Goal: Task Accomplishment & Management: Manage account settings

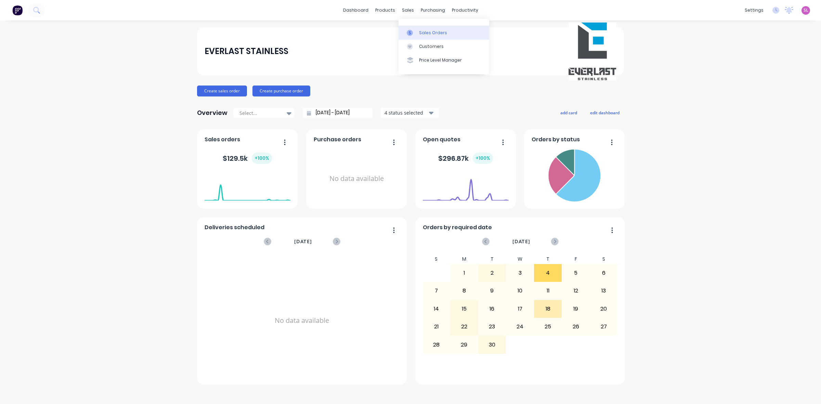
click at [417, 31] on div at bounding box center [412, 33] width 10 height 6
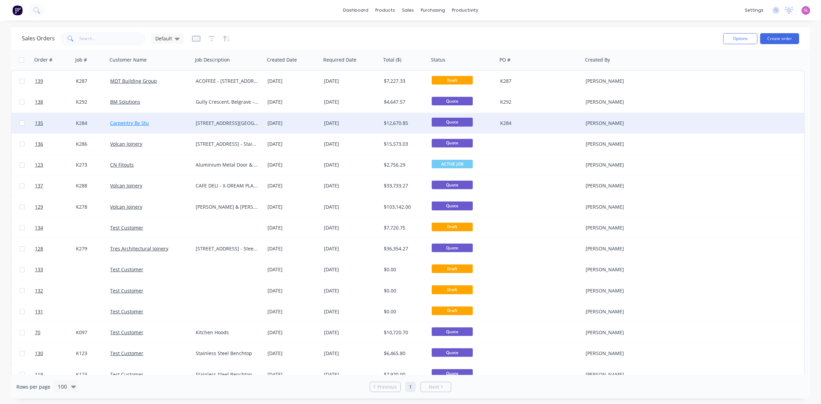
click at [133, 120] on link "Carpentry By Stu" at bounding box center [129, 123] width 39 height 7
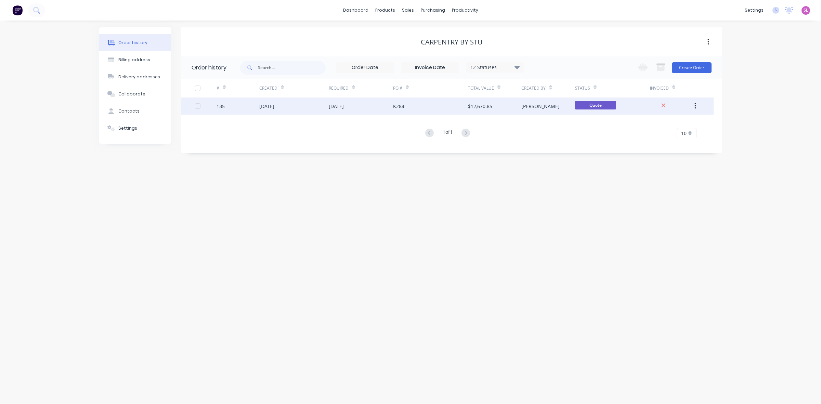
click at [275, 103] on div "[DATE]" at bounding box center [266, 106] width 15 height 7
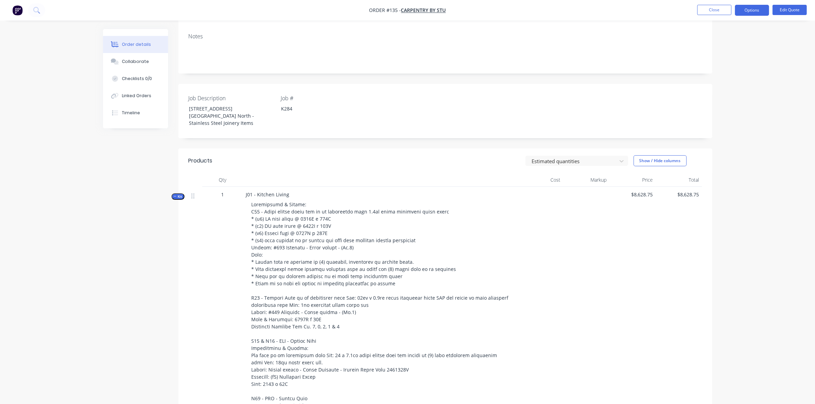
scroll to position [200, 0]
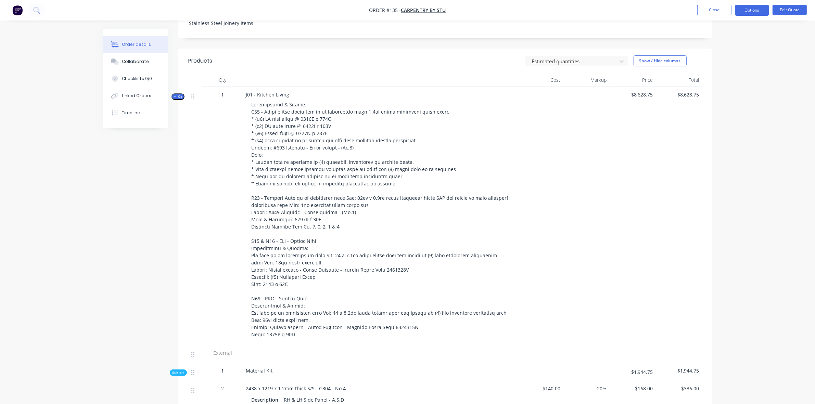
click at [174, 95] on icon "button" at bounding box center [175, 96] width 3 height 3
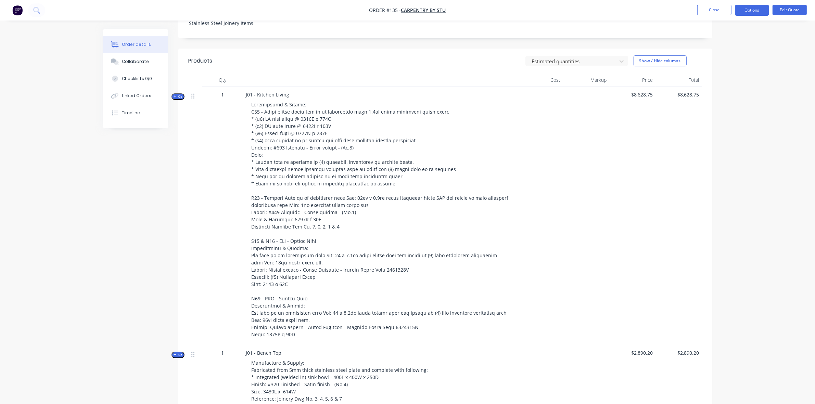
click at [171, 352] on button "Kit" at bounding box center [177, 355] width 13 height 7
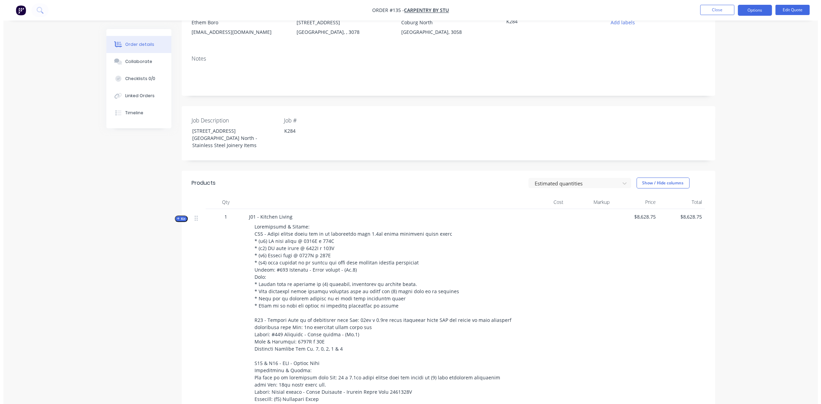
scroll to position [0, 0]
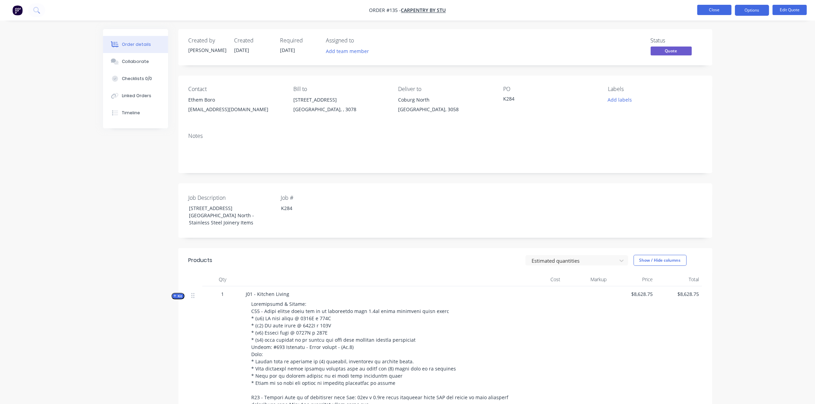
click at [710, 12] on button "Close" at bounding box center [714, 10] width 34 height 10
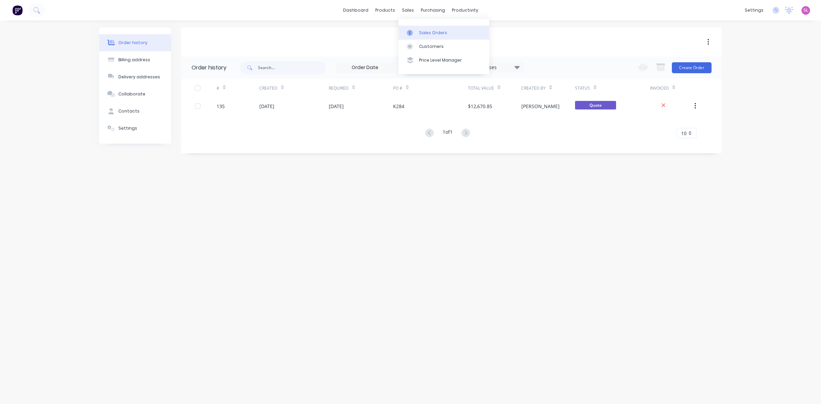
click at [419, 29] on link "Sales Orders" at bounding box center [444, 33] width 91 height 14
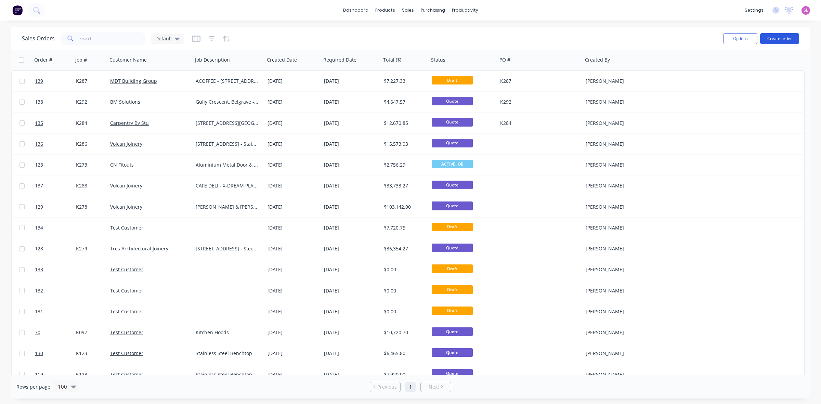
click at [776, 36] on button "Create order" at bounding box center [780, 38] width 39 height 11
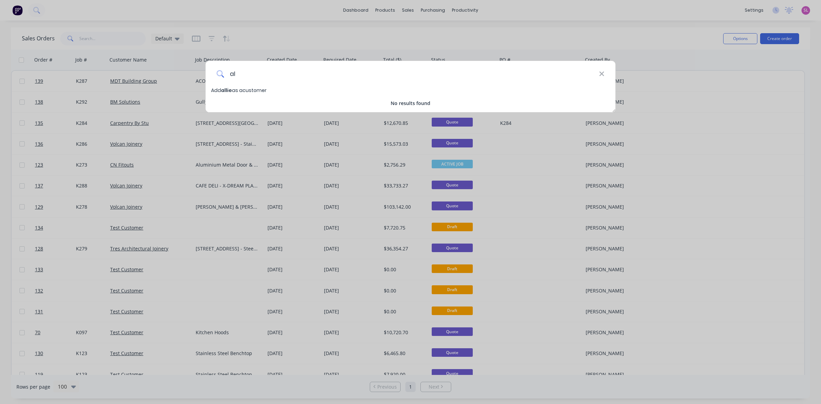
type input "a"
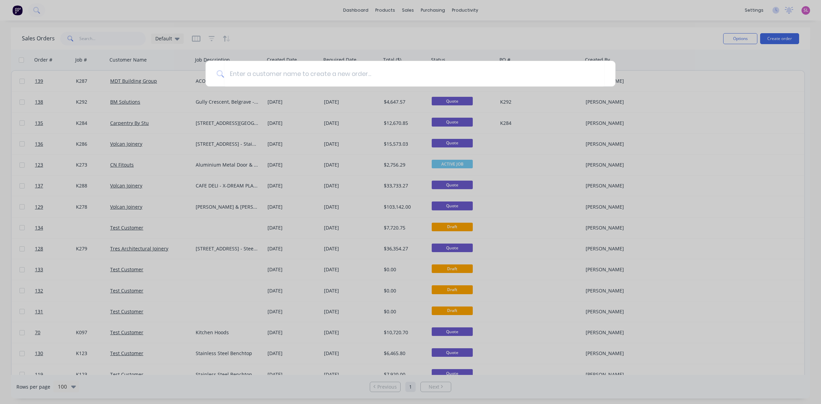
click at [410, 11] on div at bounding box center [410, 202] width 821 height 404
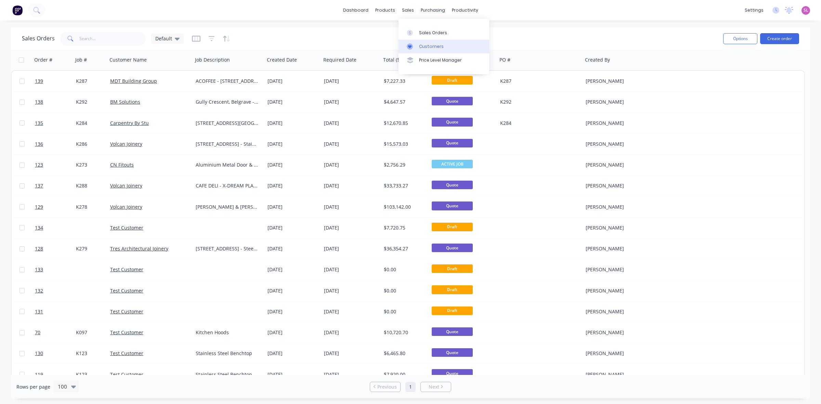
click at [430, 43] on div "Customers" at bounding box center [431, 46] width 25 height 6
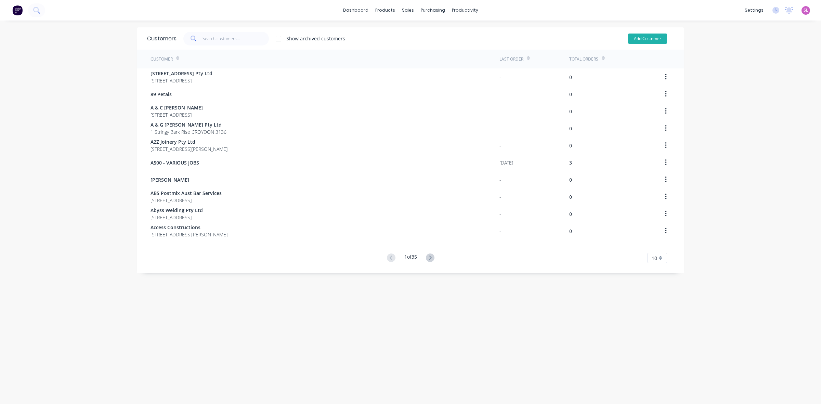
click at [639, 39] on button "Add Customer" at bounding box center [647, 39] width 39 height 10
select select "AU"
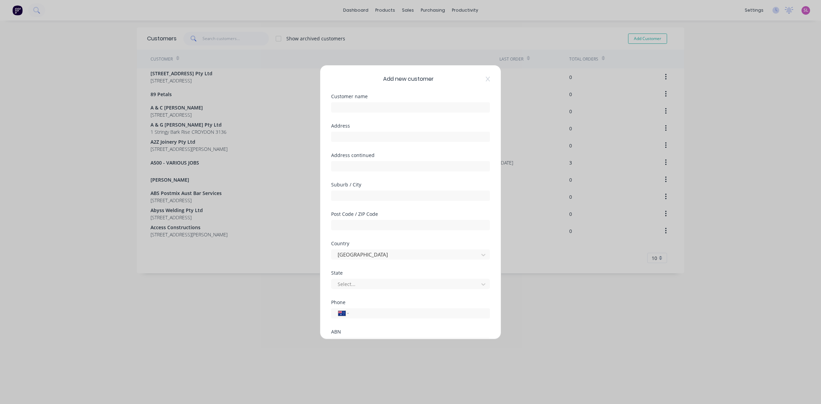
click at [381, 101] on div at bounding box center [410, 107] width 159 height 12
click at [374, 107] on input "text" at bounding box center [410, 107] width 159 height 10
type input "Allied Joinery Pty Ltd"
click at [345, 138] on input "text" at bounding box center [410, 137] width 159 height 10
paste input "[STREET_ADDRESS]"
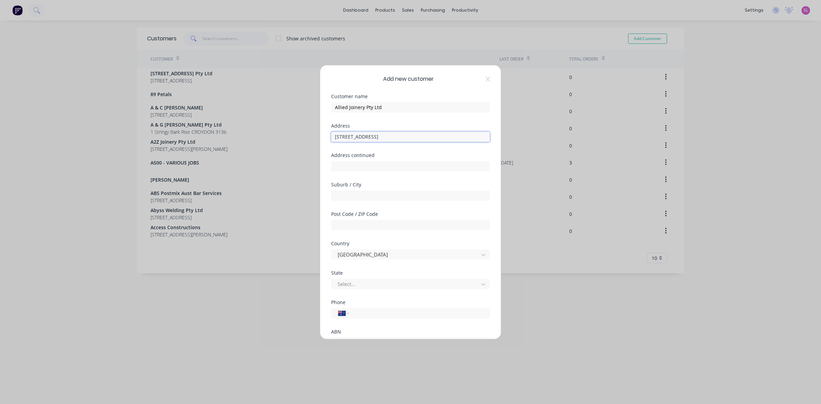
type input "[STREET_ADDRESS]"
type input "Dandenong South"
type input "3175"
type input "v"
click at [358, 314] on input "tel" at bounding box center [418, 313] width 129 height 8
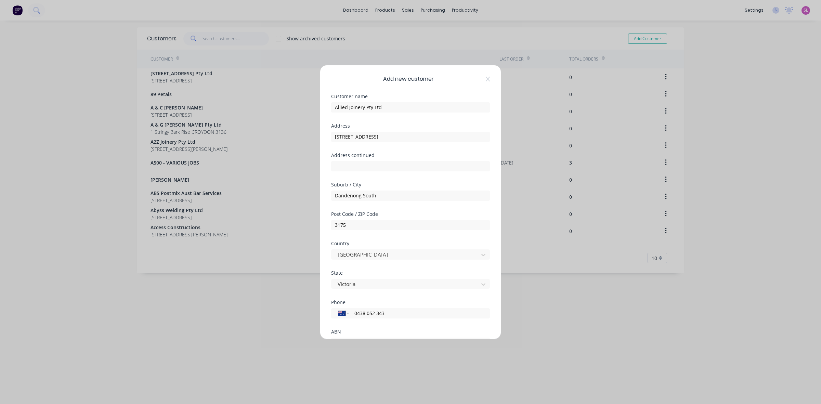
type input "0438 052 343"
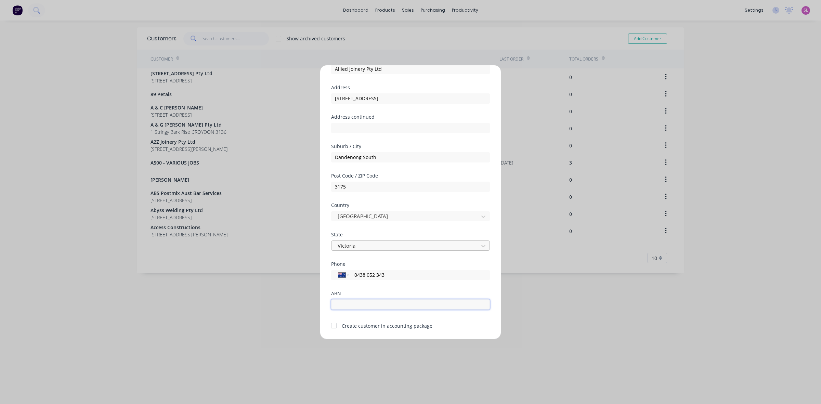
scroll to position [60, 0]
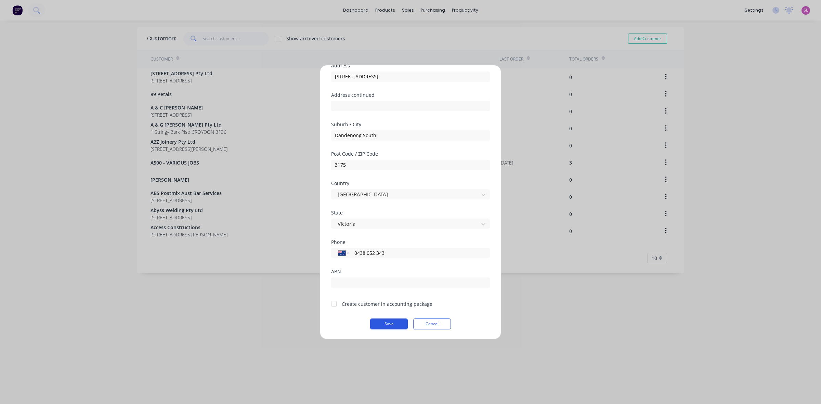
click at [390, 323] on button "Save" at bounding box center [389, 324] width 38 height 11
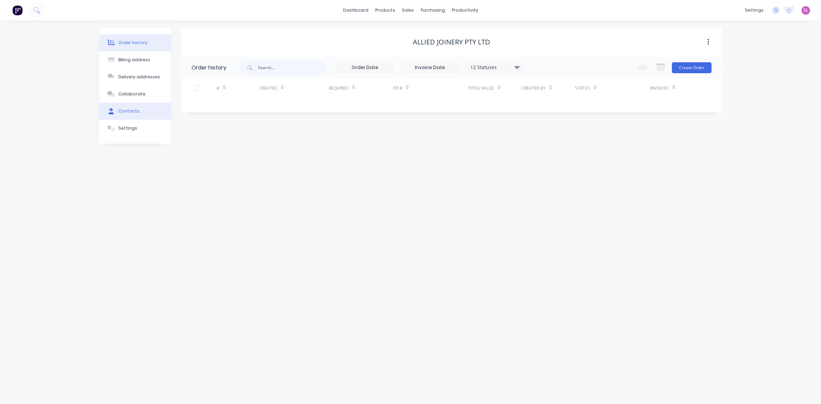
click at [137, 112] on div "Contacts" at bounding box center [128, 111] width 21 height 6
click at [695, 68] on button "Add contact" at bounding box center [700, 67] width 31 height 10
select select "AU"
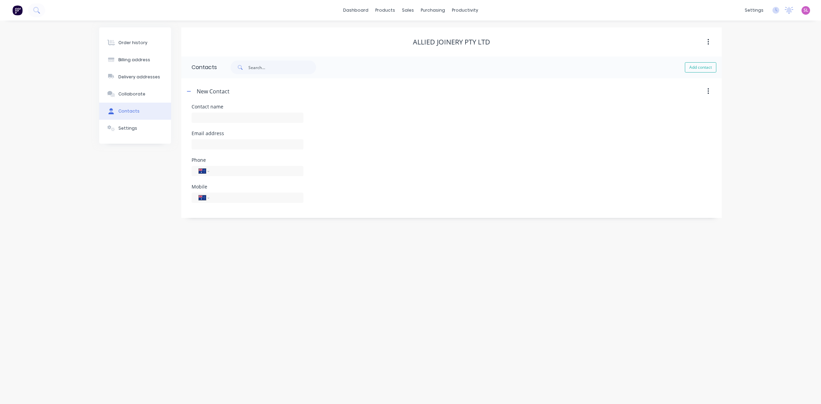
click at [191, 110] on div "Contact name Email address Phone International Afghanistan Åland Islands Albani…" at bounding box center [451, 161] width 541 height 114
click at [199, 116] on input "text" at bounding box center [248, 118] width 112 height 10
paste input "[PERSON_NAME]"
type input "[PERSON_NAME]"
select select "AU"
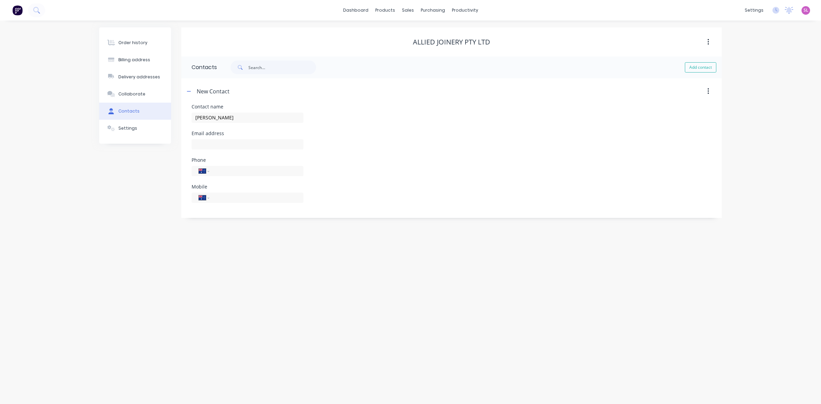
select select "AU"
click at [204, 145] on input "text" at bounding box center [248, 144] width 112 height 10
paste input "[PERSON_NAME][EMAIL_ADDRESS][DOMAIN_NAME]"
type input "[PERSON_NAME][EMAIL_ADDRESS][DOMAIN_NAME]"
click at [225, 171] on input "tel" at bounding box center [255, 171] width 82 height 8
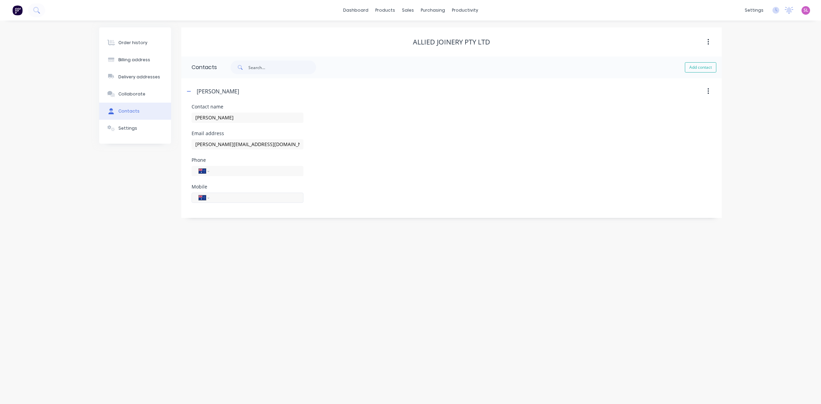
click at [226, 197] on input "tel" at bounding box center [255, 198] width 82 height 8
type input "0438 052 343"
click at [234, 173] on input "tel" at bounding box center [255, 171] width 82 height 8
click at [454, 263] on div "Order history Billing address Delivery addresses Collaborate Contacts Settings …" at bounding box center [410, 213] width 821 height 384
click at [188, 89] on icon "button" at bounding box center [189, 91] width 4 height 5
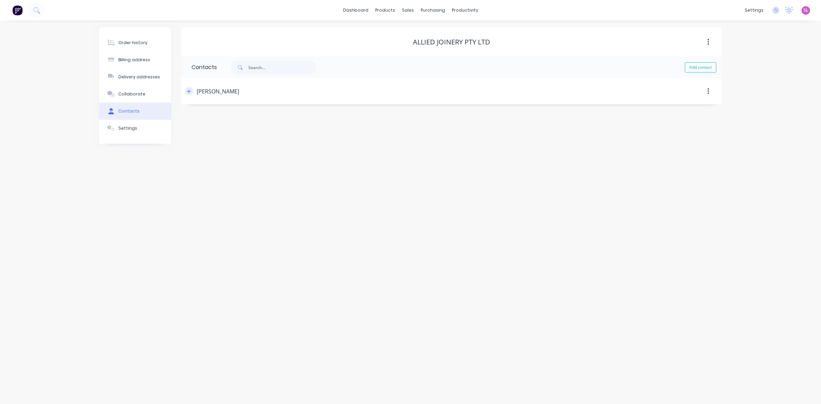
click at [188, 89] on icon "button" at bounding box center [189, 91] width 4 height 5
click at [140, 47] on button "Order history" at bounding box center [135, 42] width 72 height 17
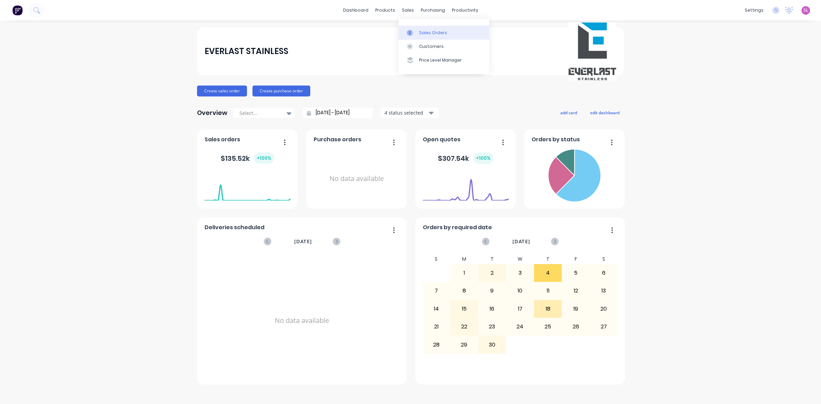
click at [415, 31] on div at bounding box center [412, 33] width 10 height 6
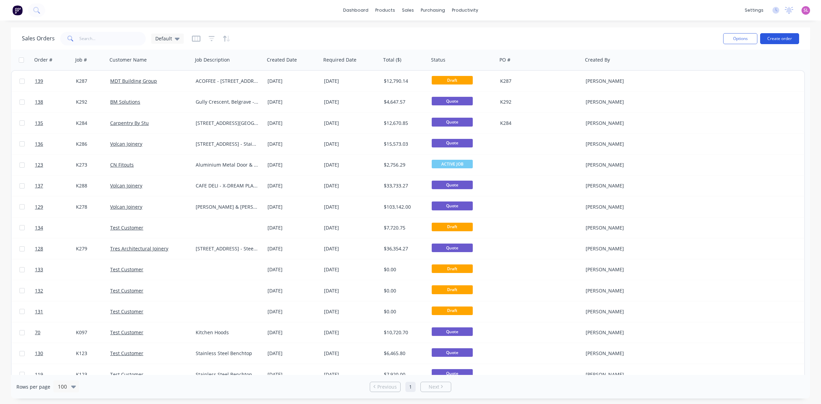
click at [774, 40] on button "Create order" at bounding box center [780, 38] width 39 height 11
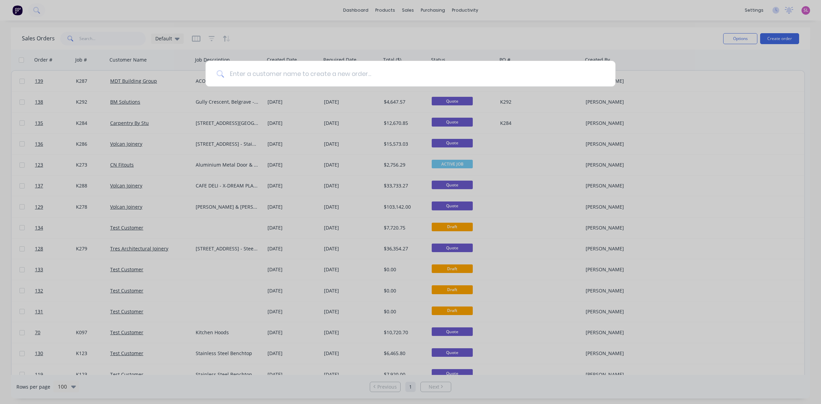
click at [346, 71] on input at bounding box center [414, 74] width 381 height 26
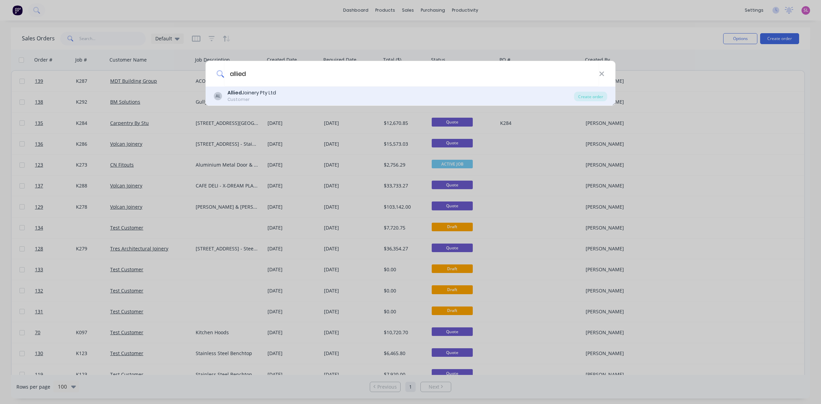
type input "allied"
click at [269, 95] on div "Allied Joinery Pty Ltd" at bounding box center [252, 92] width 49 height 7
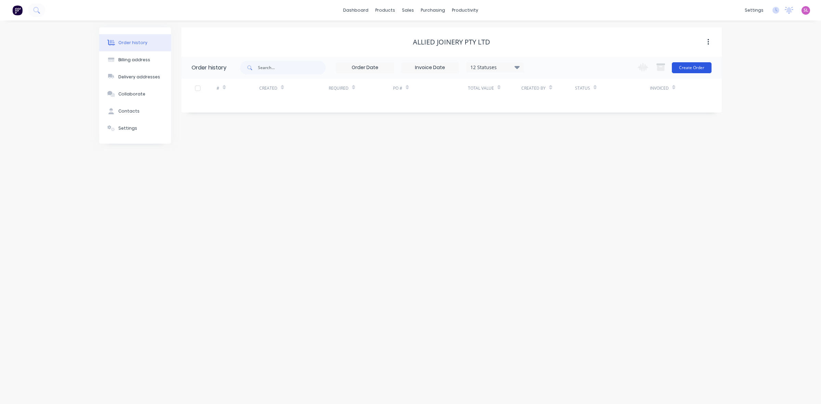
click at [689, 66] on button "Create Order" at bounding box center [692, 67] width 40 height 11
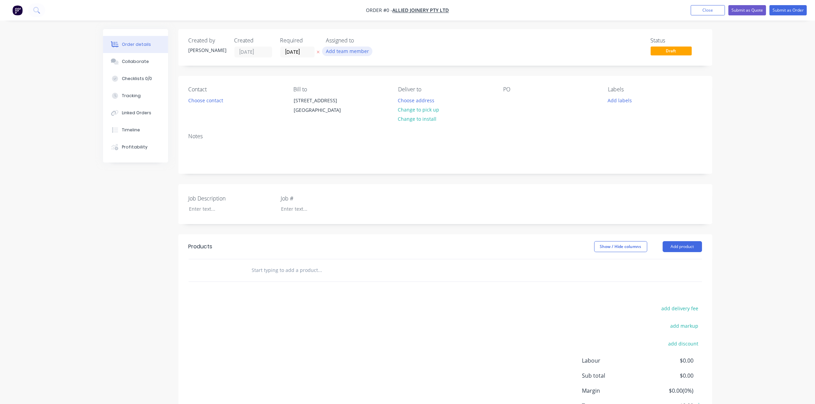
click at [327, 51] on button "Add team member" at bounding box center [347, 51] width 50 height 9
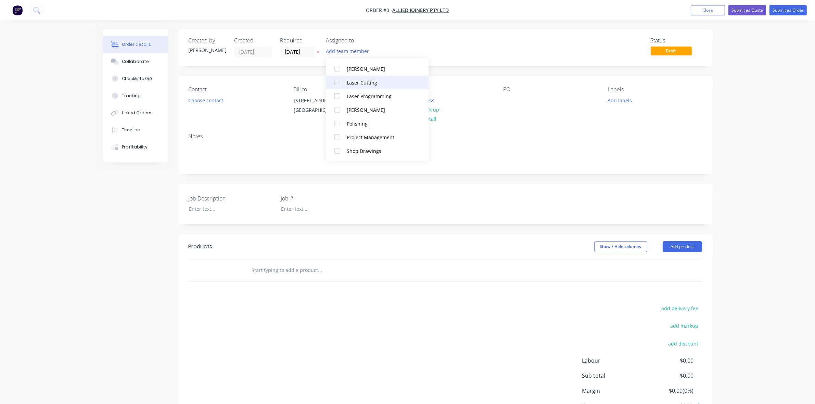
scroll to position [89, 0]
click at [338, 96] on div at bounding box center [338, 96] width 14 height 14
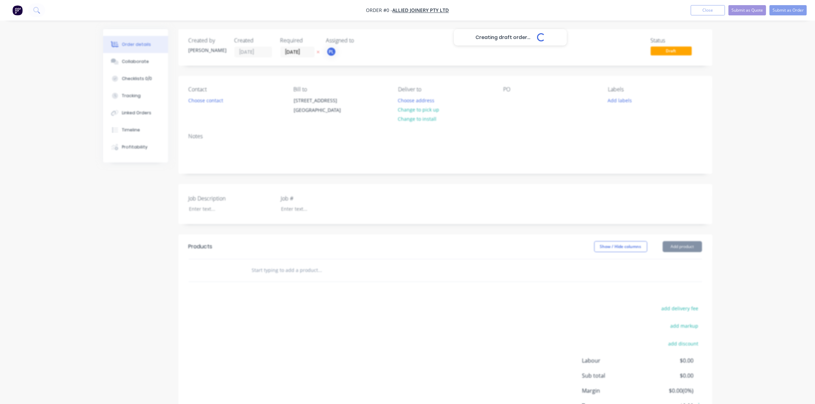
click at [521, 53] on div "Creating draft order... Loading... Order details Collaborate Checklists 0/0 Tra…" at bounding box center [407, 242] width 623 height 427
click at [201, 100] on button "Choose contact" at bounding box center [205, 99] width 42 height 9
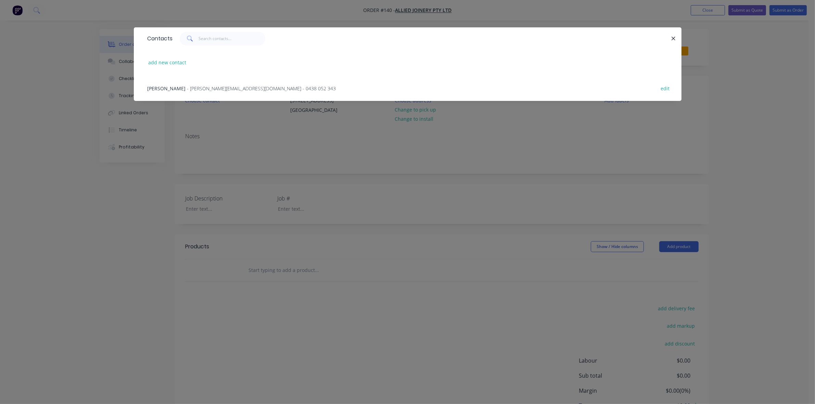
click at [198, 88] on span "- [PERSON_NAME][EMAIL_ADDRESS][DOMAIN_NAME] - 0438 052 343" at bounding box center [261, 88] width 149 height 7
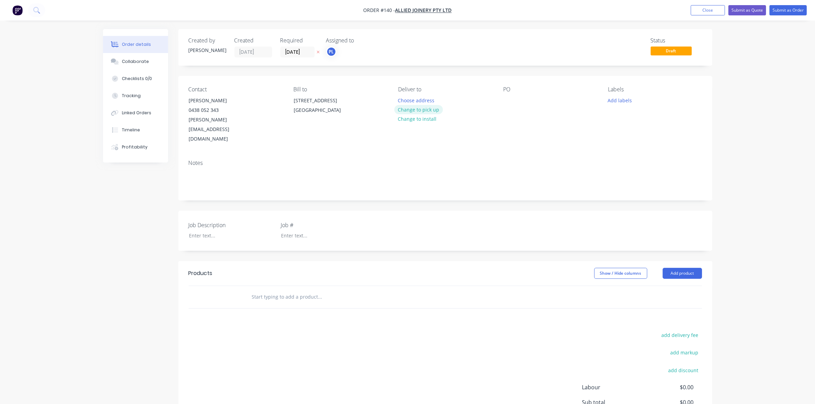
click at [423, 108] on button "Change to pick up" at bounding box center [418, 109] width 49 height 9
click at [623, 98] on button "Add labels" at bounding box center [619, 99] width 31 height 9
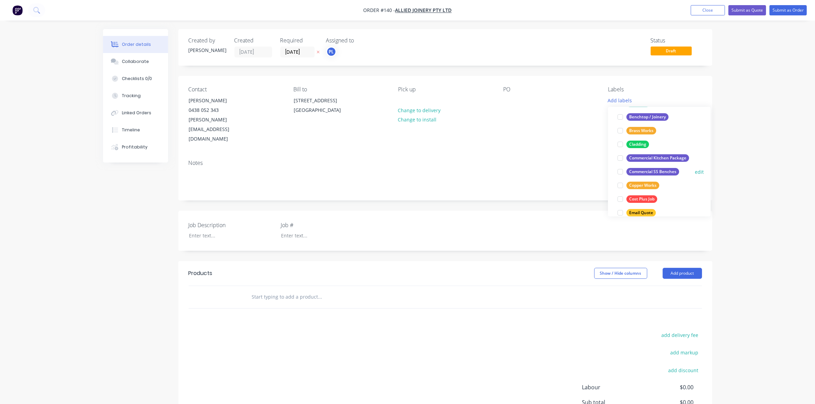
scroll to position [100, 0]
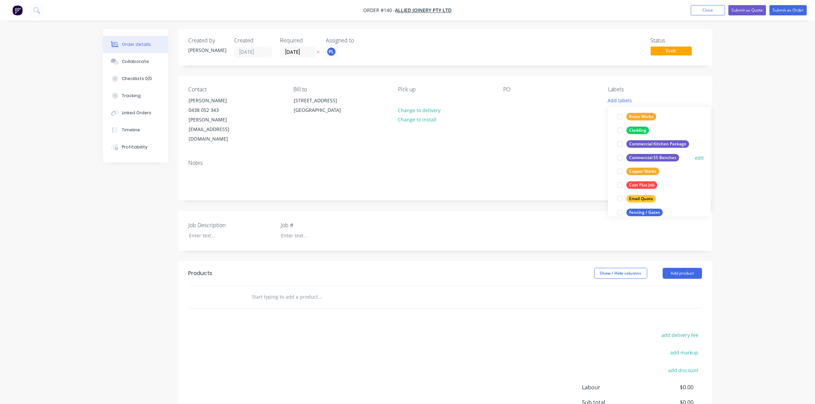
click at [644, 157] on div "Commercial SS Benches" at bounding box center [652, 158] width 53 height 8
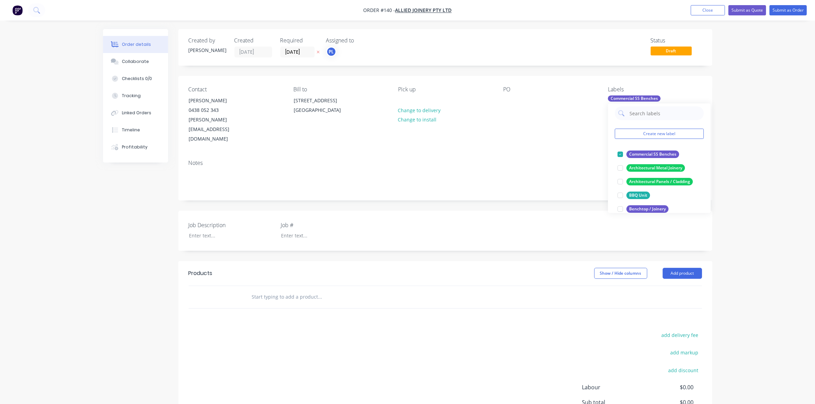
click at [590, 160] on div "Notes" at bounding box center [445, 163] width 513 height 7
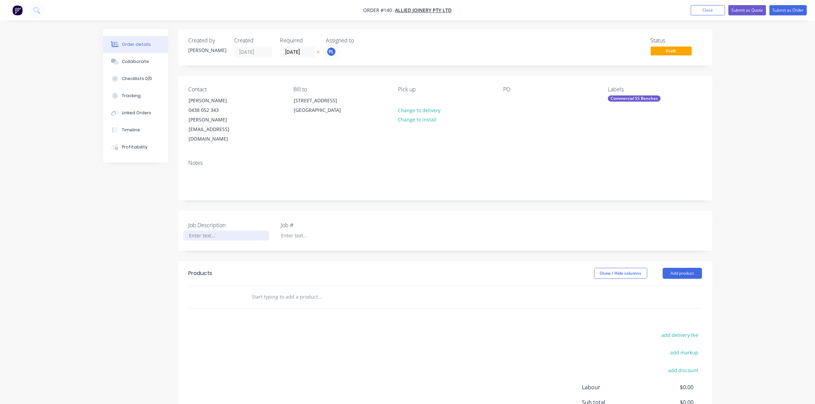
click at [194, 231] on div at bounding box center [226, 236] width 86 height 10
click at [203, 231] on div at bounding box center [226, 236] width 86 height 10
paste div
click at [295, 231] on div at bounding box center [319, 236] width 86 height 10
click at [693, 268] on button "Add product" at bounding box center [682, 273] width 39 height 11
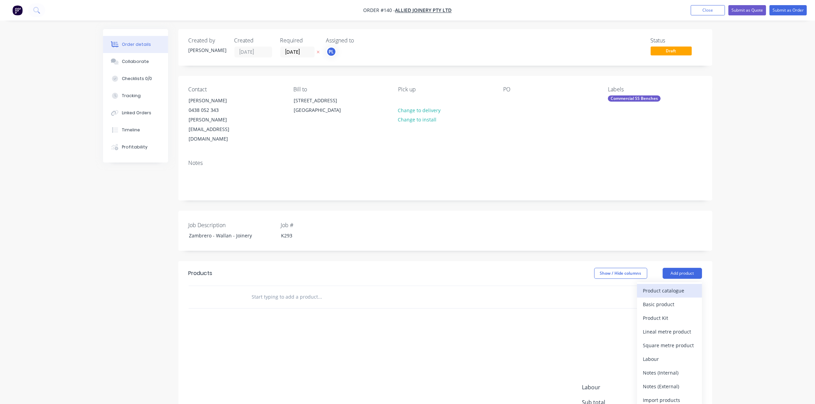
click at [689, 286] on div "Product catalogue" at bounding box center [669, 291] width 53 height 10
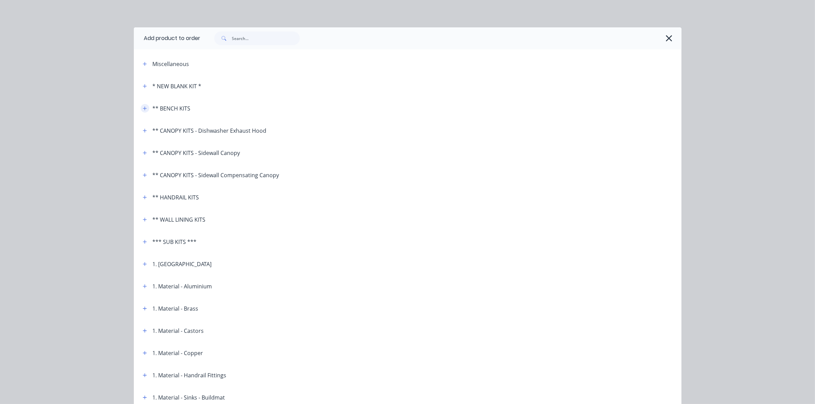
click at [143, 106] on icon "button" at bounding box center [145, 108] width 4 height 5
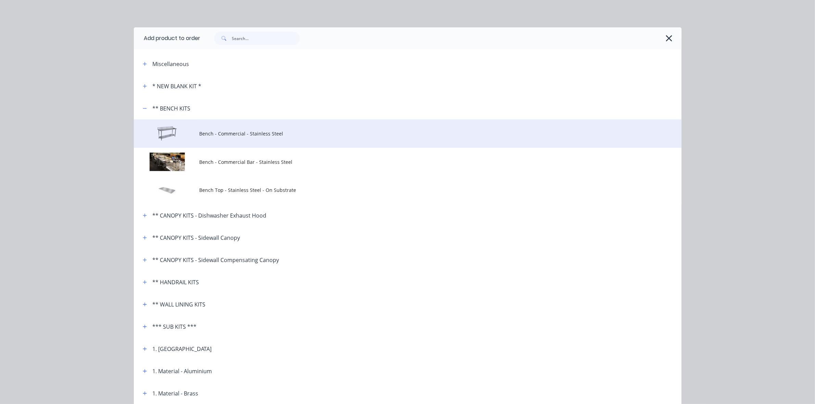
click at [169, 132] on td at bounding box center [167, 133] width 66 height 28
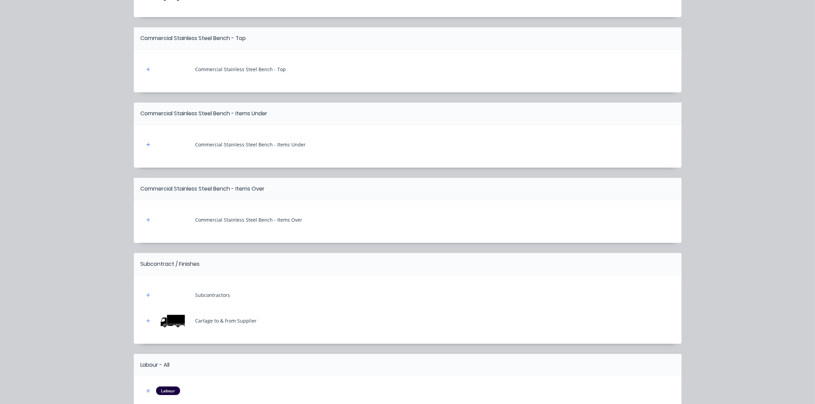
scroll to position [256, 0]
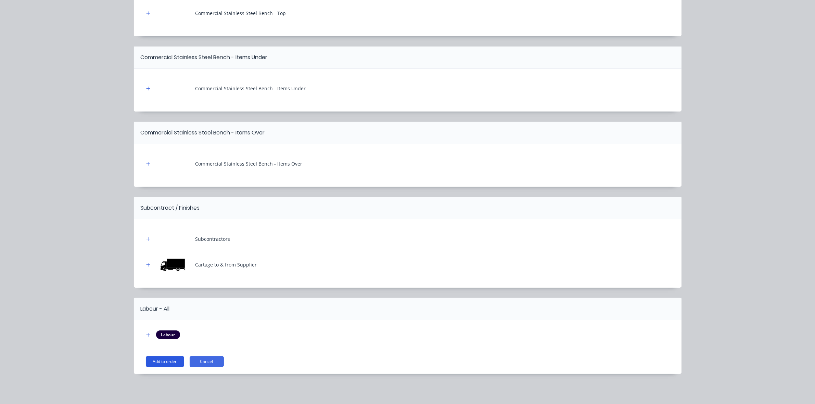
click at [172, 364] on button "Add to order" at bounding box center [165, 361] width 38 height 11
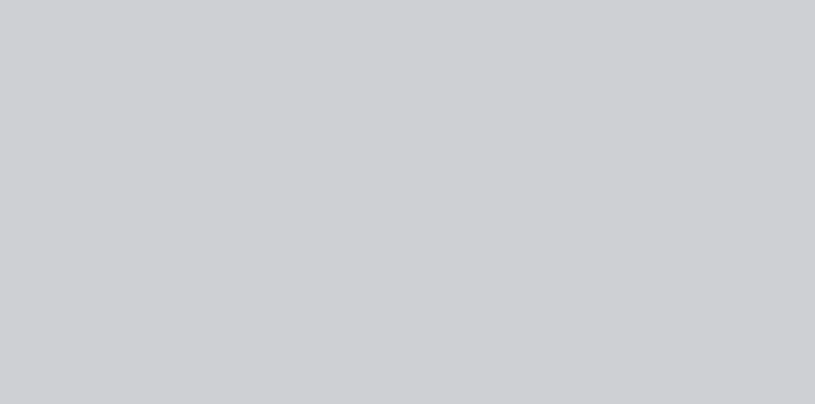
scroll to position [0, 0]
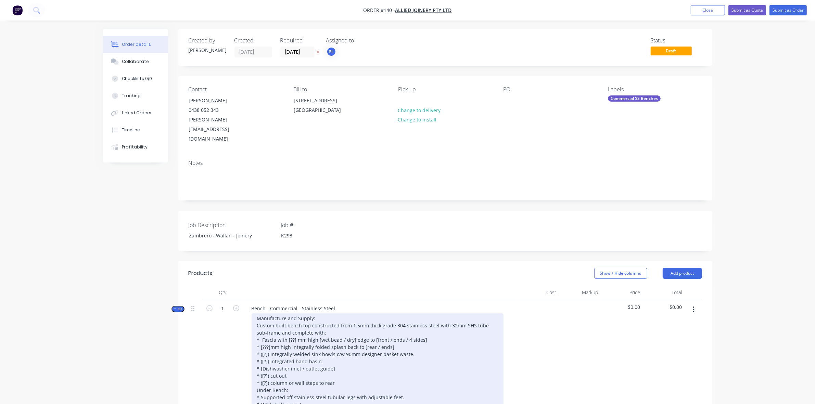
click at [294, 322] on div "Manufacture and Supply: Custom built bench top constructed from 1.5mm thick gra…" at bounding box center [378, 376] width 252 height 125
click at [293, 320] on div "Manufacture and Supply: Custom built bench top constructed from 1.5mm thick gra…" at bounding box center [378, 376] width 252 height 125
click at [268, 339] on div "Manufacture and Supply: Custom built bench top constructed from 1.5mm thick gra…" at bounding box center [378, 376] width 252 height 125
click at [264, 363] on div "Manufacture and Supply: Custom built bench top constructed from 1.5mm thick gra…" at bounding box center [378, 365] width 252 height 103
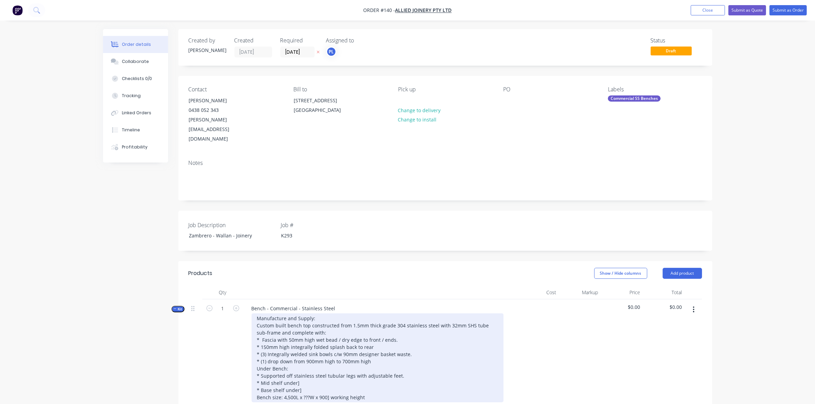
click at [302, 377] on div "Manufacture and Supply: Custom built bench top constructed from 1.5mm thick gra…" at bounding box center [378, 358] width 252 height 89
click at [303, 375] on div "Manufacture and Supply: Custom built bench top constructed from 1.5mm thick gra…" at bounding box center [378, 358] width 252 height 89
click at [305, 375] on div "Manufacture and Supply: Custom built bench top constructed from 1.5mm thick gra…" at bounding box center [378, 358] width 252 height 89
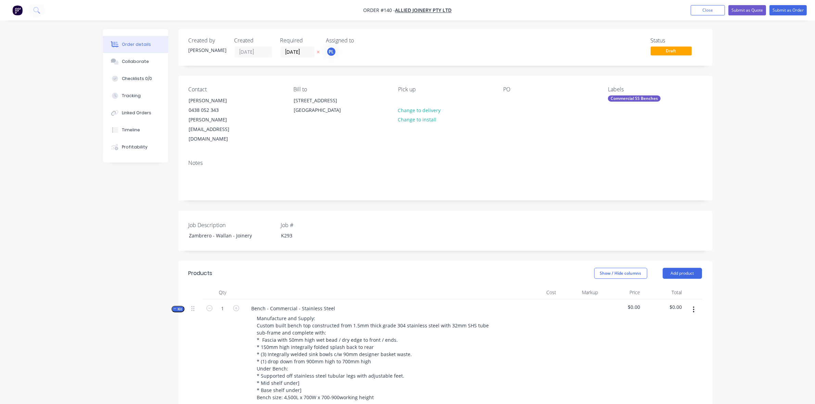
click at [588, 343] on div at bounding box center [580, 353] width 42 height 109
click at [172, 306] on button "Kit" at bounding box center [177, 309] width 13 height 7
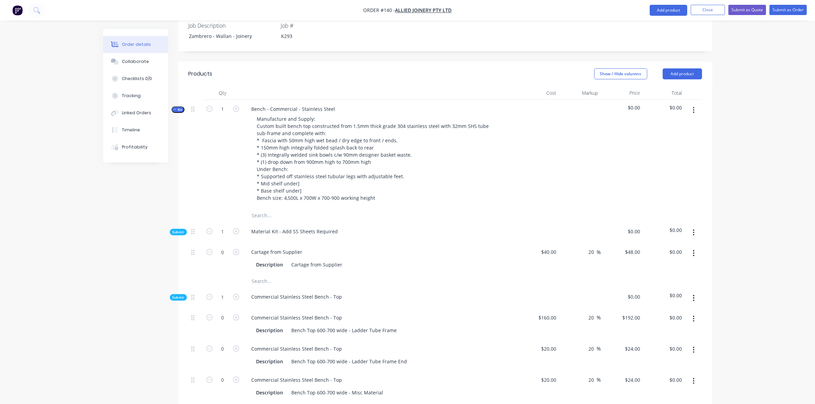
scroll to position [299, 0]
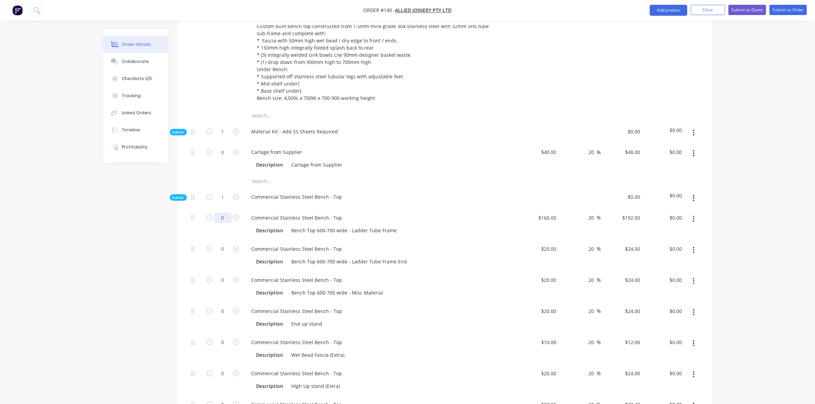
click at [228, 213] on input "0" at bounding box center [223, 218] width 18 height 10
type input "4.5"
click at [233, 246] on icon "button" at bounding box center [236, 249] width 6 height 6
type input "$864.00"
type input "1"
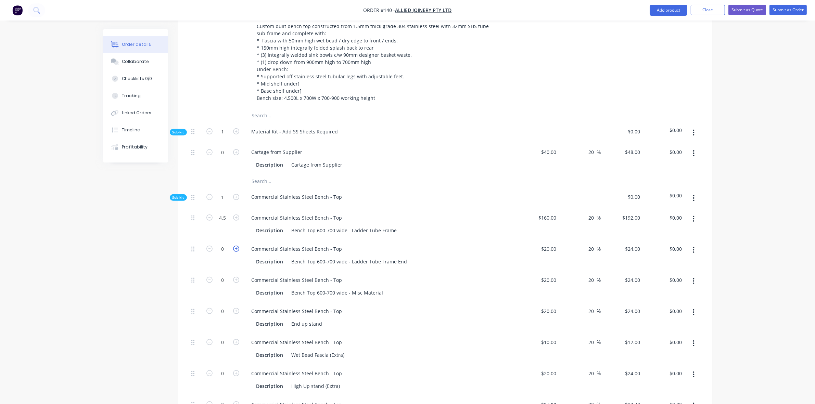
type input "$24.00"
type input "4.5"
type input "$108.00"
click at [222, 306] on input "0" at bounding box center [223, 311] width 18 height 10
click at [224, 337] on input "0" at bounding box center [223, 342] width 18 height 10
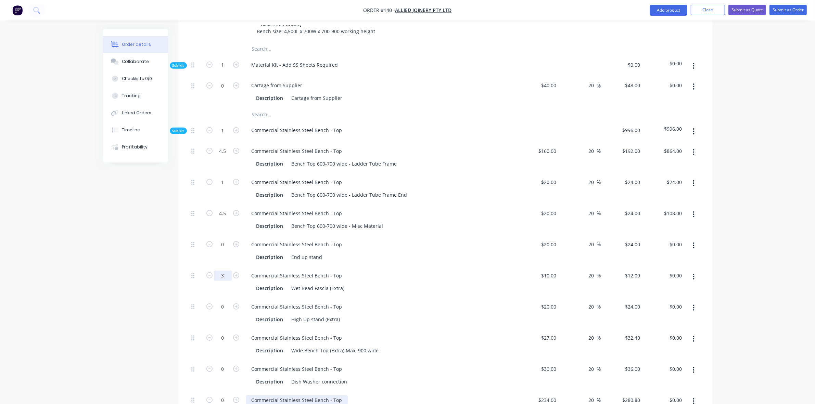
scroll to position [399, 0]
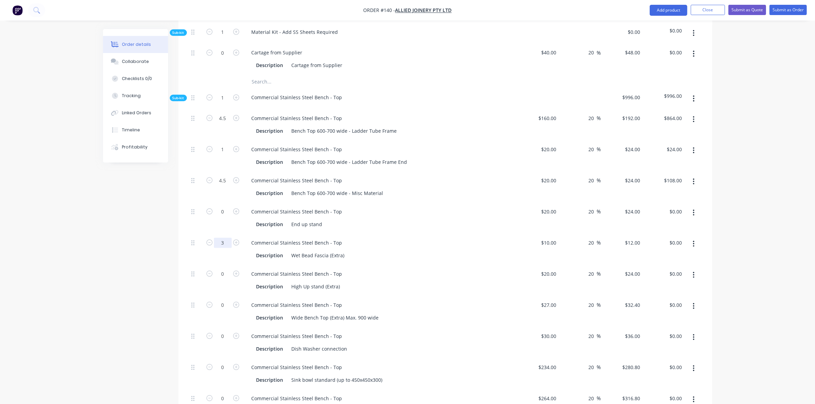
type input "3"
click at [239, 363] on button "button" at bounding box center [236, 366] width 9 height 7
type input "$36.00"
type input "1"
type input "$280.80"
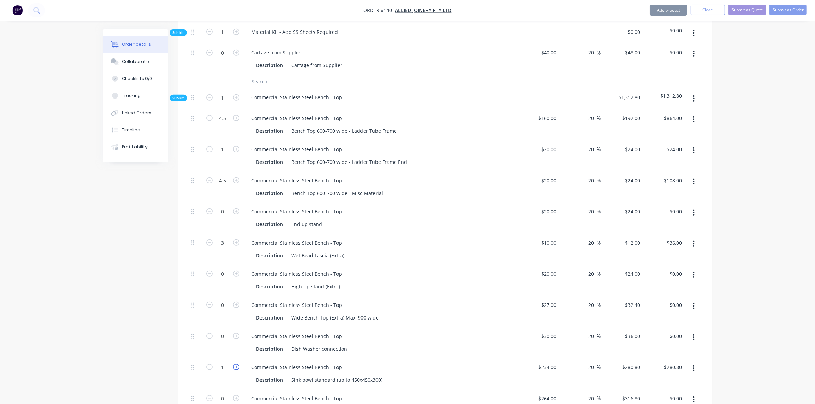
click at [236, 364] on icon "button" at bounding box center [236, 367] width 6 height 6
type input "2"
type input "$561.60"
click at [236, 364] on icon "button" at bounding box center [236, 367] width 6 height 6
type input "3"
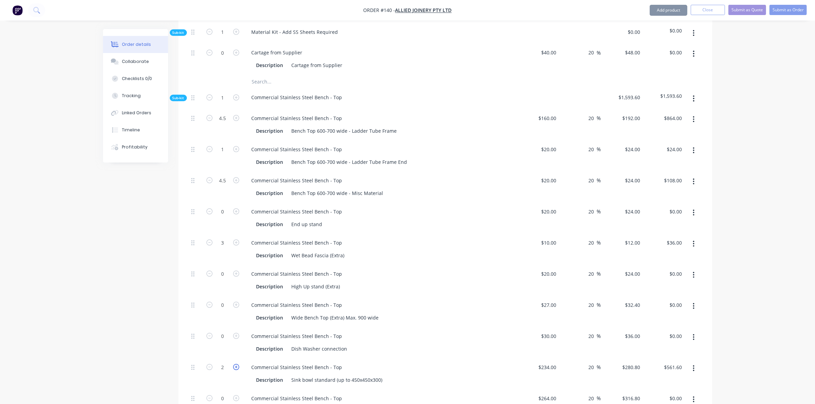
type input "$842.40"
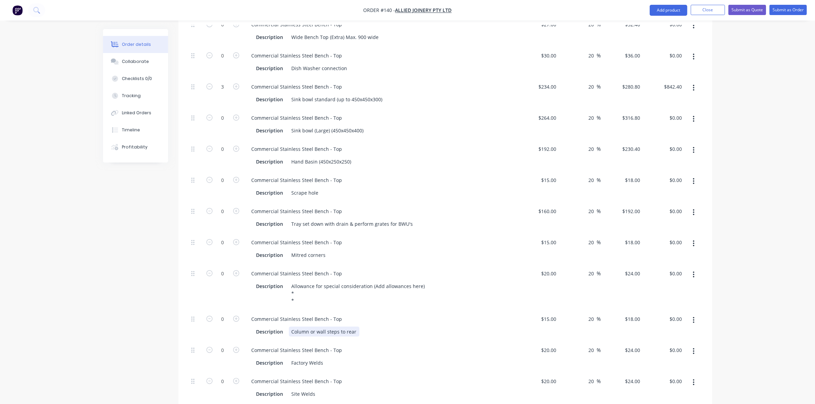
scroll to position [699, 0]
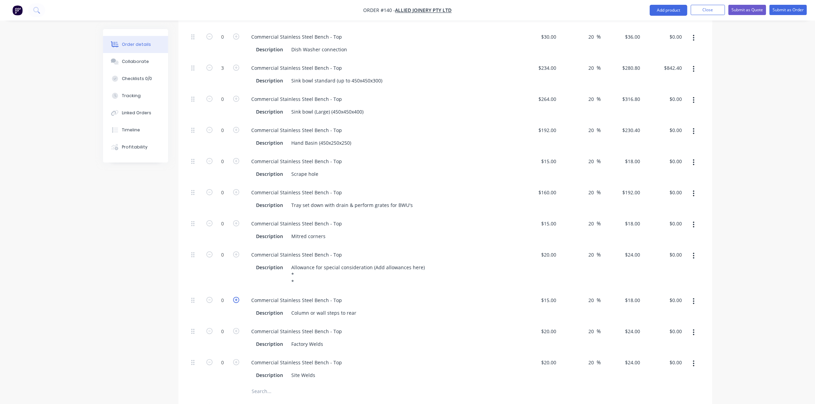
click at [233, 297] on icon "button" at bounding box center [236, 300] width 6 height 6
type input "1"
type input "$18.00"
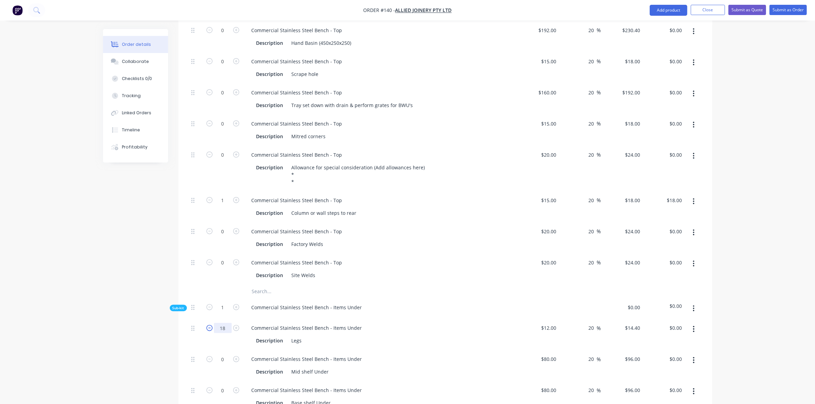
type input "18"
type input "$259.20"
click at [221, 354] on input "0" at bounding box center [223, 359] width 18 height 10
type input "4.5"
click at [221, 385] on input "0" at bounding box center [223, 390] width 18 height 10
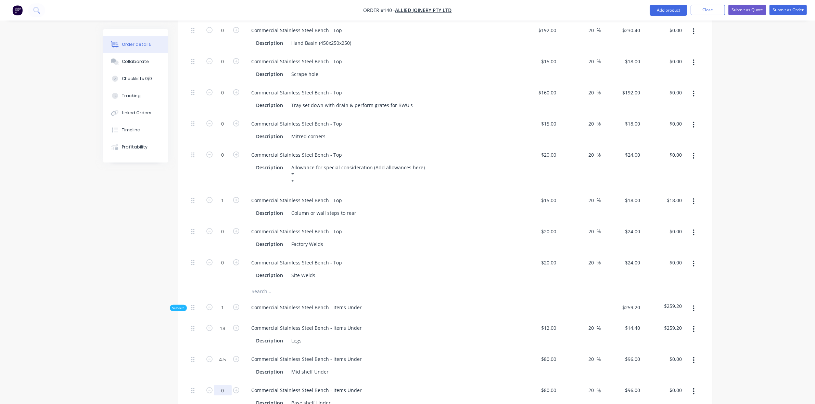
type input "$432.00"
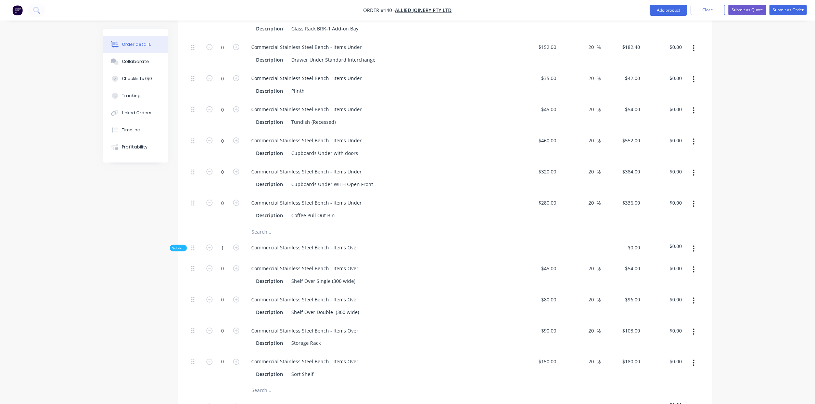
scroll to position [1397, 0]
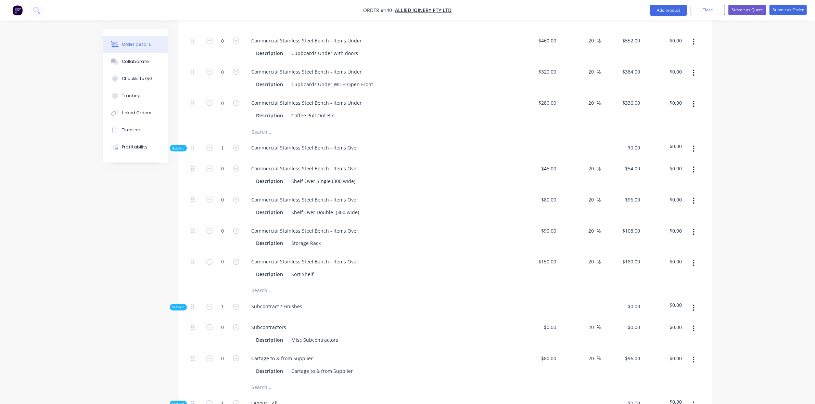
type input "4.5"
click at [174, 146] on span "Sub-kit" at bounding box center [179, 148] width 12 height 5
type input "$432.00"
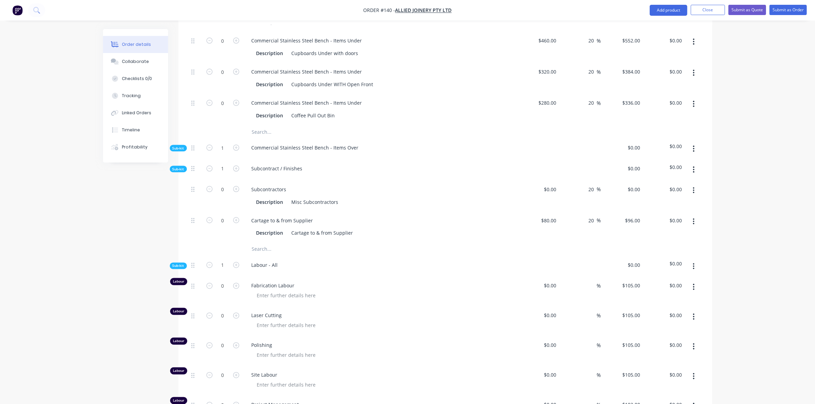
click at [174, 167] on span "Sub-kit" at bounding box center [179, 169] width 12 height 5
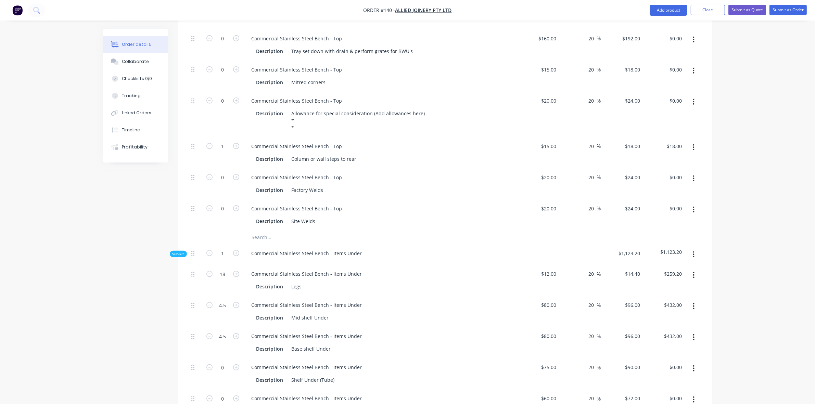
scroll to position [799, 0]
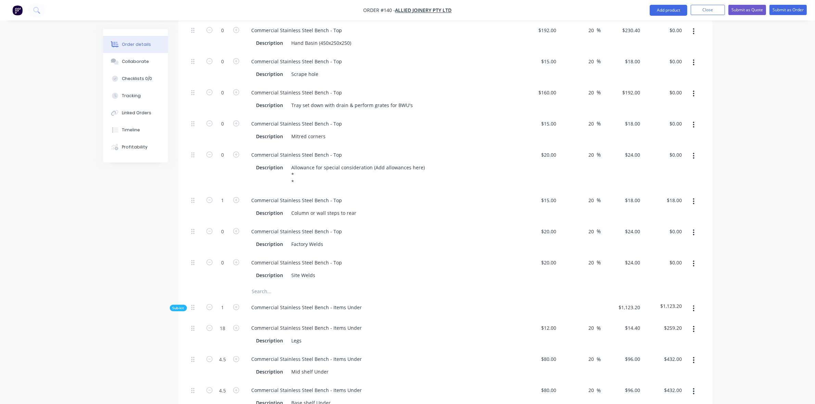
click at [184, 305] on div "Sub-kit" at bounding box center [178, 308] width 17 height 7
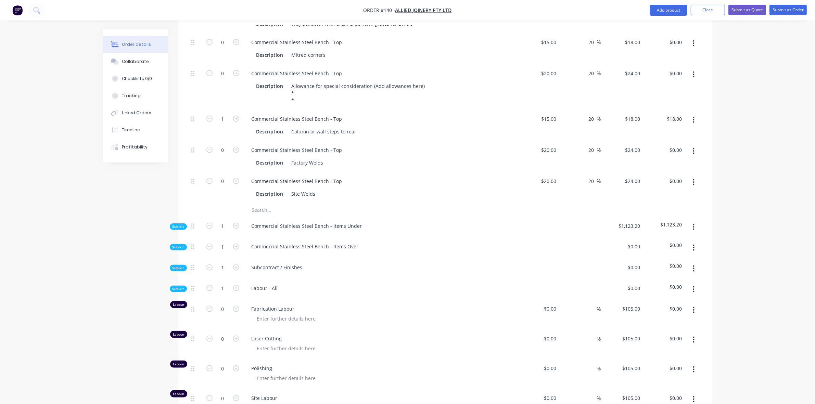
scroll to position [898, 0]
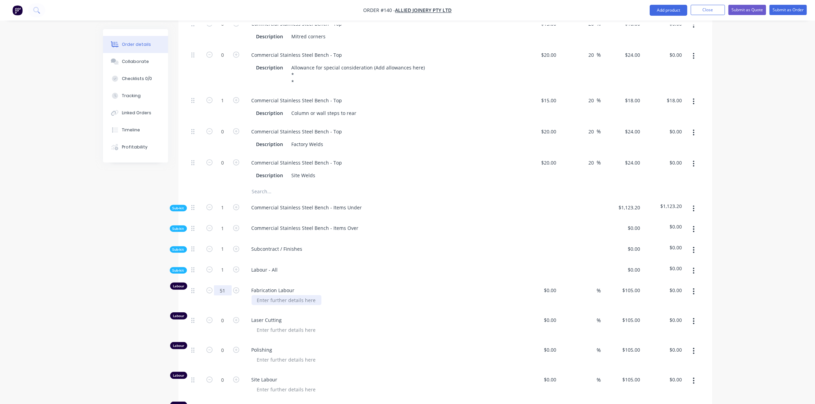
type input "51"
type input "$5,355.00"
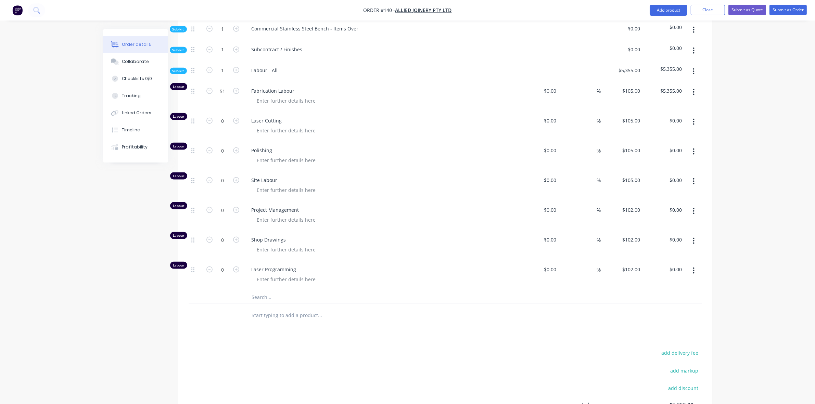
scroll to position [998, 0]
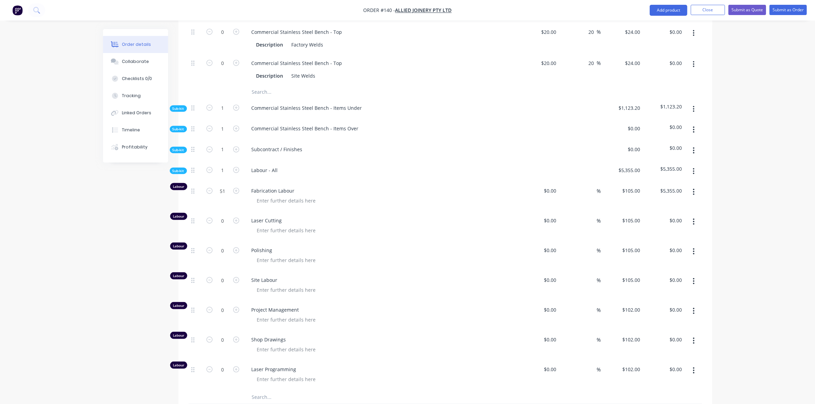
click at [182, 168] on span "Sub-kit" at bounding box center [179, 170] width 12 height 5
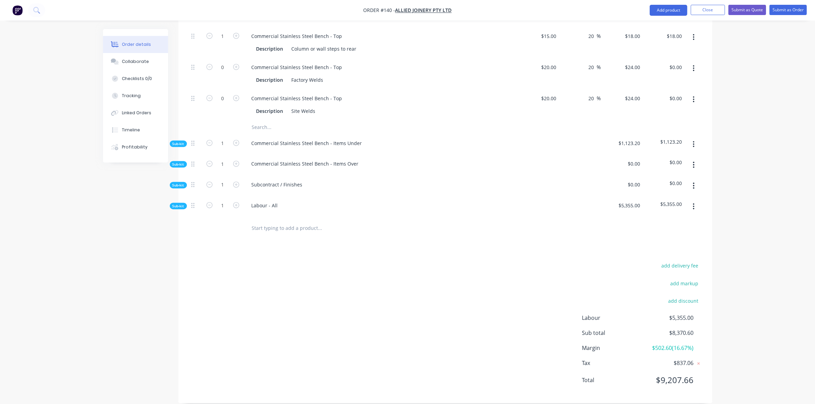
click at [178, 204] on span "Sub-kit" at bounding box center [179, 206] width 12 height 5
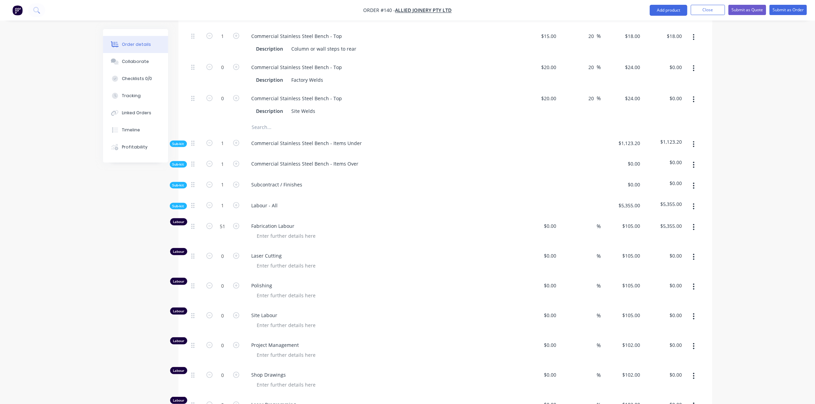
scroll to position [998, 0]
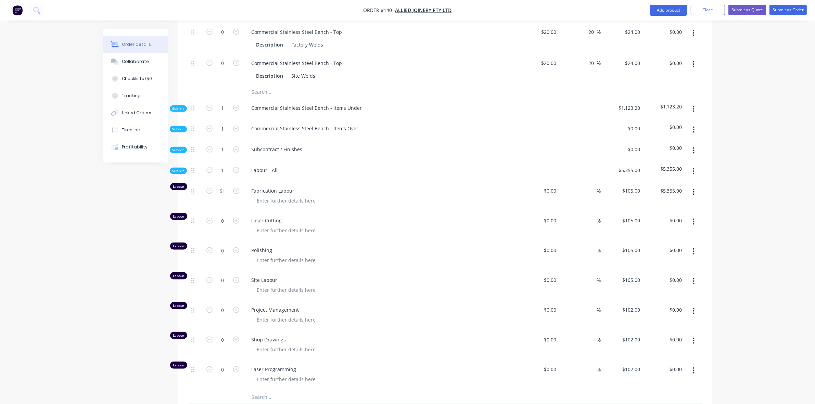
click at [173, 168] on span "Sub-kit" at bounding box center [179, 170] width 12 height 5
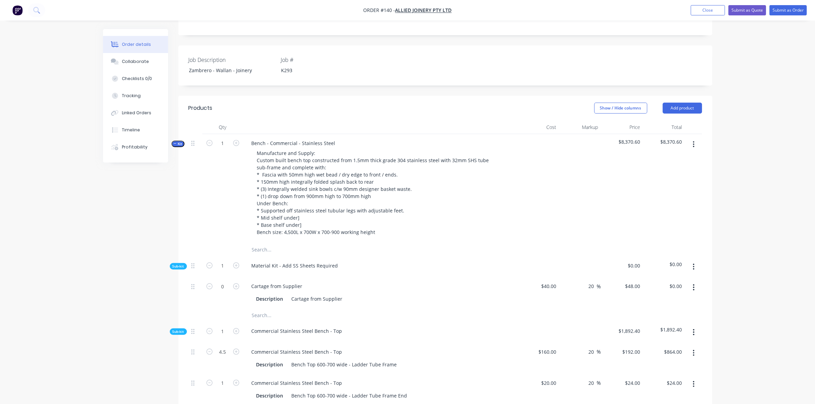
scroll to position [164, 0]
click at [746, 12] on button "Submit as Quote" at bounding box center [747, 10] width 38 height 10
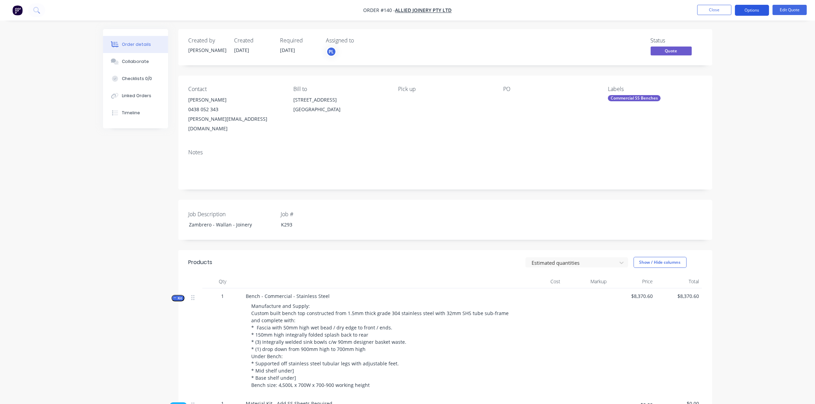
click at [755, 10] on button "Options" at bounding box center [752, 10] width 34 height 11
click at [717, 42] on div "Quote" at bounding box center [731, 42] width 63 height 10
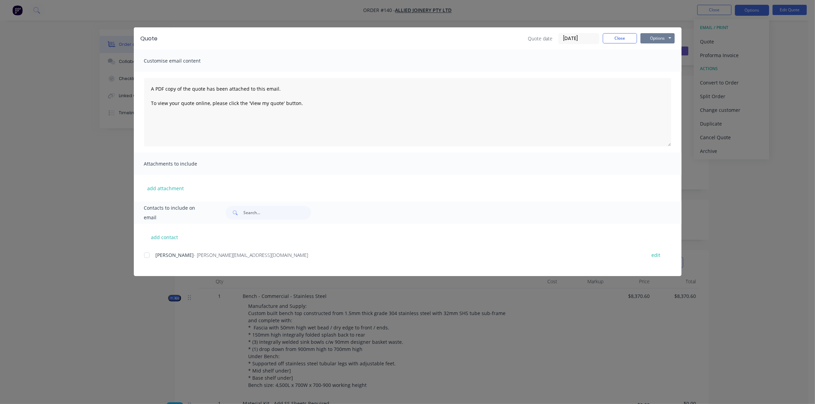
click at [667, 40] on button "Options" at bounding box center [657, 38] width 34 height 10
click at [664, 55] on button "Preview" at bounding box center [662, 50] width 44 height 11
click at [615, 37] on button "Close" at bounding box center [620, 38] width 34 height 10
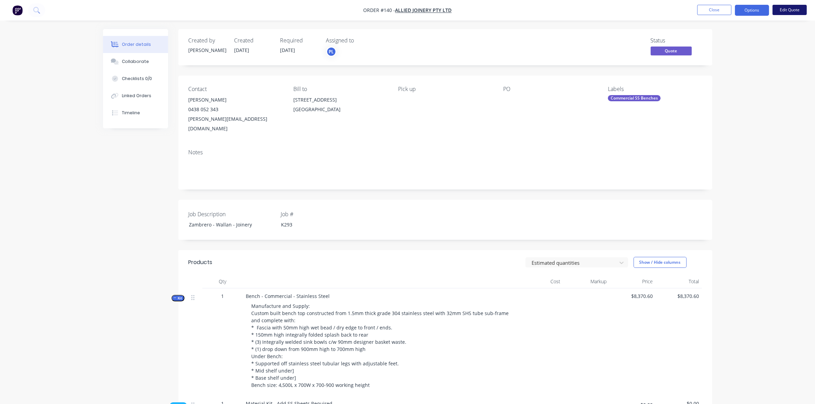
click at [786, 8] on button "Edit Quote" at bounding box center [790, 10] width 34 height 10
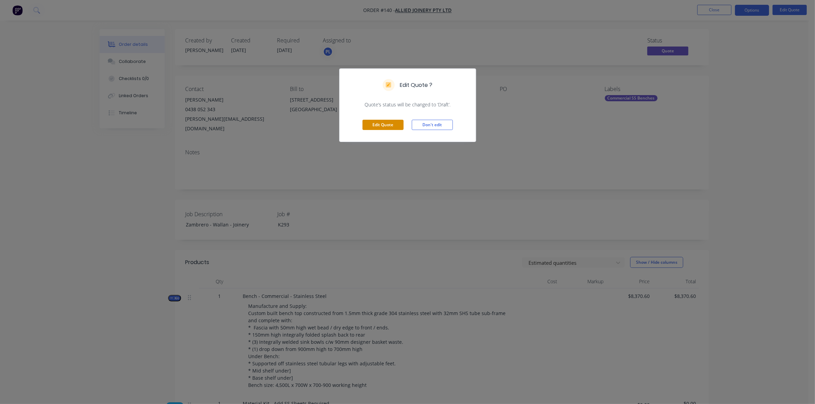
click at [384, 122] on button "Edit Quote" at bounding box center [382, 125] width 41 height 10
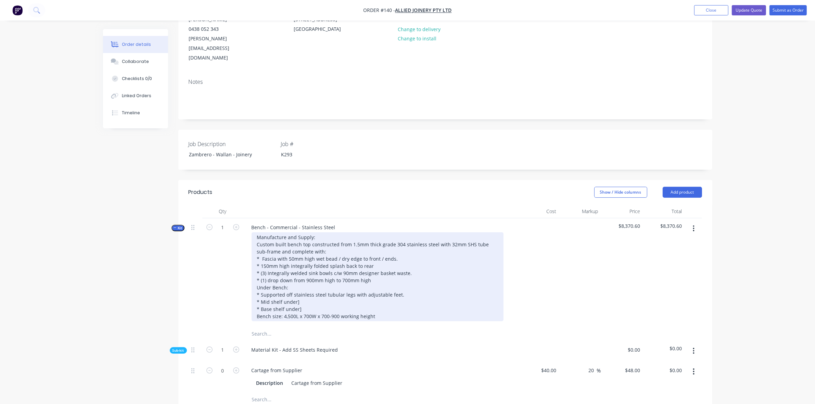
scroll to position [100, 0]
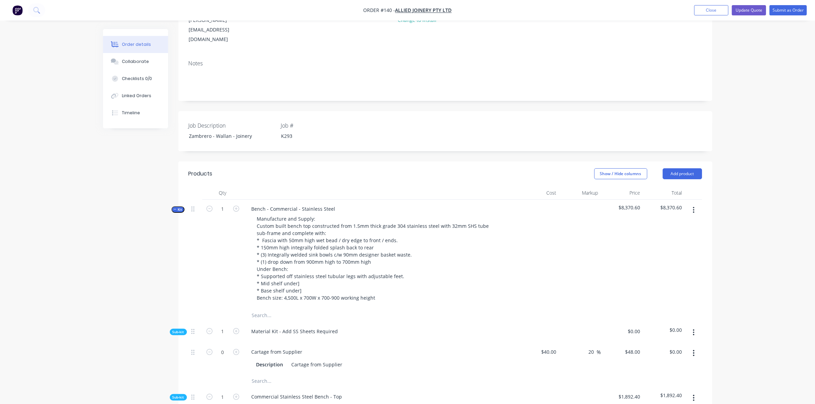
click at [175, 330] on span "Sub-kit" at bounding box center [179, 332] width 12 height 5
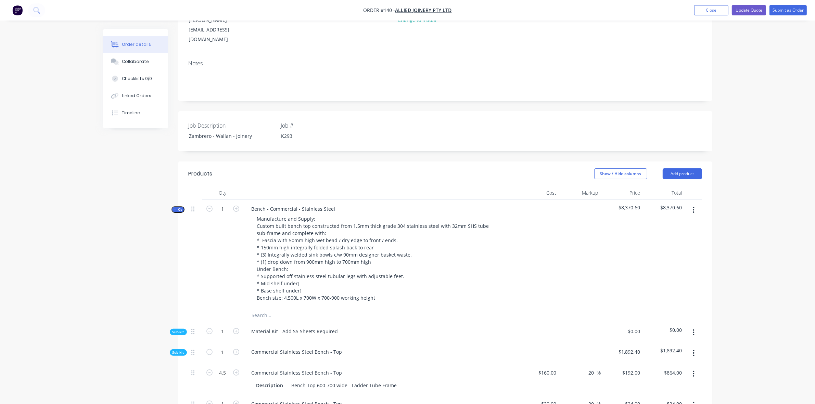
click at [177, 350] on span "Sub-kit" at bounding box center [179, 352] width 12 height 5
click at [180, 371] on span "Sub-kit" at bounding box center [179, 373] width 12 height 5
click at [180, 392] on span "Sub-kit" at bounding box center [179, 394] width 12 height 5
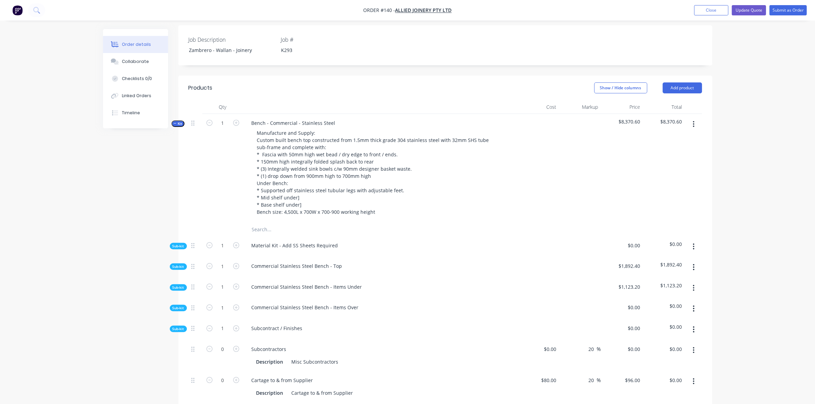
scroll to position [200, 0]
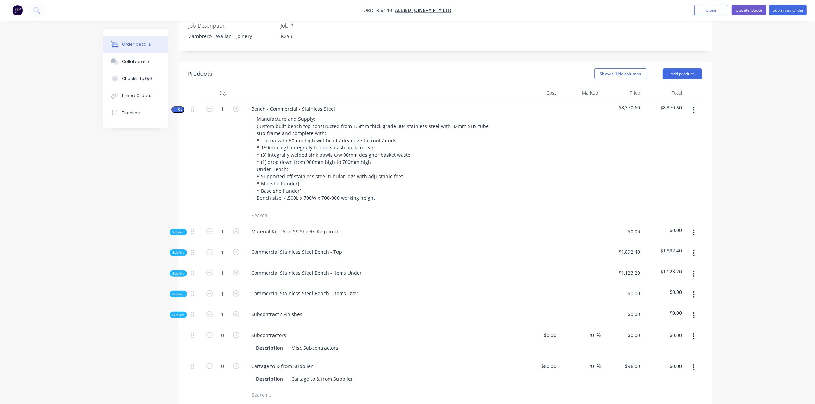
click at [180, 312] on span "Sub-kit" at bounding box center [179, 314] width 12 height 5
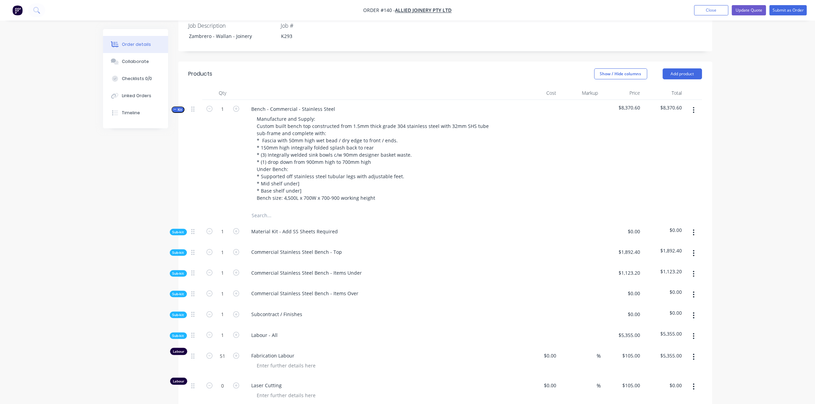
click at [179, 333] on span "Sub-kit" at bounding box center [179, 335] width 12 height 5
click at [178, 230] on span "Sub-kit" at bounding box center [179, 232] width 12 height 5
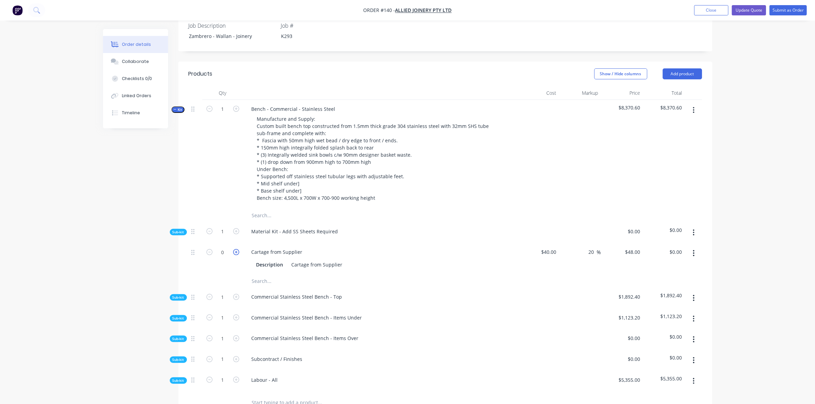
click at [237, 249] on icon "button" at bounding box center [236, 252] width 6 height 6
type input "1"
type input "$48.00"
click at [695, 227] on button "button" at bounding box center [694, 233] width 16 height 12
click at [683, 246] on div "Add product to kit" at bounding box center [669, 251] width 53 height 10
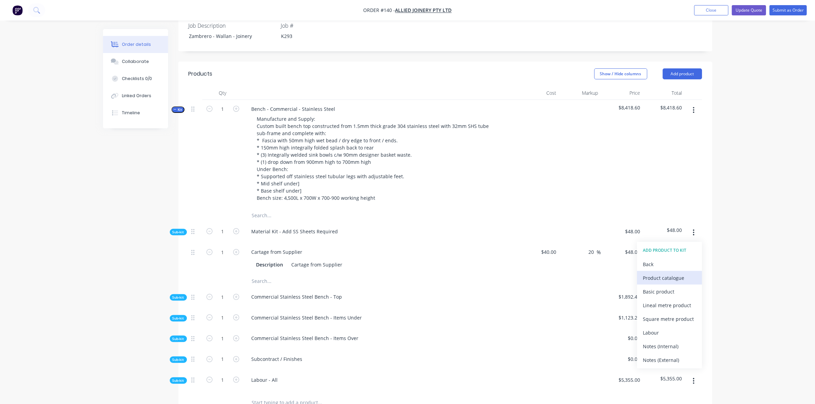
click at [660, 273] on div "Product catalogue" at bounding box center [669, 278] width 53 height 10
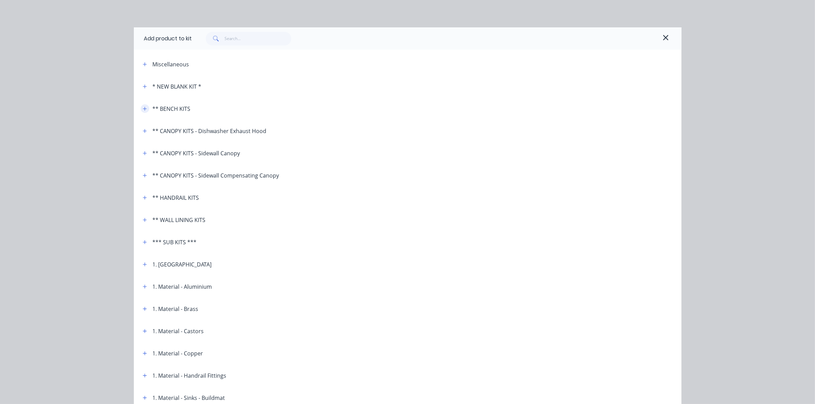
click at [143, 108] on icon "button" at bounding box center [145, 109] width 4 height 4
click at [143, 108] on icon "button" at bounding box center [145, 108] width 4 height 0
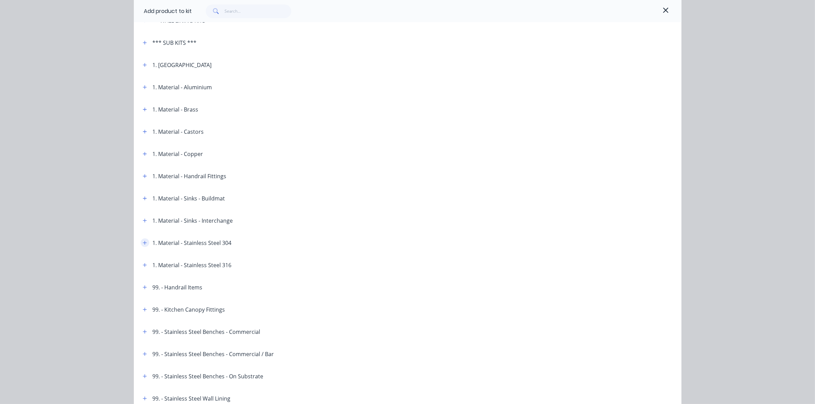
click at [143, 242] on icon "button" at bounding box center [145, 243] width 4 height 5
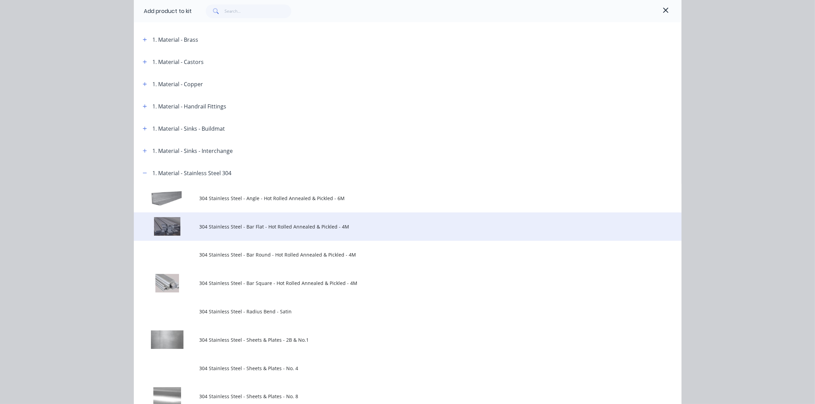
scroll to position [299, 0]
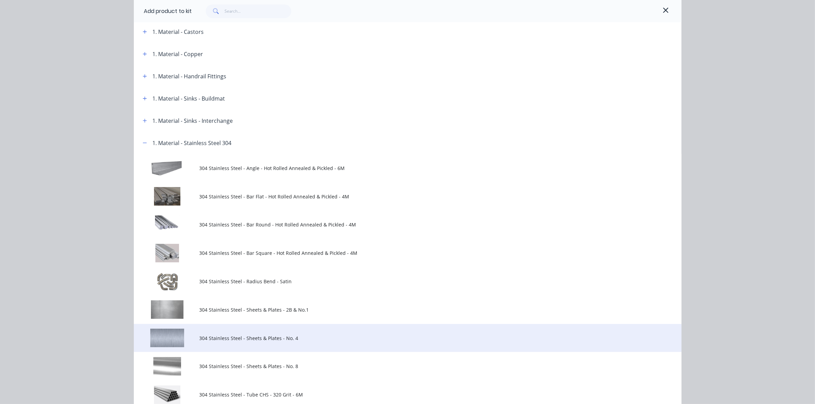
click at [242, 339] on span "304 Stainless Steel - Sheets & Plates - No. 4" at bounding box center [392, 338] width 385 height 7
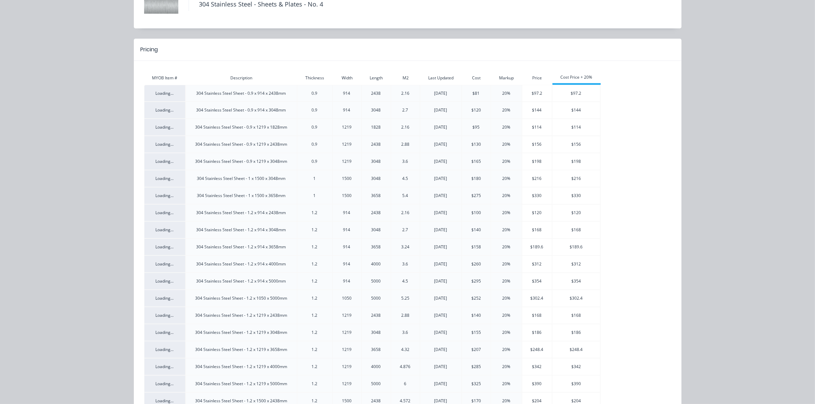
scroll to position [0, 0]
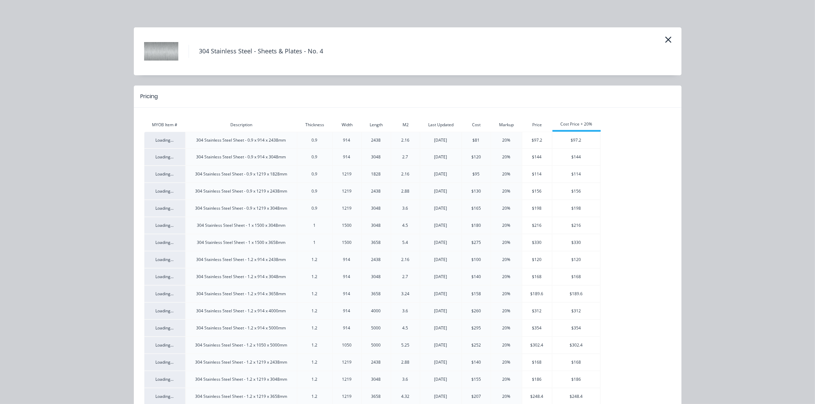
click at [736, 44] on div "304 Stainless Steel - Sheets & Plates - No. 4 Pricing MYOB Item # Description T…" at bounding box center [407, 202] width 815 height 404
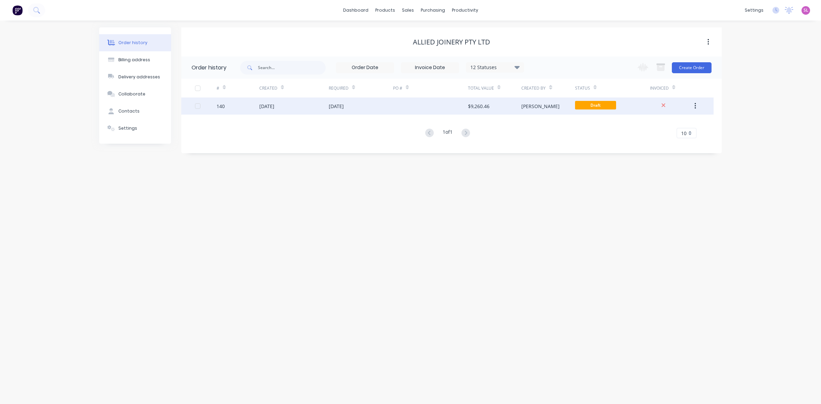
click at [482, 103] on div "$9,260.46" at bounding box center [479, 106] width 22 height 7
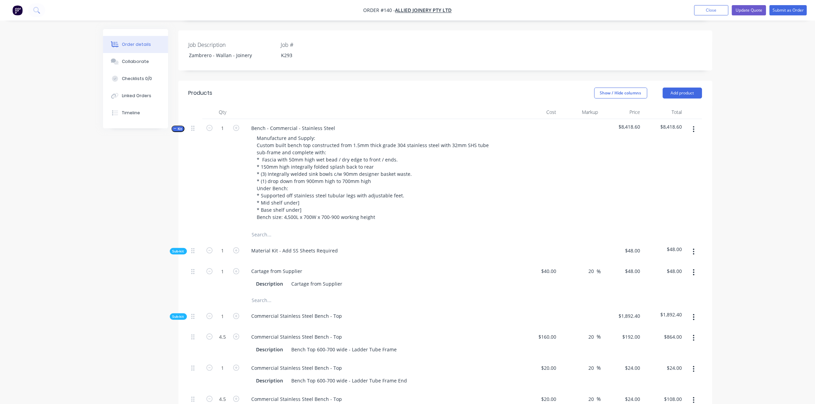
scroll to position [200, 0]
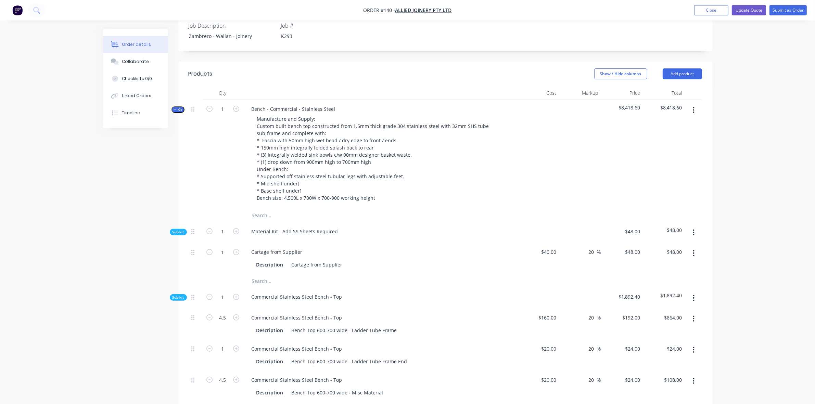
click at [173, 295] on span "Sub-kit" at bounding box center [179, 297] width 12 height 5
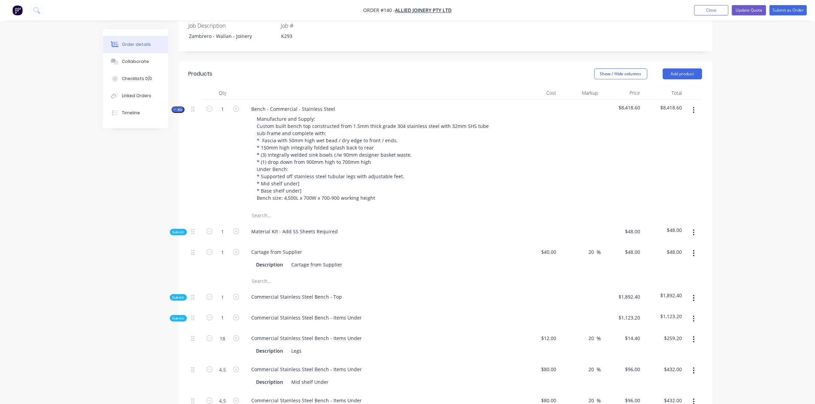
click at [178, 316] on span "Sub-kit" at bounding box center [179, 318] width 12 height 5
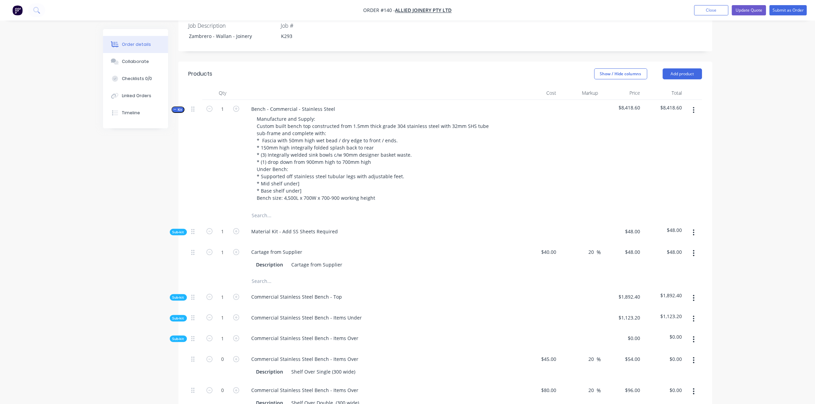
click at [180, 336] on span "Sub-kit" at bounding box center [179, 338] width 12 height 5
click at [178, 357] on span "Sub-kit" at bounding box center [179, 359] width 12 height 5
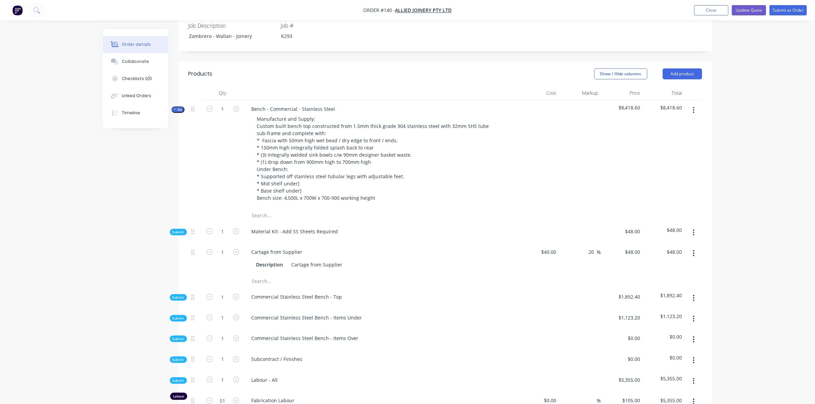
click at [178, 378] on span "Sub-kit" at bounding box center [179, 380] width 12 height 5
click at [693, 229] on icon "button" at bounding box center [694, 233] width 2 height 8
click at [684, 246] on div "Add product to kit" at bounding box center [669, 251] width 53 height 10
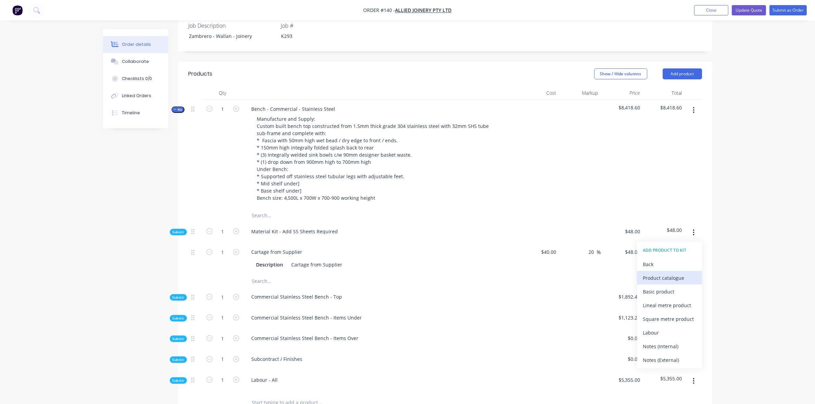
click at [675, 273] on div "Product catalogue" at bounding box center [669, 278] width 53 height 10
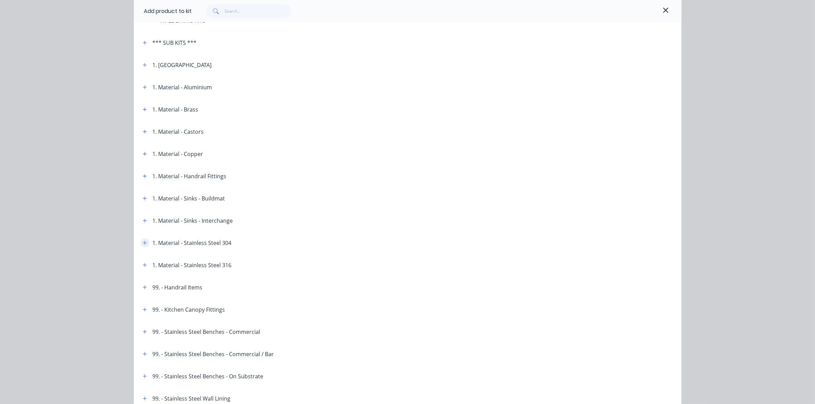
click at [143, 241] on icon "button" at bounding box center [145, 243] width 4 height 5
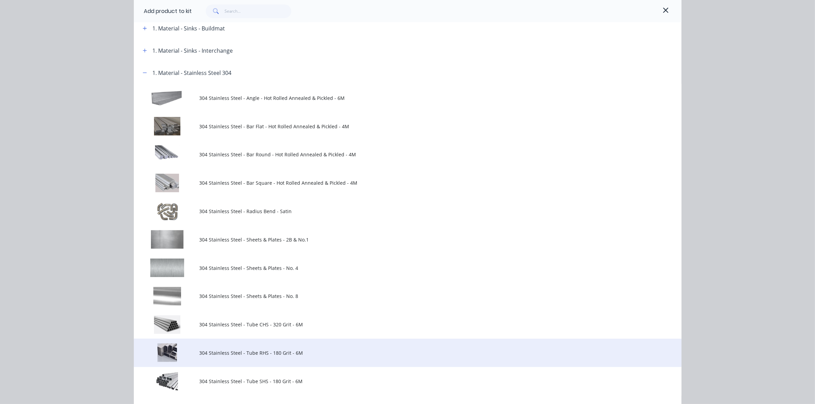
scroll to position [399, 0]
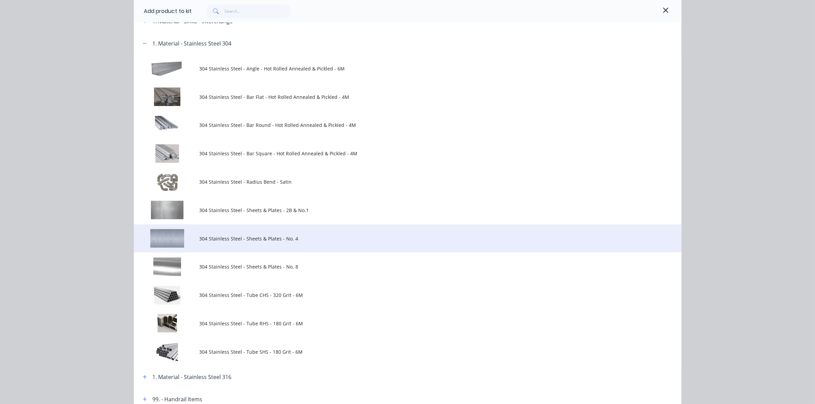
click at [213, 240] on span "304 Stainless Steel - Sheets & Plates - No. 4" at bounding box center [392, 238] width 385 height 7
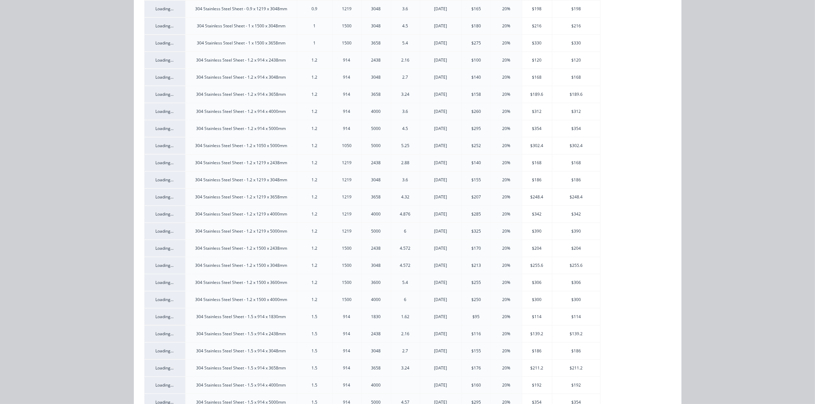
scroll to position [299, 0]
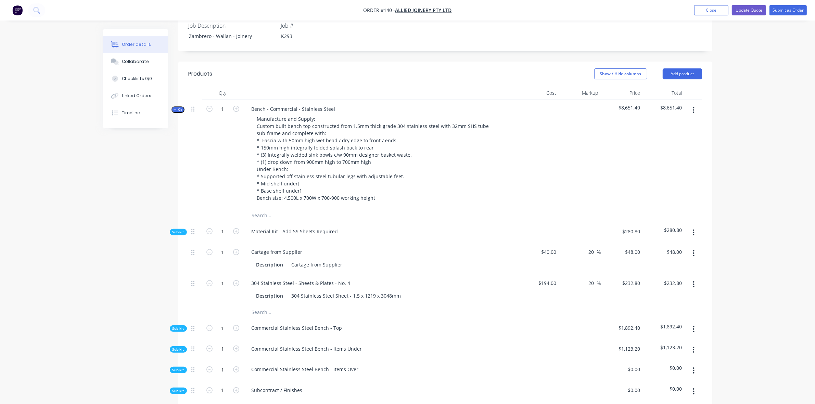
click at [692, 227] on button "button" at bounding box center [694, 233] width 16 height 12
click at [661, 246] on div "Add product to kit" at bounding box center [669, 251] width 53 height 10
click at [660, 273] on div "Product catalogue" at bounding box center [669, 278] width 53 height 10
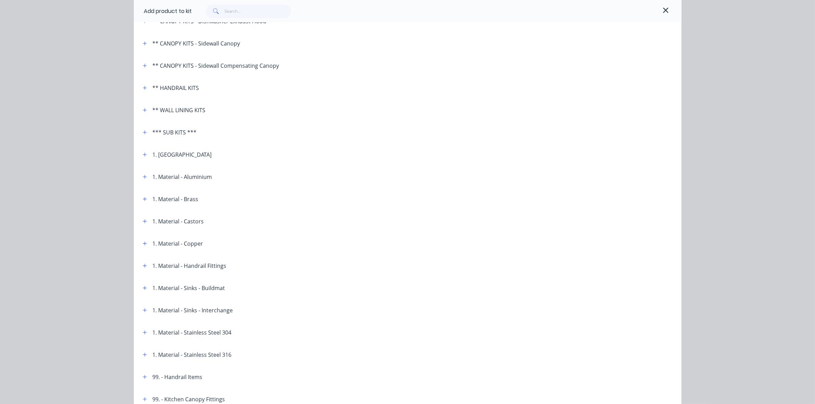
scroll to position [79, 0]
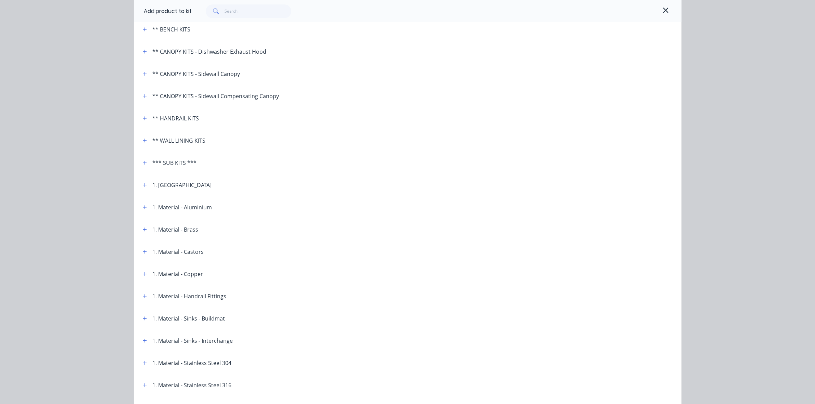
click at [223, 363] on div "1. Material - Stainless Steel 304" at bounding box center [192, 363] width 79 height 8
click at [143, 363] on icon "button" at bounding box center [145, 363] width 4 height 5
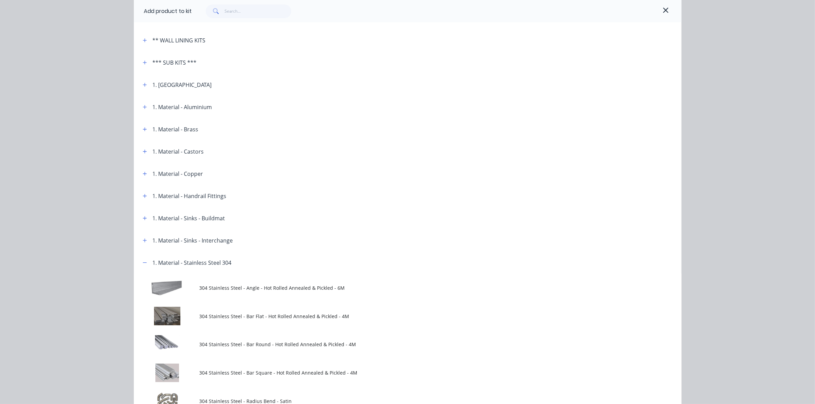
scroll to position [279, 0]
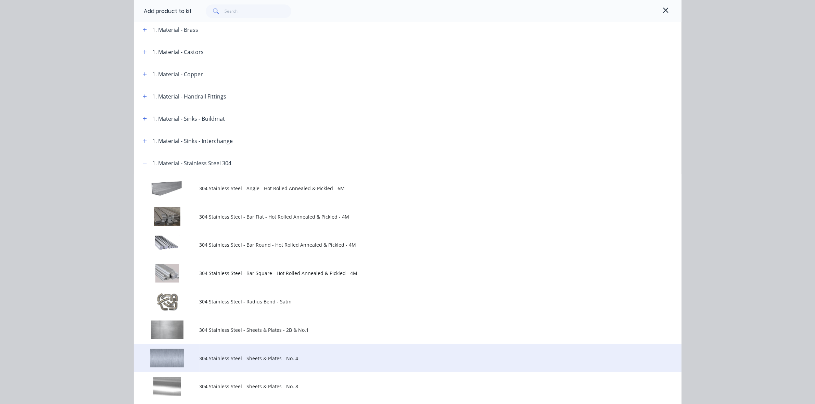
click at [255, 360] on span "304 Stainless Steel - Sheets & Plates - No. 4" at bounding box center [392, 358] width 385 height 7
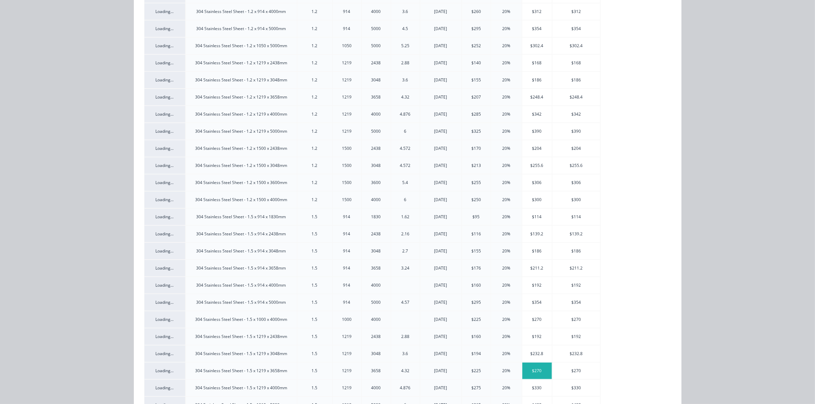
scroll to position [0, 0]
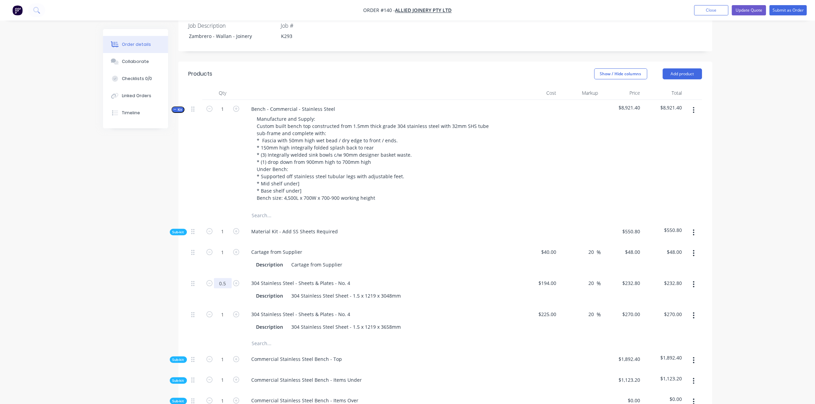
type input "0.5"
type input "$116.40"
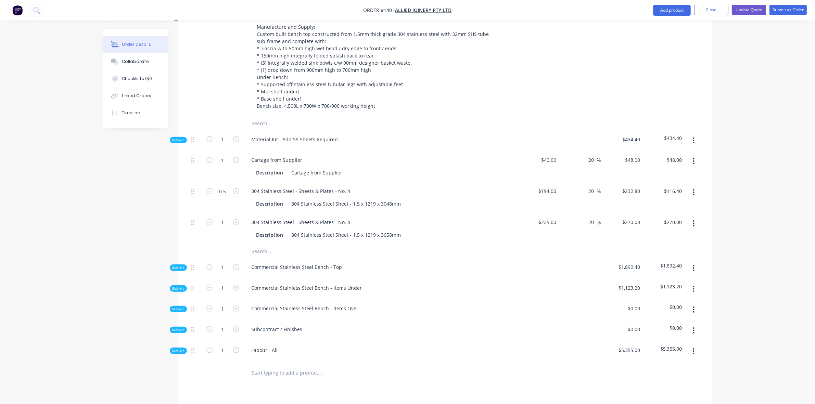
scroll to position [299, 0]
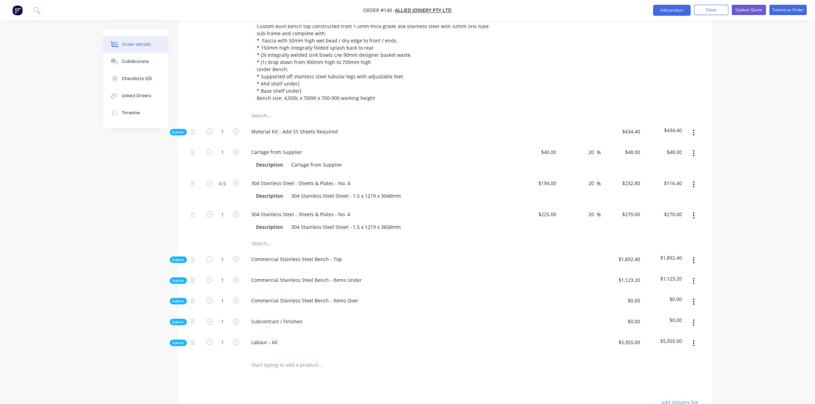
click at [171, 129] on div "Sub-kit" at bounding box center [178, 132] width 17 height 7
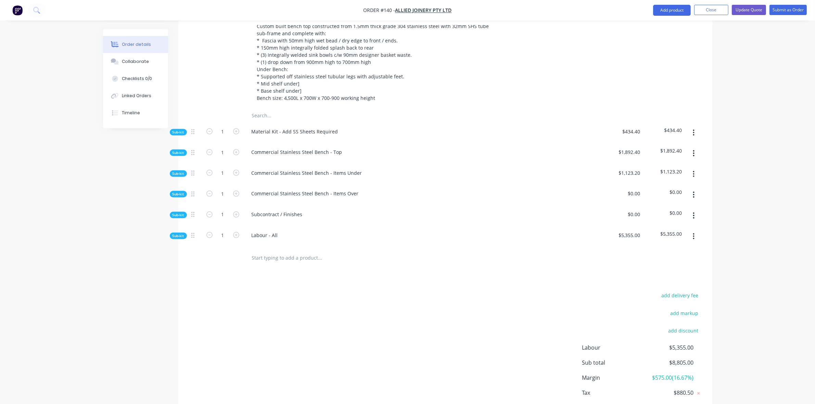
click at [179, 150] on span "Sub-kit" at bounding box center [179, 152] width 12 height 5
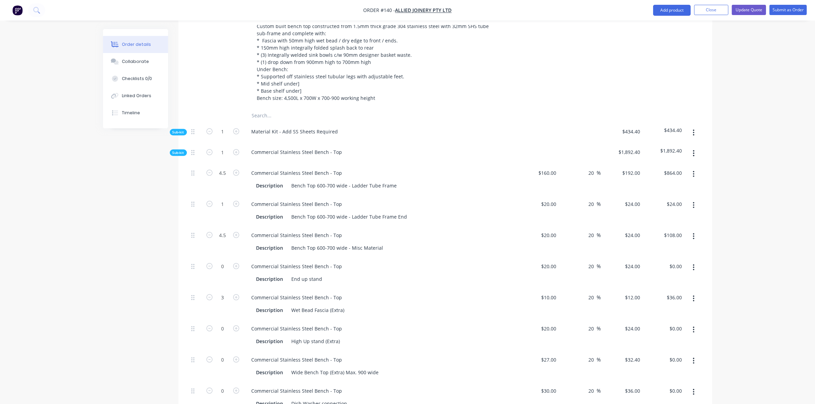
click at [179, 150] on span "Sub-kit" at bounding box center [179, 152] width 12 height 5
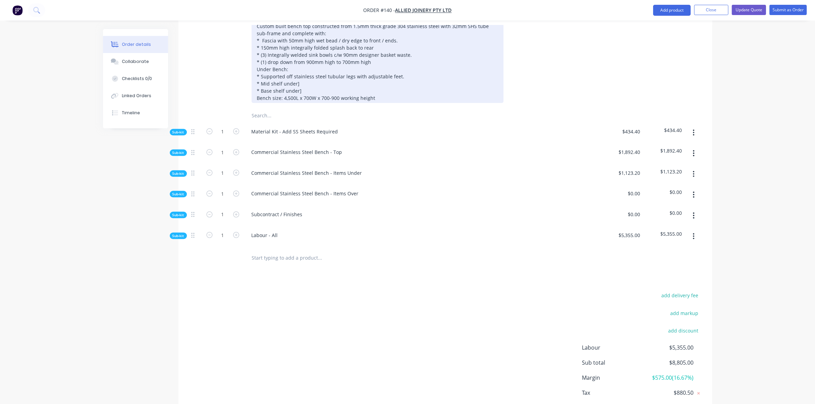
click at [307, 64] on div "Manufacture and Supply: Custom built bench top constructed from 1.5mm thick gra…" at bounding box center [378, 58] width 252 height 89
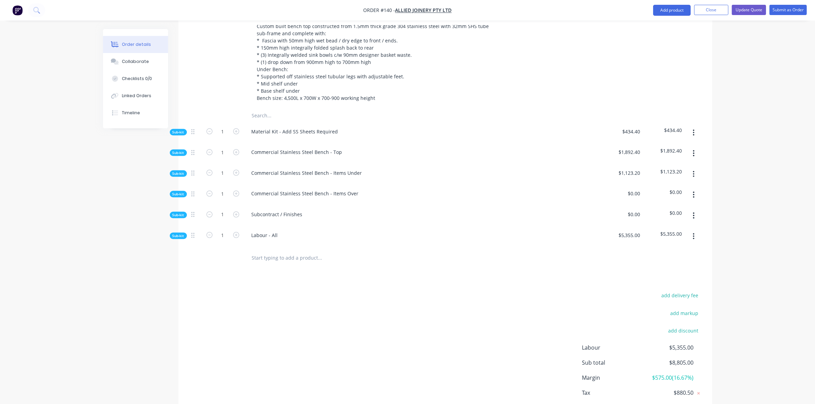
click at [738, 200] on div "Order details Collaborate Checklists 0/0 Linked Orders Timeline Order details C…" at bounding box center [407, 72] width 815 height 743
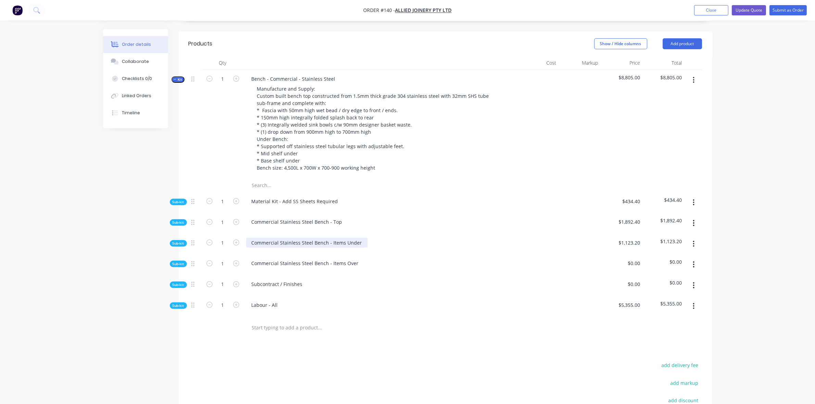
scroll to position [200, 0]
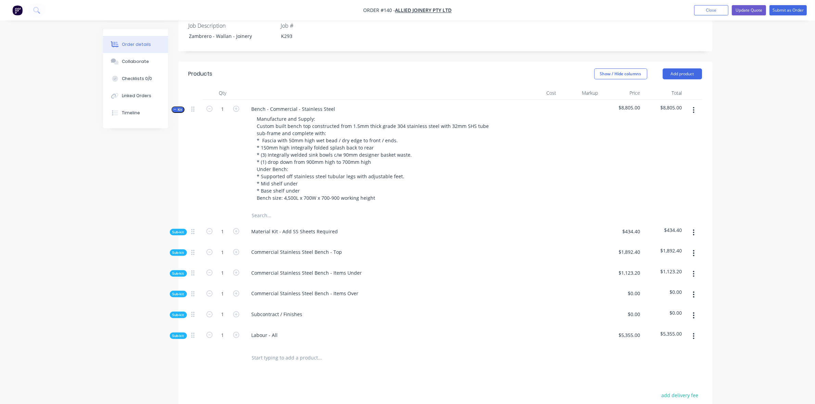
click at [175, 108] on icon "button" at bounding box center [175, 109] width 3 height 3
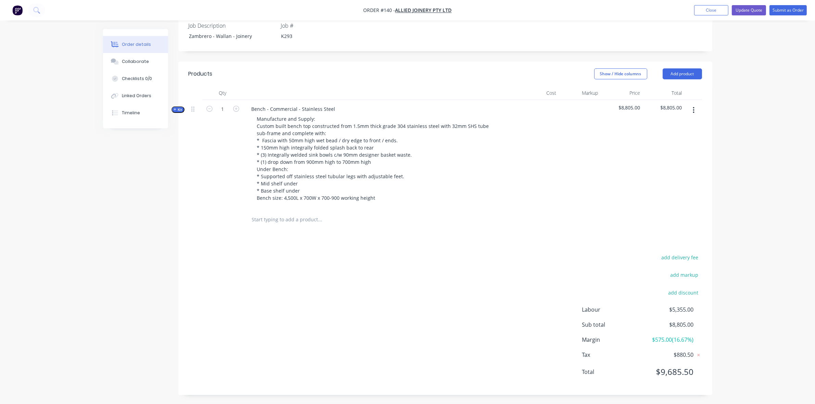
scroll to position [182, 0]
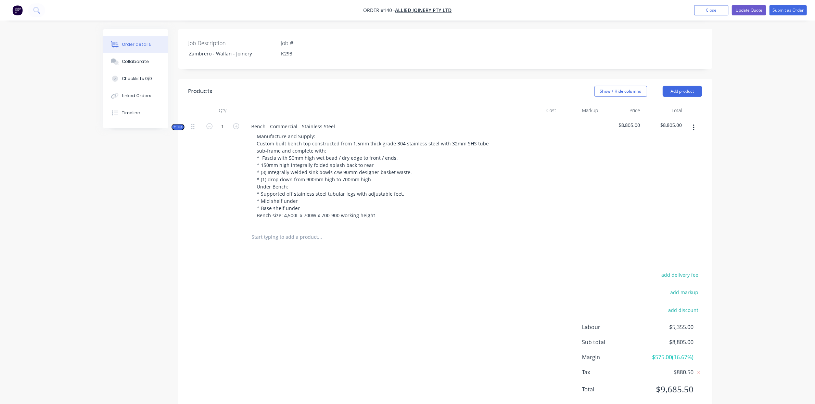
click at [175, 126] on icon "button" at bounding box center [175, 127] width 3 height 3
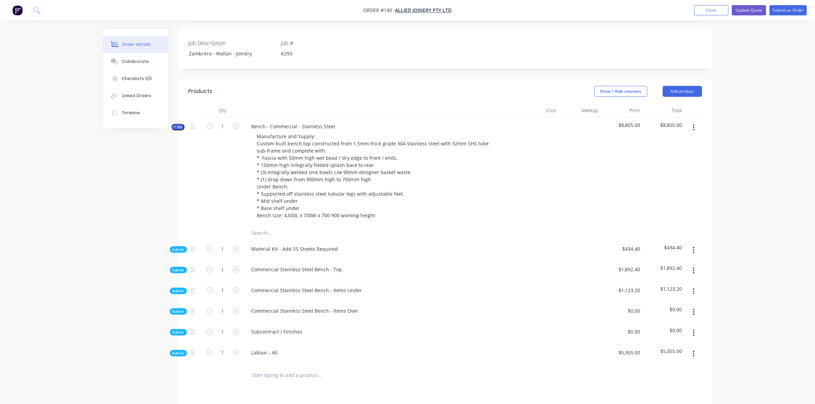
scroll to position [200, 0]
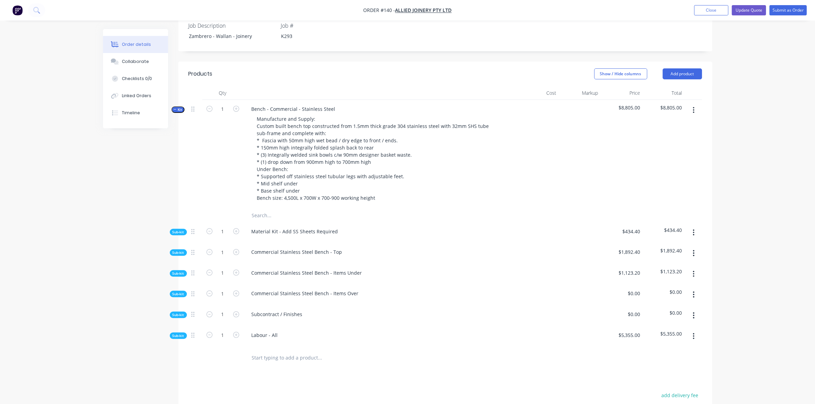
click at [179, 107] on span "Kit" at bounding box center [178, 109] width 9 height 5
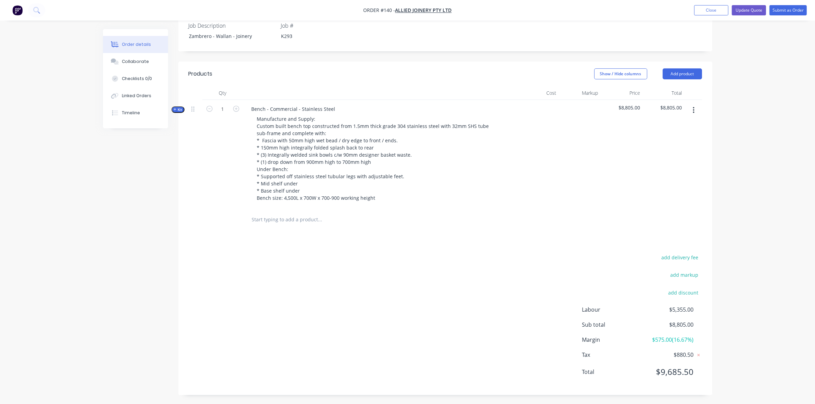
scroll to position [182, 0]
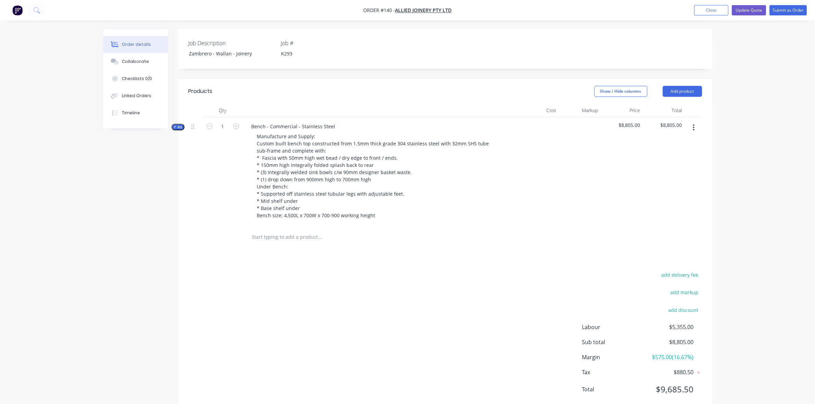
click at [174, 125] on icon "button" at bounding box center [175, 126] width 3 height 3
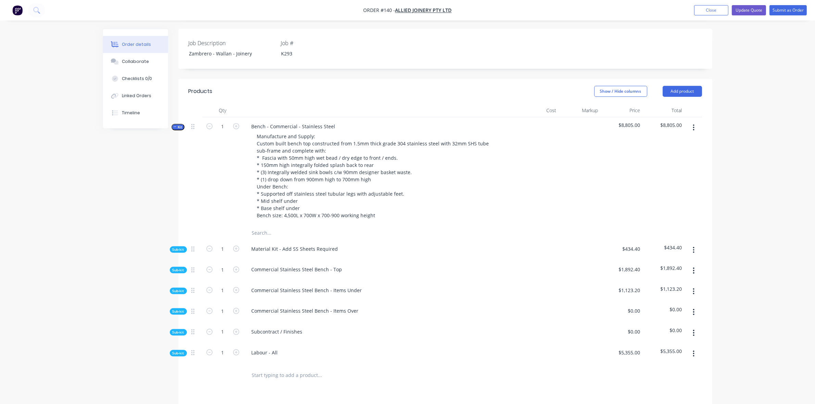
scroll to position [200, 0]
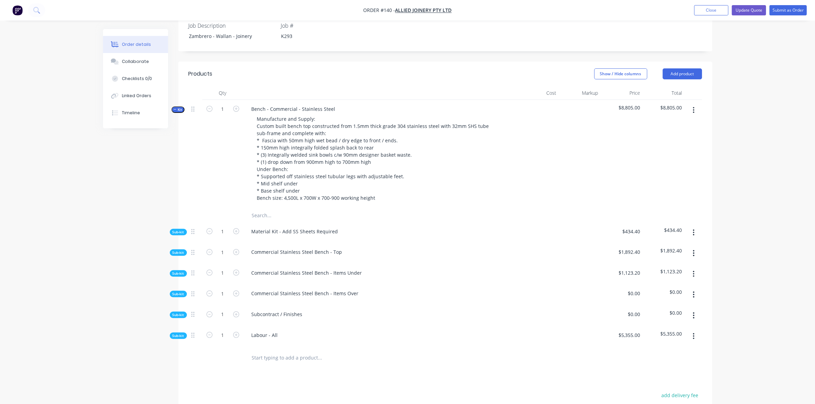
click at [694, 312] on icon "button" at bounding box center [694, 316] width 2 height 8
click at [660, 342] on div "Delete" at bounding box center [669, 347] width 53 height 10
click at [176, 312] on span "Sub-kit" at bounding box center [179, 314] width 12 height 5
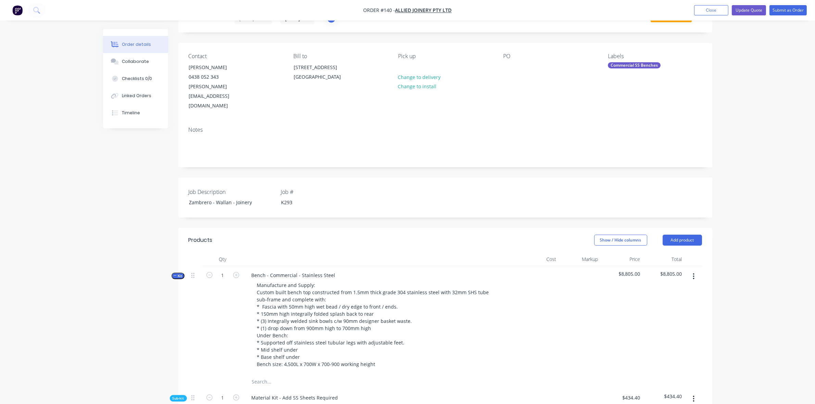
scroll to position [0, 0]
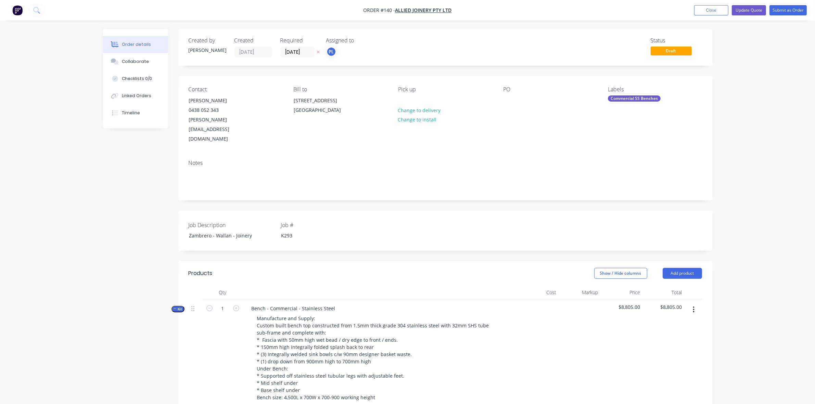
click at [174, 309] on icon "button" at bounding box center [175, 309] width 3 height 0
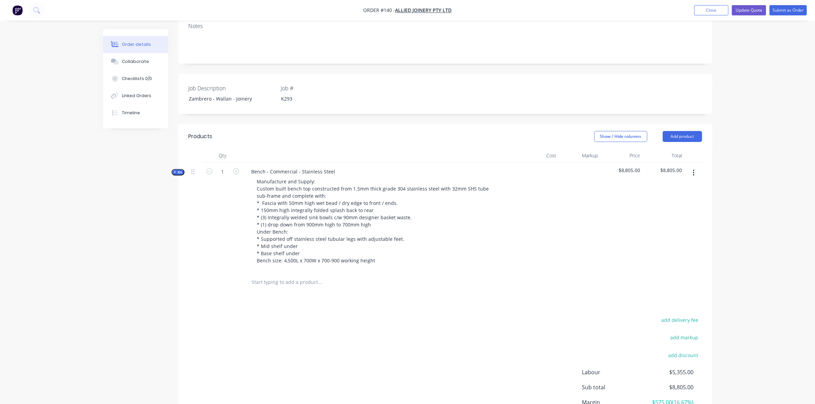
scroll to position [182, 0]
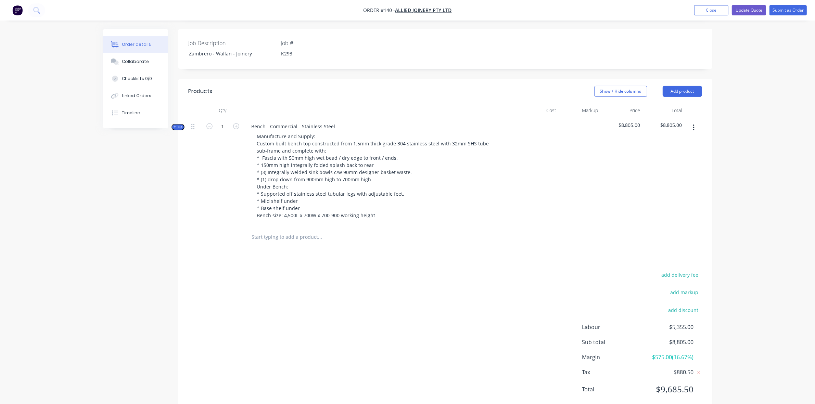
click at [174, 125] on icon "button" at bounding box center [175, 126] width 3 height 3
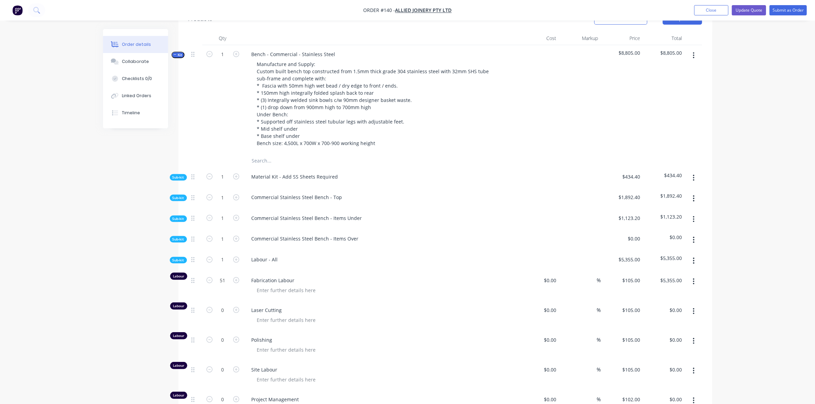
scroll to position [282, 0]
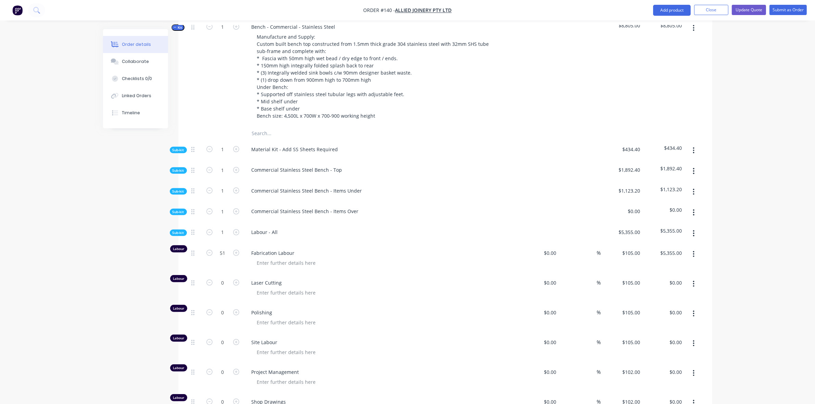
click at [178, 189] on span "Sub-kit" at bounding box center [179, 191] width 12 height 5
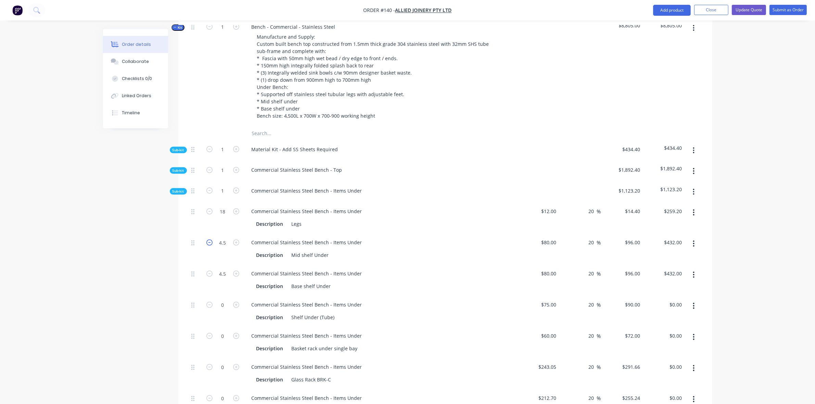
click at [207, 240] on icon "button" at bounding box center [209, 243] width 6 height 6
type input "3.5"
type input "$336.00"
click at [207, 240] on icon "button" at bounding box center [209, 243] width 6 height 6
type input "2.5"
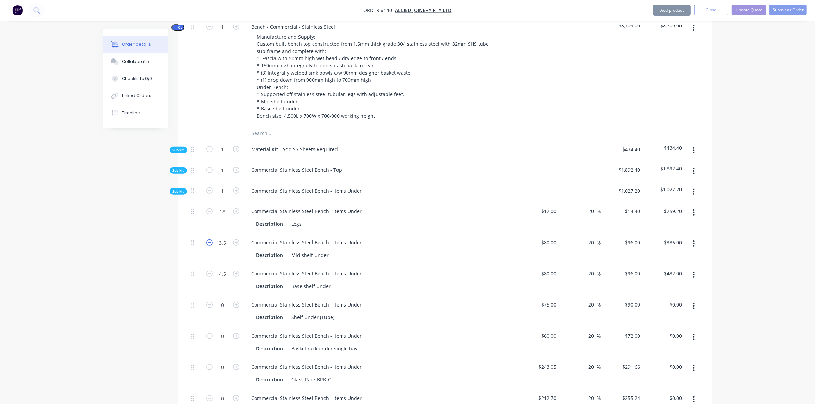
type input "$240.00"
click at [207, 240] on icon "button" at bounding box center [209, 243] width 6 height 6
type input "1.5"
type input "$144.00"
click at [207, 240] on icon "button" at bounding box center [209, 243] width 6 height 6
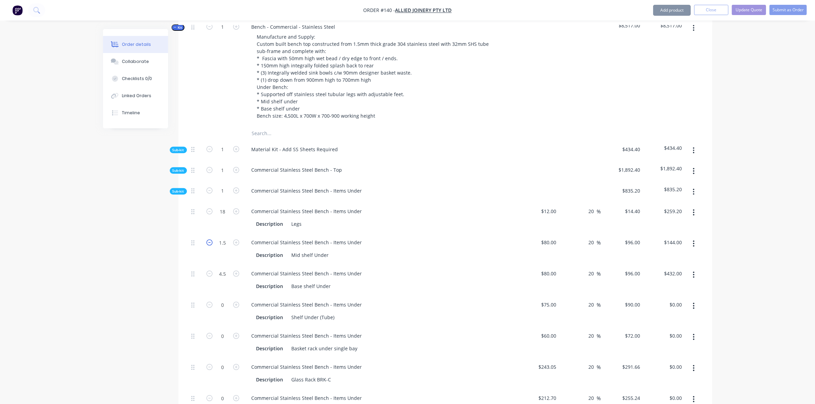
type input "0.5"
type input "$48.00"
click at [207, 240] on icon "button" at bounding box center [209, 243] width 6 height 6
click at [224, 238] on input "0.5" at bounding box center [223, 243] width 18 height 10
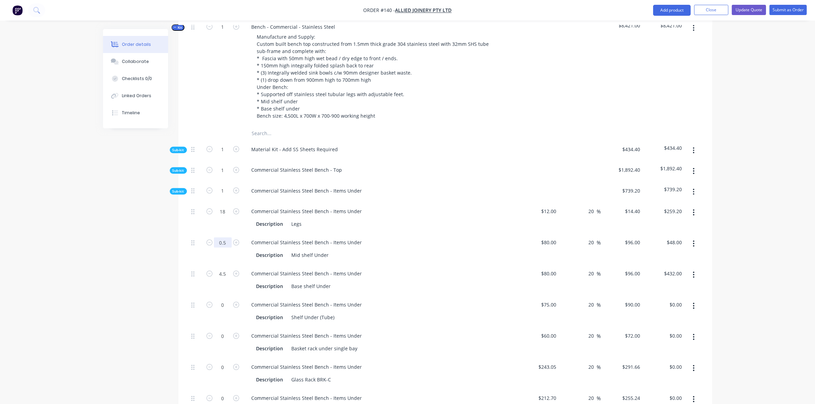
click at [224, 238] on input "0.5" at bounding box center [223, 243] width 18 height 10
type input "0"
type input "$0.00"
click at [325, 250] on div "Mid shelf Under" at bounding box center [310, 255] width 43 height 10
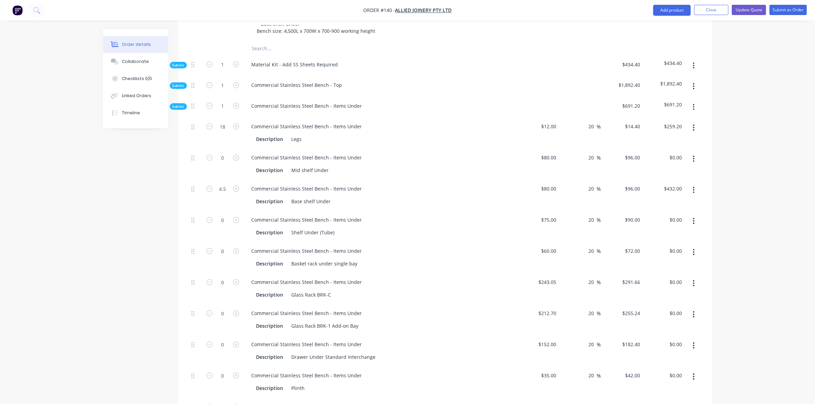
scroll to position [382, 0]
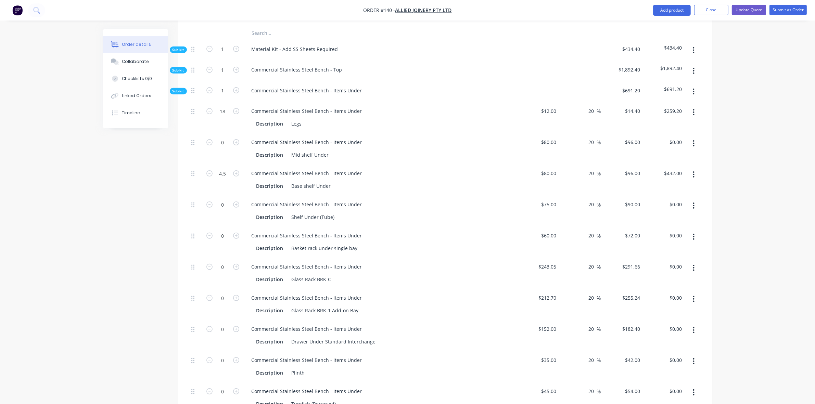
click at [173, 89] on span "Sub-kit" at bounding box center [179, 91] width 12 height 5
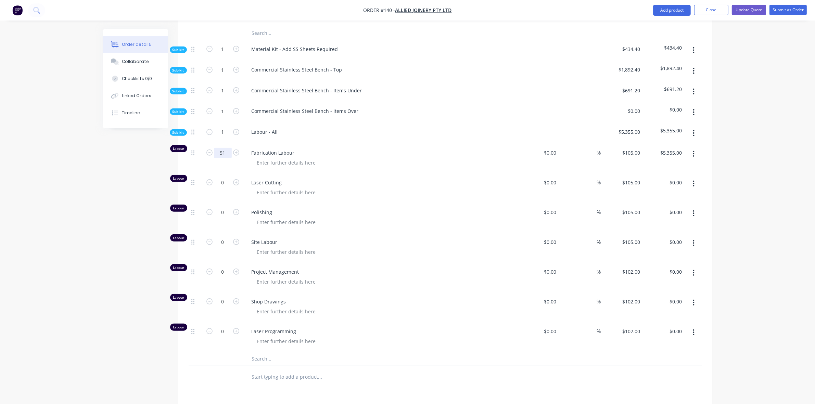
click at [219, 148] on input "51" at bounding box center [223, 153] width 18 height 10
type input "42"
type input "$4,410.00"
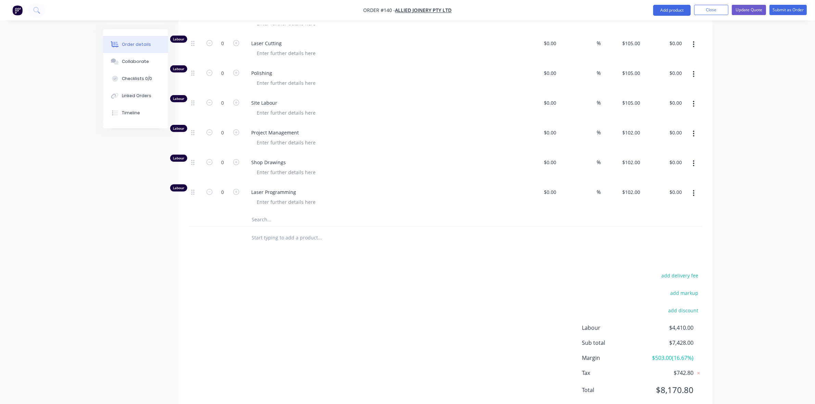
scroll to position [524, 0]
click at [320, 233] on div "Products Show / Hide columns Add product Qty Cost Markup Price Total Kit 1 Benc…" at bounding box center [445, 74] width 534 height 674
click at [235, 127] on icon "button" at bounding box center [236, 130] width 6 height 6
type input "1"
type input "$102.00"
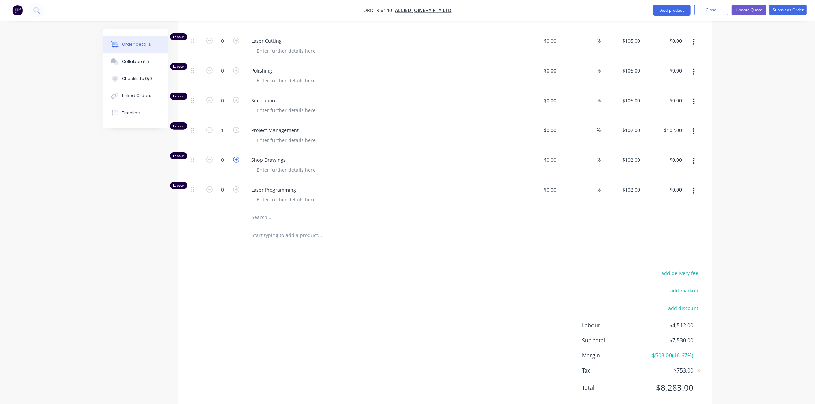
click at [236, 157] on icon "button" at bounding box center [236, 160] width 6 height 6
type input "1"
type input "$102.00"
click at [235, 187] on icon "button" at bounding box center [236, 190] width 6 height 6
type input "1"
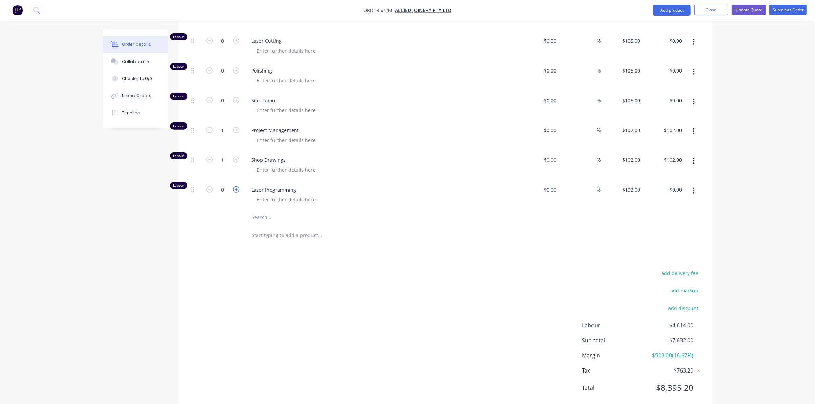
type input "$102.00"
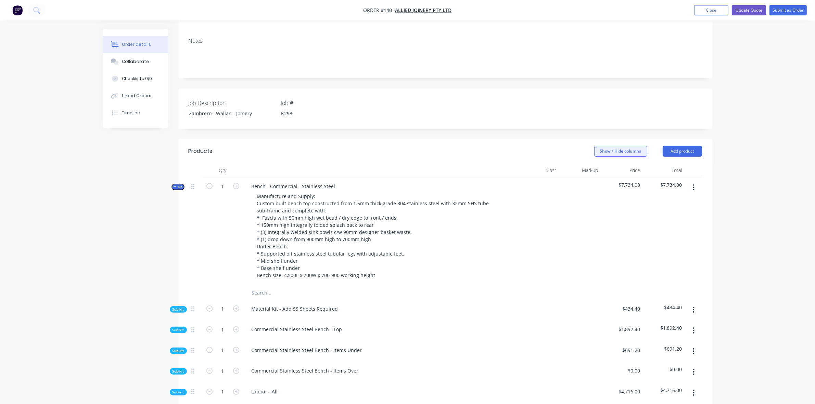
scroll to position [24, 0]
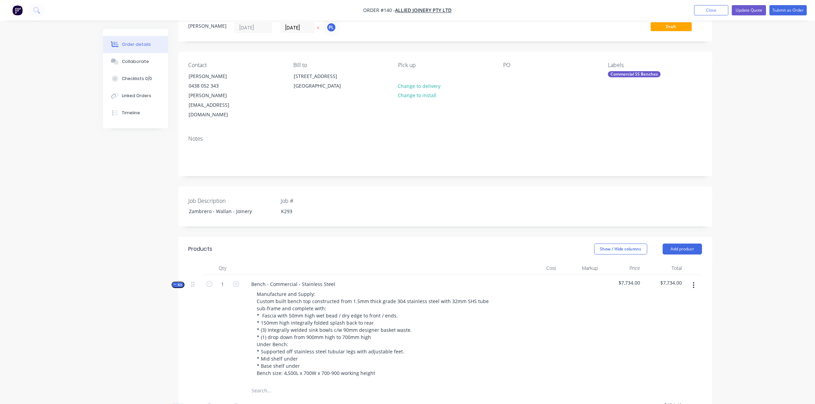
click at [178, 282] on span "Kit" at bounding box center [178, 284] width 9 height 5
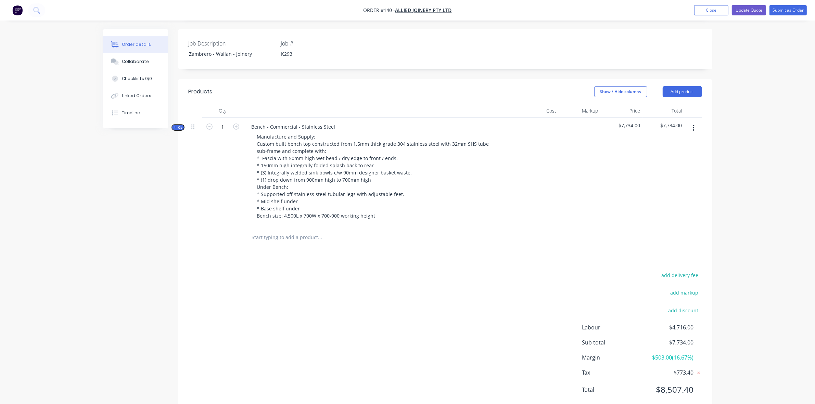
scroll to position [182, 0]
click at [688, 86] on button "Add product" at bounding box center [682, 91] width 39 height 11
click at [680, 104] on div "Product catalogue" at bounding box center [669, 109] width 53 height 10
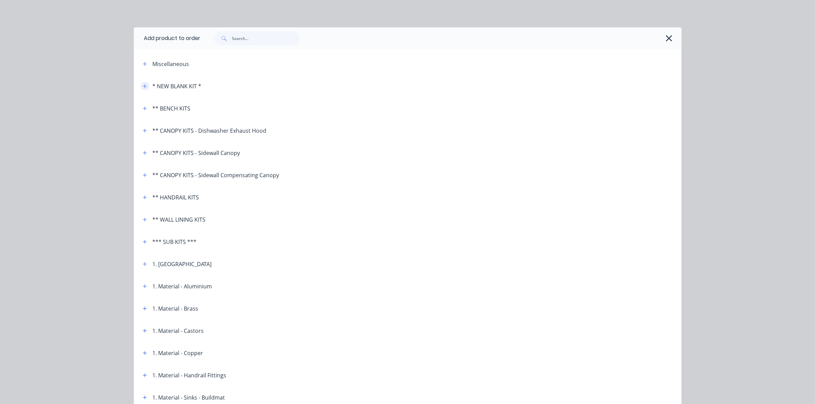
click at [141, 88] on button "button" at bounding box center [145, 86] width 9 height 9
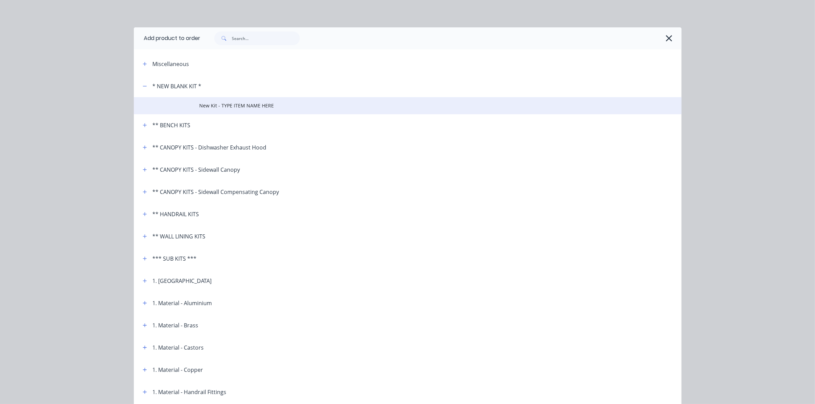
click at [253, 105] on span "New Kit - TYPE ITEM NAME HERE" at bounding box center [392, 105] width 385 height 7
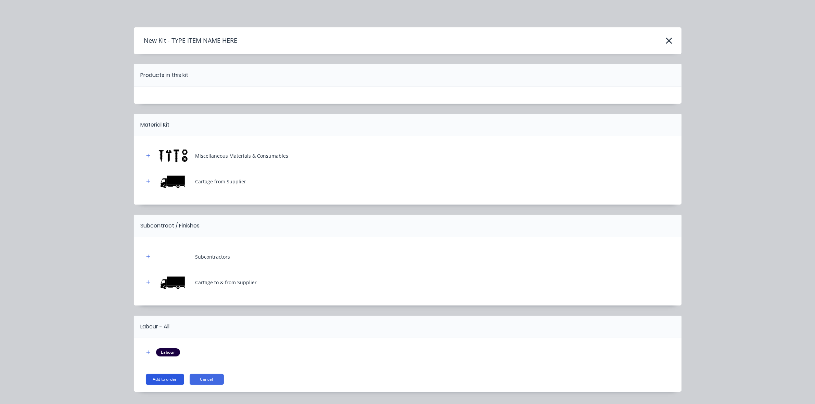
click at [169, 382] on button "Add to order" at bounding box center [165, 379] width 38 height 11
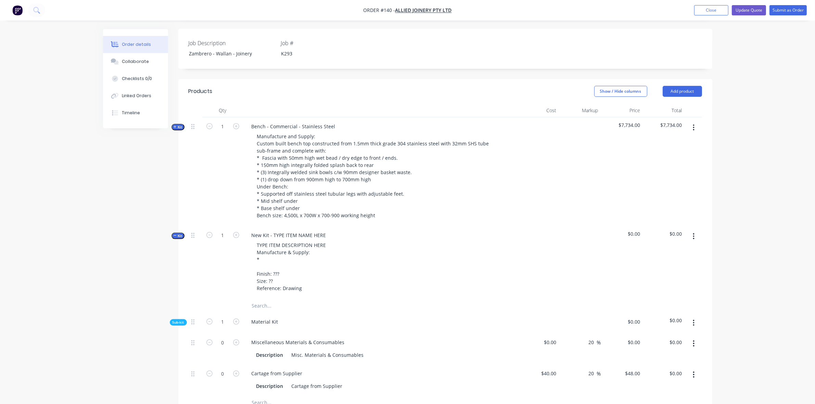
click at [175, 233] on span "Kit" at bounding box center [178, 235] width 9 height 5
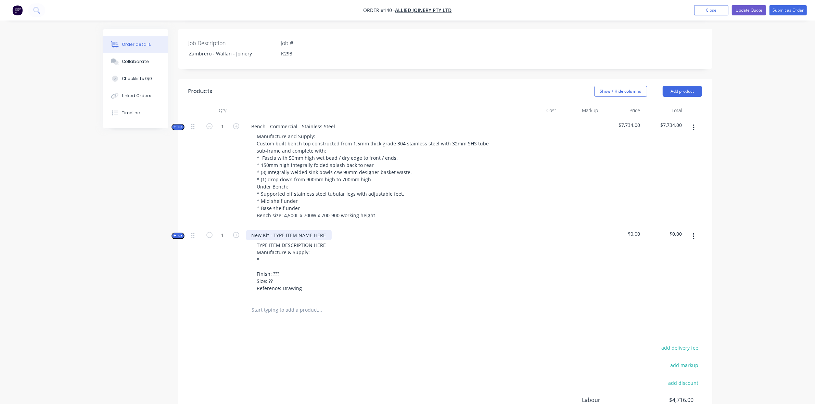
click at [288, 230] on div "New Kit - TYPE ITEM NAME HERE" at bounding box center [289, 235] width 86 height 10
click at [270, 230] on div "New Kit - TYPE ITEM NAME HERE" at bounding box center [289, 235] width 86 height 10
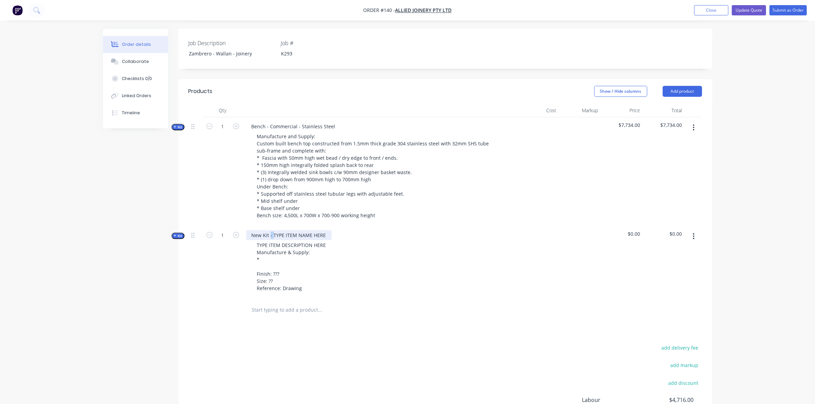
click at [270, 230] on div "New Kit - TYPE ITEM NAME HERE" at bounding box center [289, 235] width 86 height 10
click at [311, 240] on div "TYPE ITEM DESCRIPTION HERE Manufacture & Supply: * Finish: ??? Size: ?? Referen…" at bounding box center [292, 266] width 80 height 53
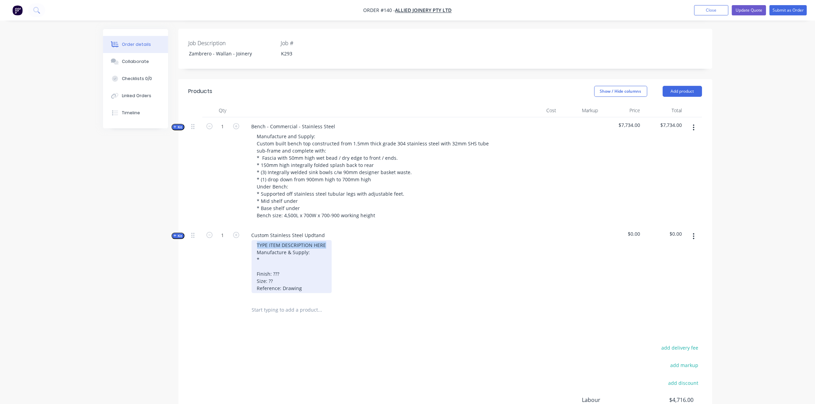
drag, startPoint x: 255, startPoint y: 224, endPoint x: 336, endPoint y: 227, distance: 81.2
click at [336, 240] on div "TYPE ITEM DESCRIPTION HERE Manufacture & Supply: * Finish: ??? Size: ?? Referen…" at bounding box center [380, 266] width 268 height 53
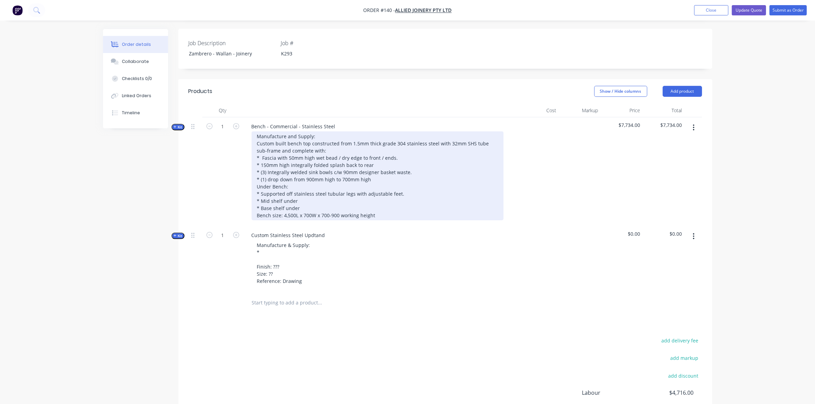
click at [290, 131] on div "Manufacture and Supply: Custom built bench top constructed from 1.5mm thick gra…" at bounding box center [378, 175] width 252 height 89
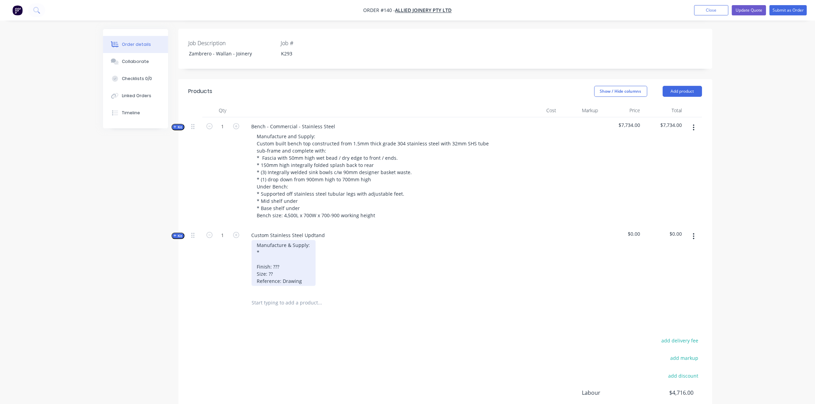
click at [288, 240] on div "Manufacture & Supply: * Finish: ??? Size: ?? Reference: Drawing" at bounding box center [284, 263] width 64 height 46
click at [290, 240] on div "Manufacture and Supply: * Finish: ??? Size: ?? Reference: Drawing" at bounding box center [286, 263] width 69 height 46
click at [308, 230] on div "Custom Stainless Steel Updtand" at bounding box center [288, 235] width 85 height 10
click at [304, 240] on div "Manufacture and Supply: * Custom made Finish: ??? Size: ?? Reference: Drawing" at bounding box center [286, 263] width 69 height 46
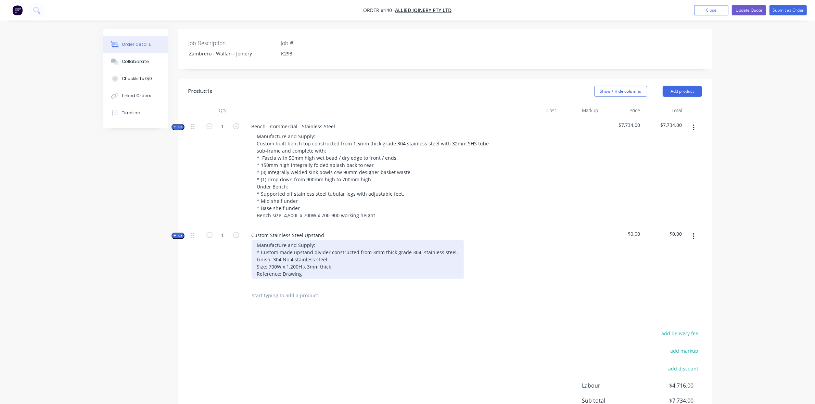
click at [312, 253] on div "Manufacture and Supply: * Custom made upstand divider constructed from 3mm thic…" at bounding box center [358, 259] width 212 height 39
click at [328, 253] on div "Manufacture and Supply: * Custom made upstand divider constructed from 3mm thic…" at bounding box center [358, 259] width 212 height 39
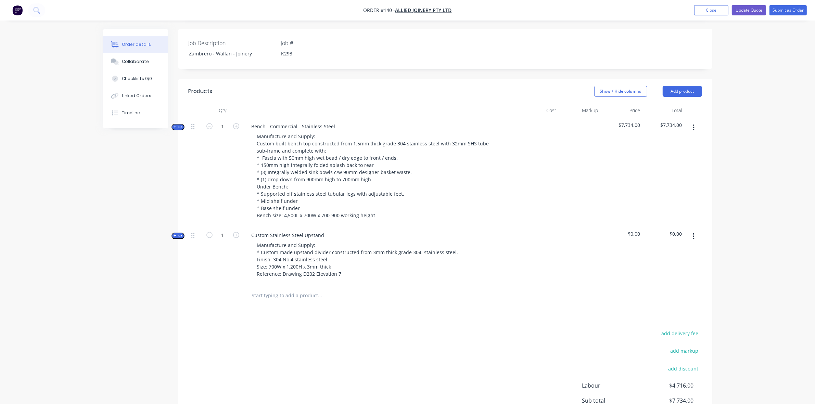
click at [175, 233] on span "Kit" at bounding box center [178, 235] width 9 height 5
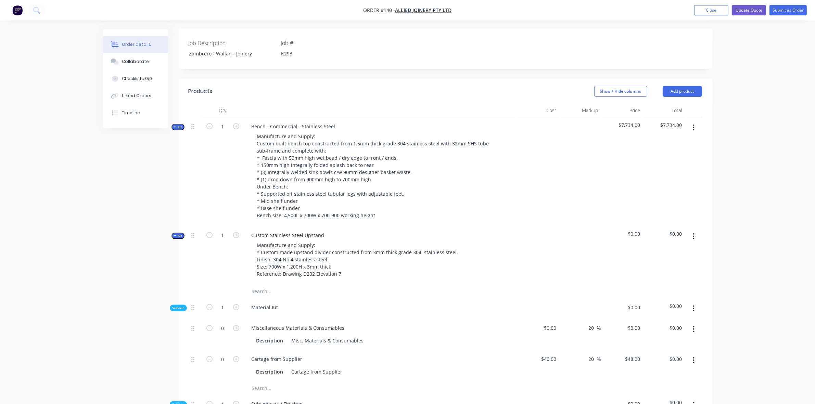
click at [693, 305] on icon "button" at bounding box center [694, 309] width 2 height 8
click at [677, 322] on div "Add product to kit" at bounding box center [669, 327] width 53 height 10
click at [670, 349] on div "Product catalogue" at bounding box center [669, 354] width 53 height 10
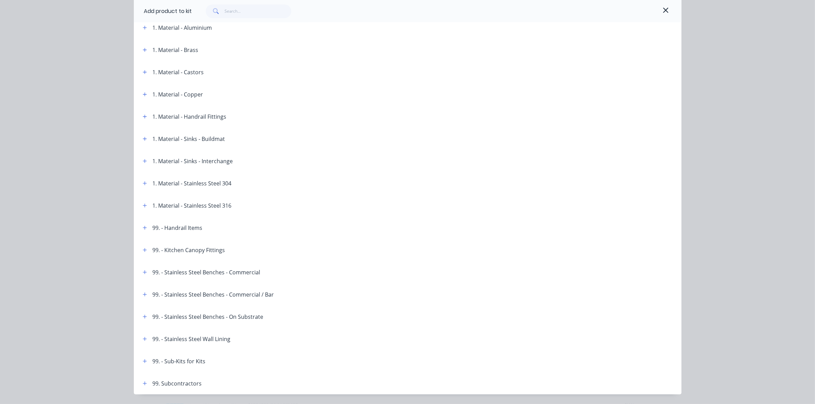
scroll to position [279, 0]
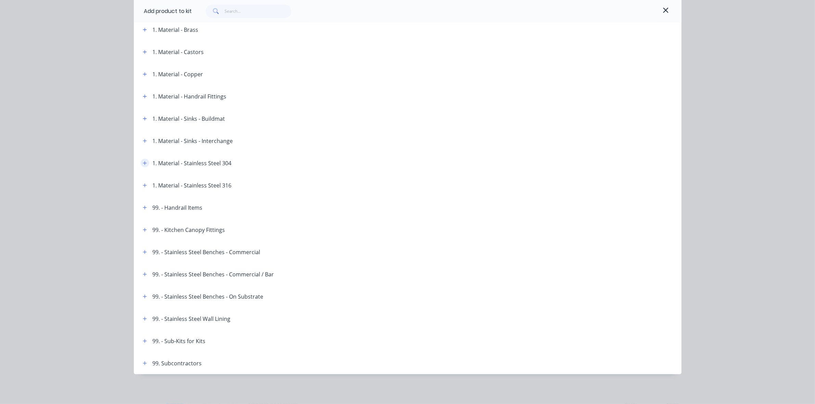
click at [143, 162] on icon "button" at bounding box center [145, 163] width 4 height 5
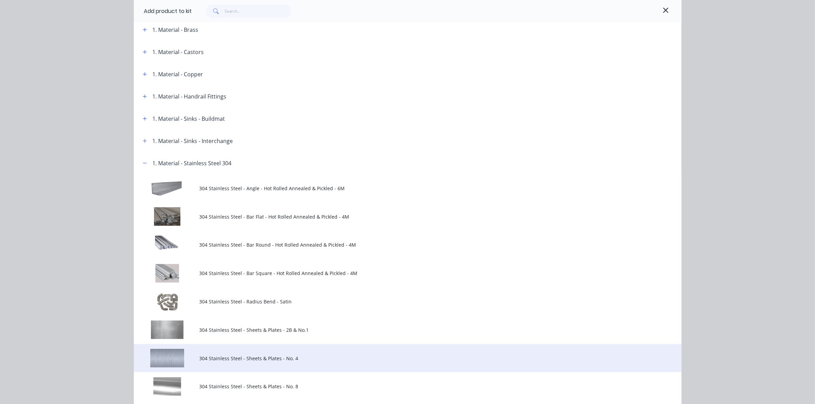
click at [271, 357] on span "304 Stainless Steel - Sheets & Plates - No. 4" at bounding box center [392, 358] width 385 height 7
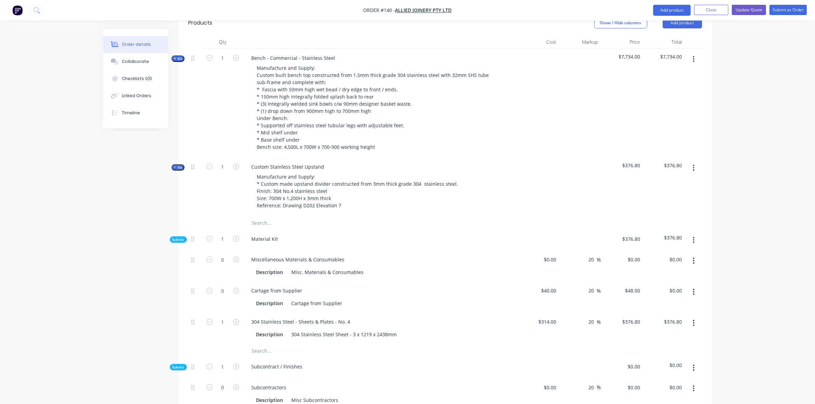
scroll to position [282, 0]
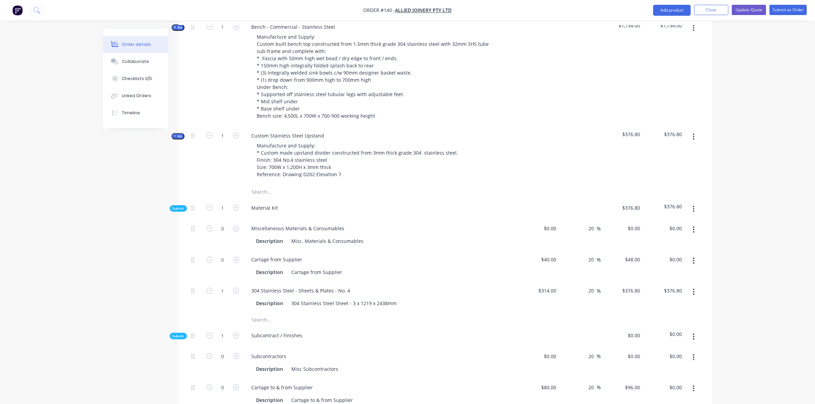
click at [694, 334] on icon "button" at bounding box center [693, 337] width 1 height 6
click at [666, 363] on div "Delete" at bounding box center [669, 368] width 53 height 10
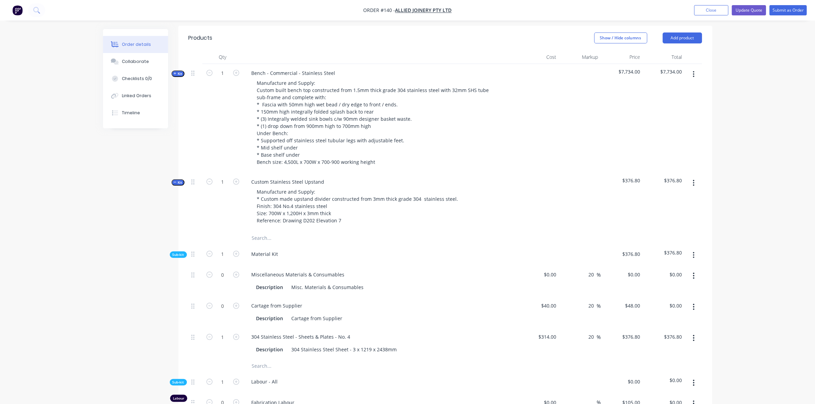
scroll to position [82, 0]
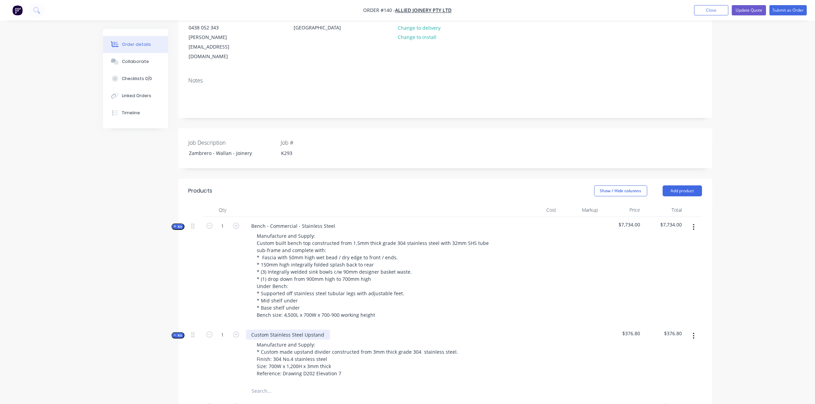
click at [279, 330] on div "Custom Stainless Steel Upstand" at bounding box center [288, 335] width 84 height 10
drag, startPoint x: 323, startPoint y: 319, endPoint x: 210, endPoint y: 312, distance: 112.4
click at [210, 326] on div "Kit 1 Custom Stainless Steel Upstand Manufacture and Supply: * Custom made upst…" at bounding box center [445, 355] width 513 height 59
copy div "Custom Stainless Steel Upstand"
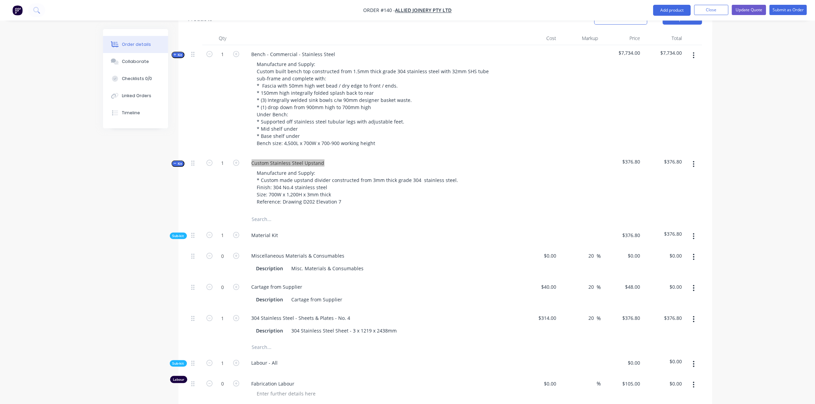
scroll to position [282, 0]
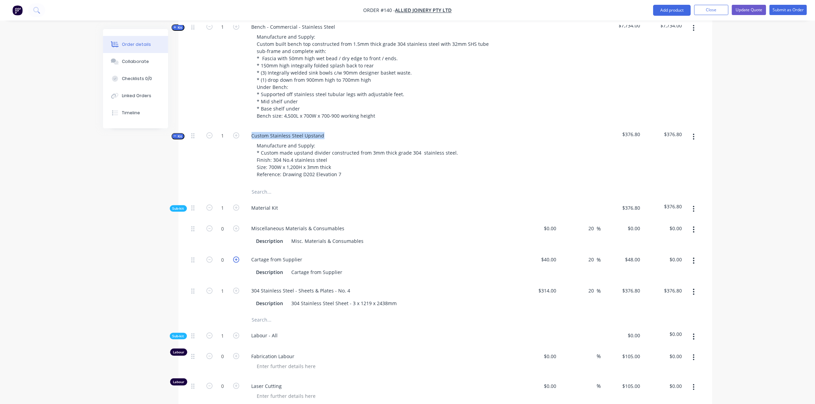
click at [234, 257] on icon "button" at bounding box center [236, 260] width 6 height 6
type input "1"
type input "$48.00"
click at [237, 226] on icon "button" at bounding box center [236, 229] width 6 height 6
type input "1"
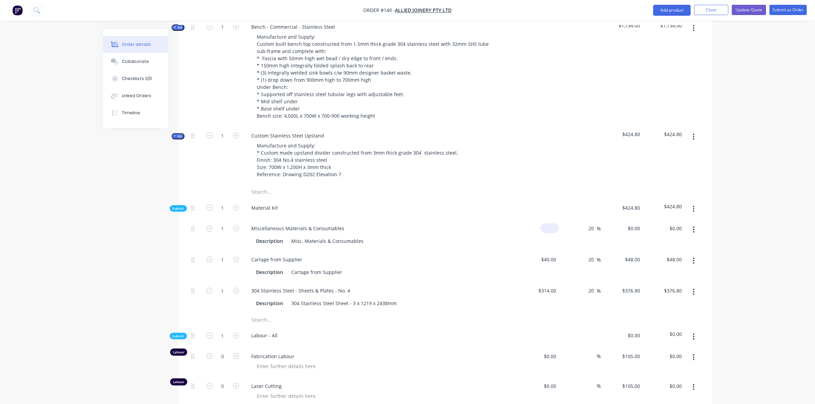
click at [548, 224] on div "$0.00" at bounding box center [549, 229] width 18 height 10
type input "$20.00"
type input "$24.00"
click at [174, 135] on icon "button" at bounding box center [175, 136] width 3 height 3
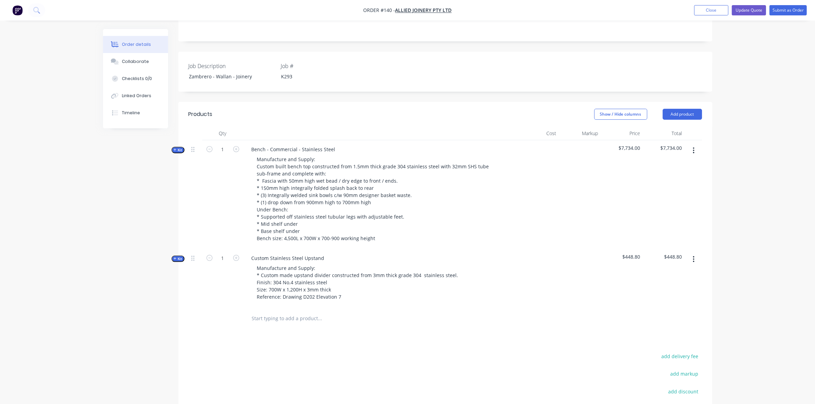
scroll to position [141, 0]
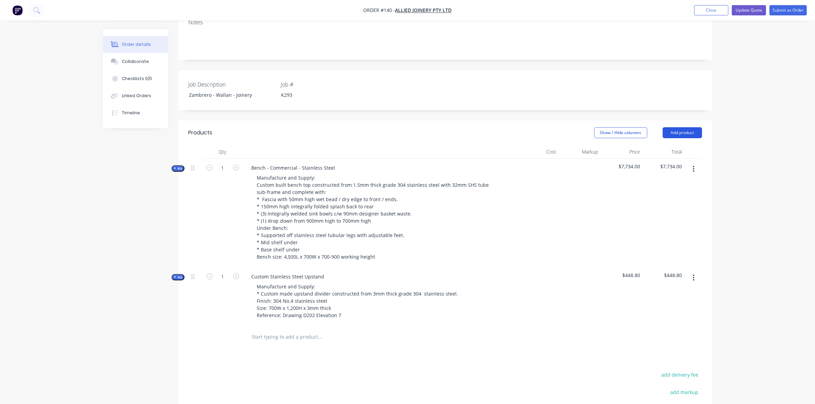
click at [692, 127] on button "Add product" at bounding box center [682, 132] width 39 height 11
click at [684, 145] on div "Product catalogue" at bounding box center [669, 150] width 53 height 10
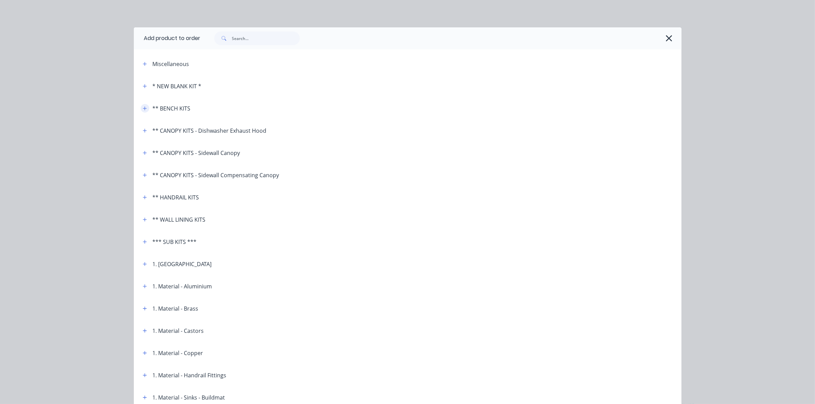
click at [143, 107] on icon "button" at bounding box center [145, 108] width 4 height 5
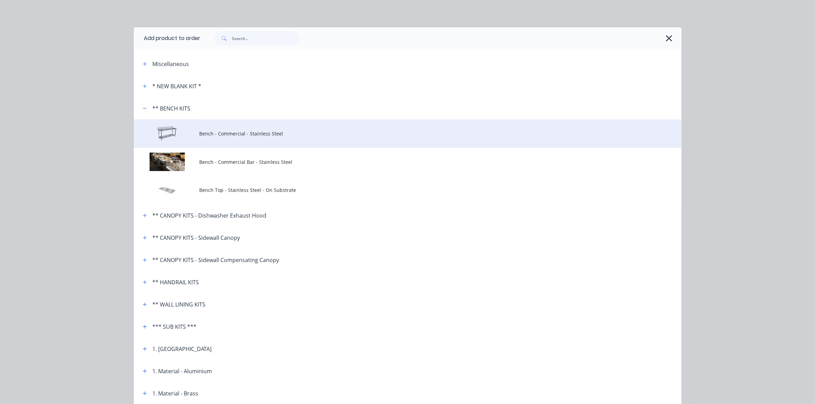
click at [210, 134] on span "Bench - Commercial - Stainless Steel" at bounding box center [392, 133] width 385 height 7
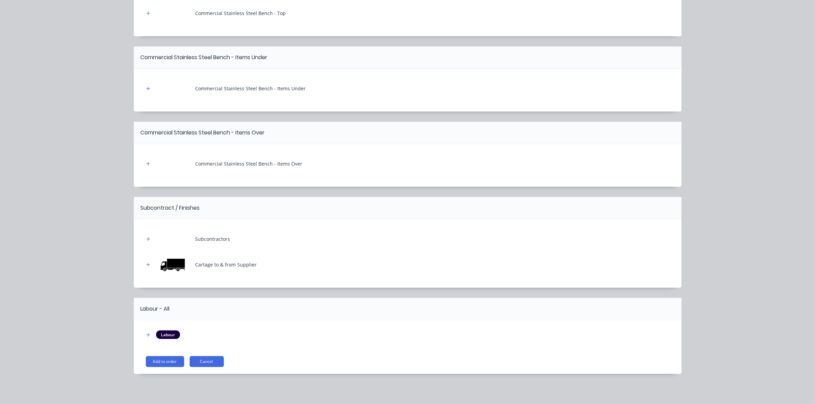
scroll to position [240, 0]
click at [166, 362] on button "Add to order" at bounding box center [165, 361] width 38 height 11
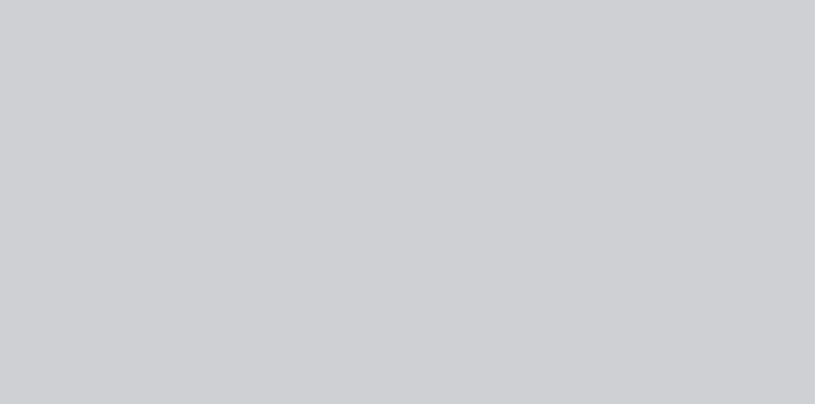
type input "$40.00"
type input "20"
type input "$48.00"
type input "$160.00"
type input "20"
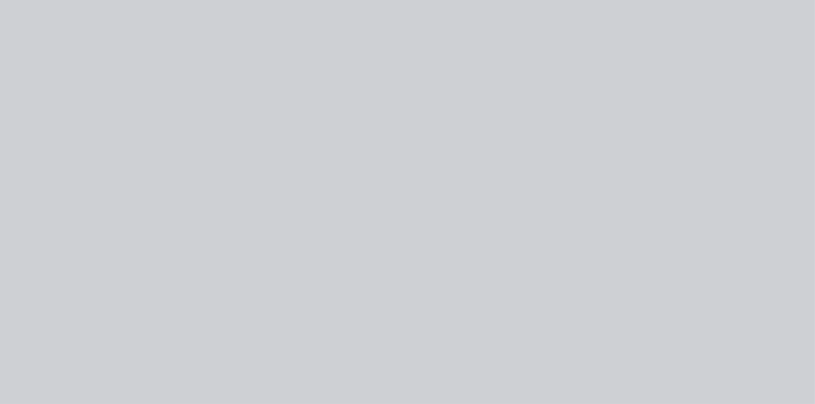
type input "$192.00"
type input "$20.00"
type input "20"
type input "$24.00"
type input "$20.00"
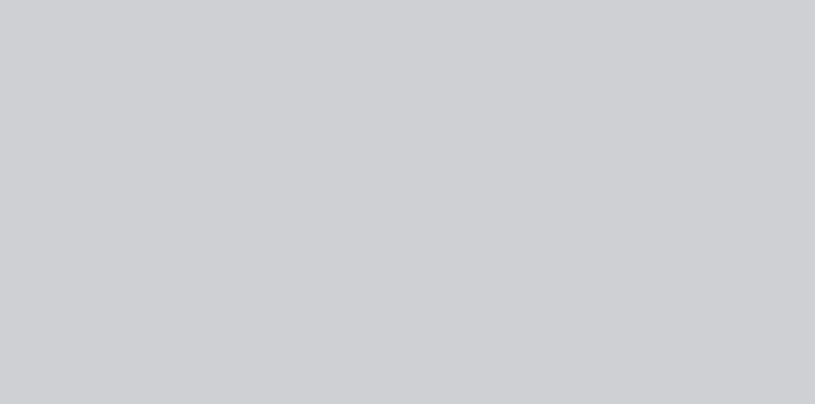
type input "20"
type input "$24.00"
type input "$20.00"
type input "20"
type input "$24.00"
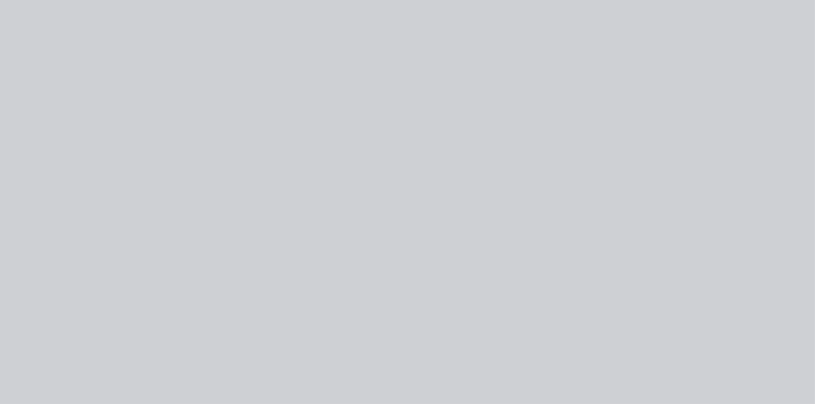
type input "$10.00"
type input "20"
type input "$12.00"
type input "$20.00"
type input "20"
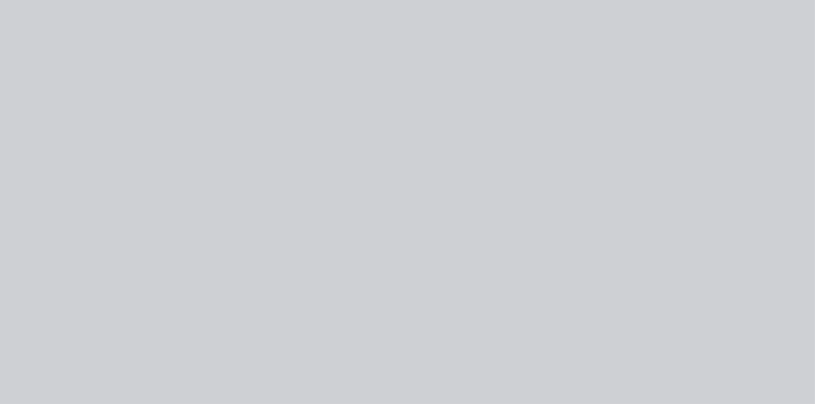
type input "$24.00"
type input "$27.00"
type input "20"
type input "$32.40"
type input "$30.00"
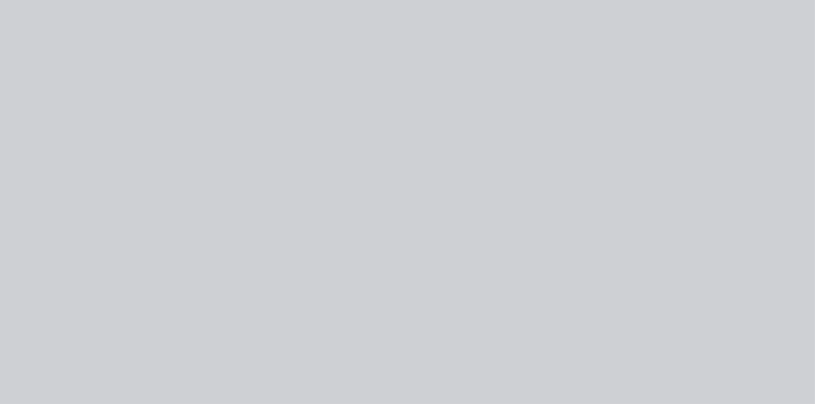
type input "20"
type input "$36.00"
type input "$234.00"
type input "20"
type input "$280.80"
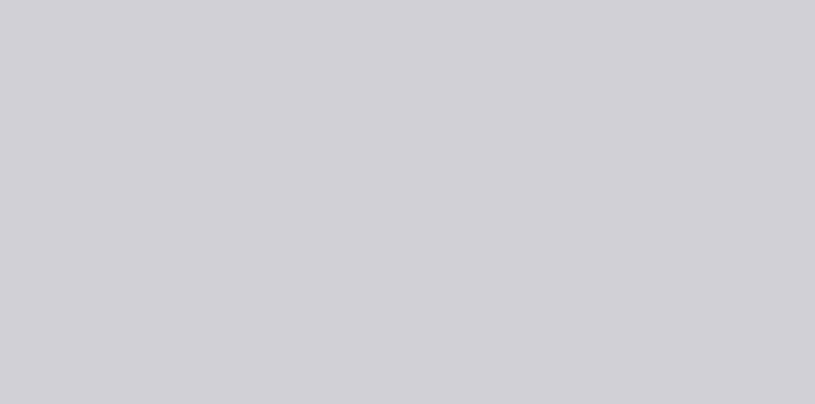
type input "$264.00"
type input "20"
type input "$316.80"
type input "$192.00"
type input "20"
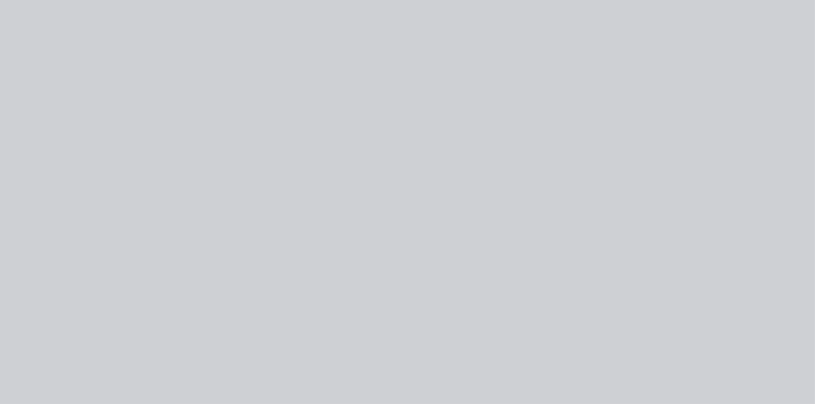
type input "$230.40"
type input "$15.00"
type input "20"
type input "$18.00"
type input "$160.00"
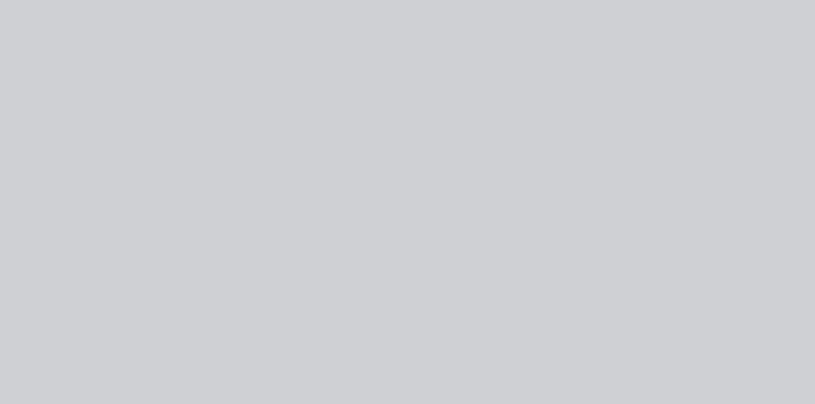
type input "20"
type input "$192.00"
type input "$15.00"
type input "20"
type input "$18.00"
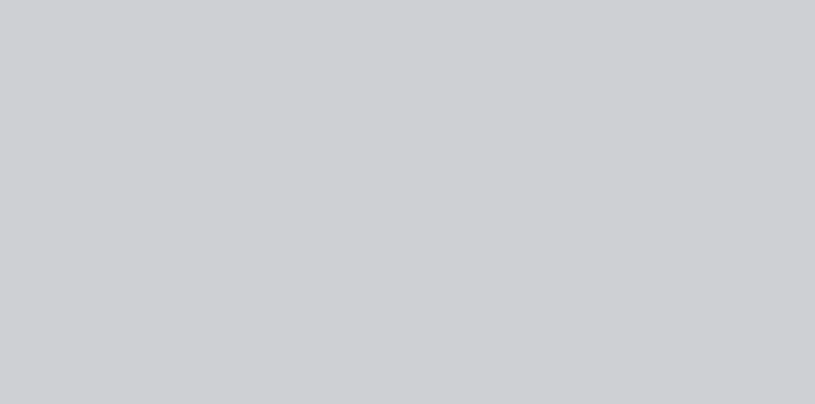
type input "$20.00"
type input "20"
type input "$24.00"
type input "$15.00"
type input "20"
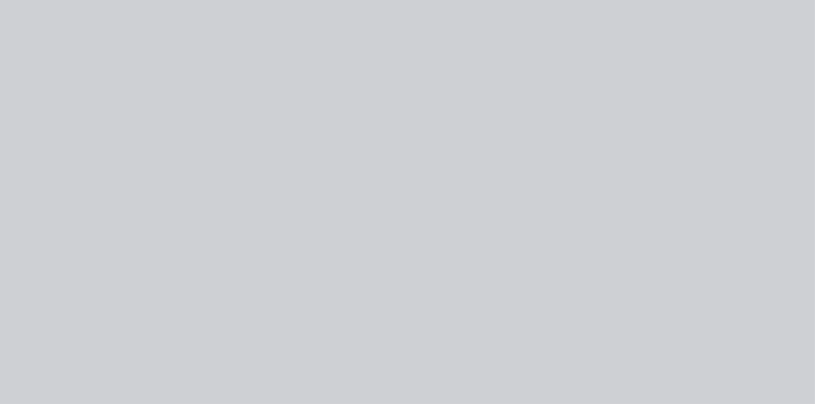
type input "$18.00"
type input "$20.00"
type input "20"
type input "$24.00"
type input "$20.00"
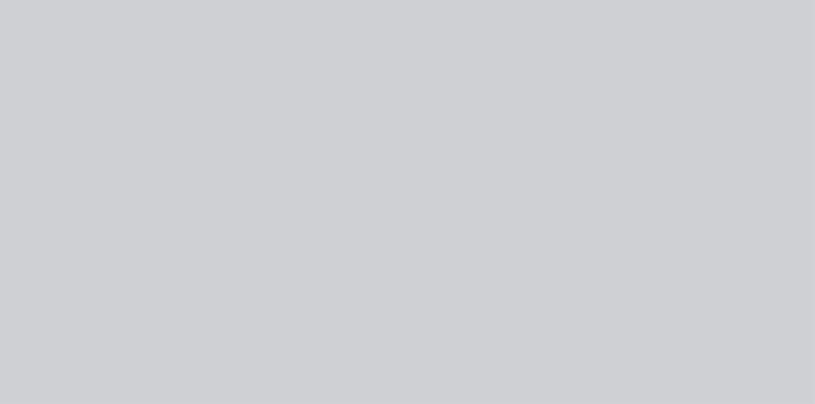
type input "20"
type input "$24.00"
type input "$12.00"
type input "20"
type input "$14.40"
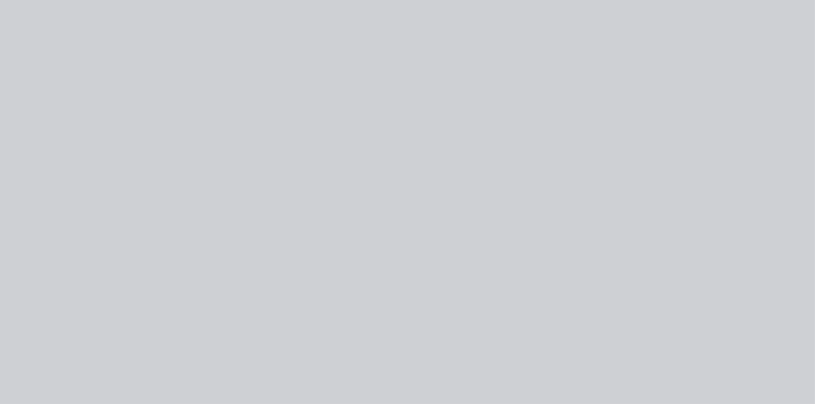
type input "$80.00"
type input "20"
type input "$96.00"
type input "$80.00"
type input "20"
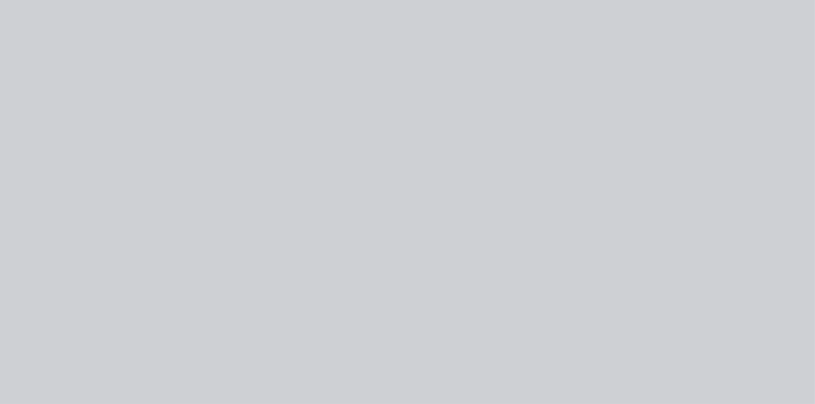
type input "$96.00"
type input "$75.00"
type input "20"
type input "$90.00"
type input "$60.00"
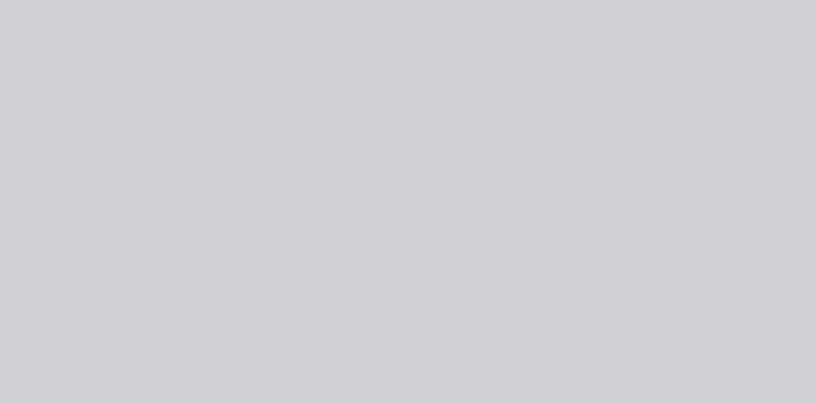
type input "20"
type input "$72.00"
type input "$243.05"
type input "20"
type input "$291.66"
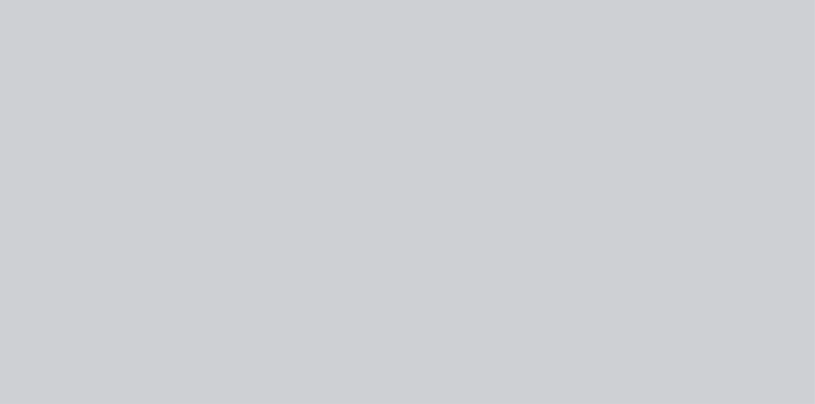
type input "$212.70"
type input "20"
type input "$255.24"
type input "$152.00"
type input "20"
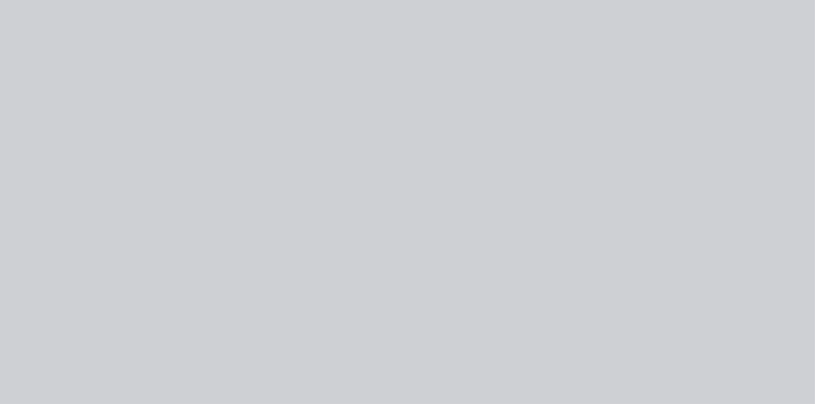
type input "$182.40"
type input "$35.00"
type input "20"
type input "$42.00"
type input "$45.00"
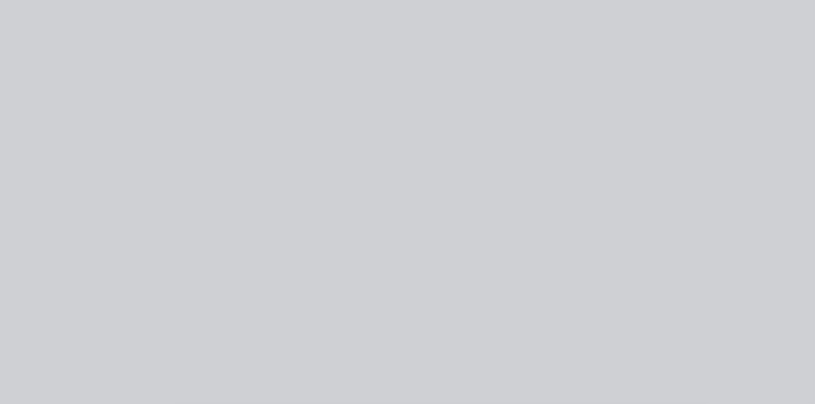
type input "20"
type input "$54.00"
type input "$460.00"
type input "20"
type input "$552.00"
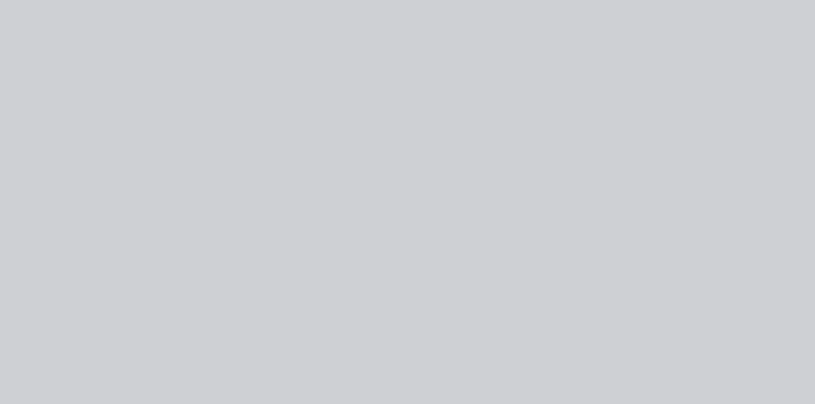
type input "$320.00"
type input "20"
type input "$384.00"
type input "$280.00"
type input "20"
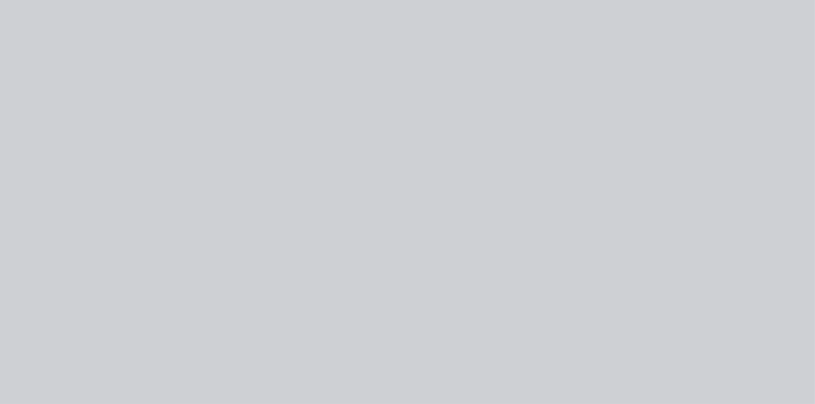
type input "$336.00"
type input "$45.00"
type input "20"
type input "$54.00"
type input "$80.00"
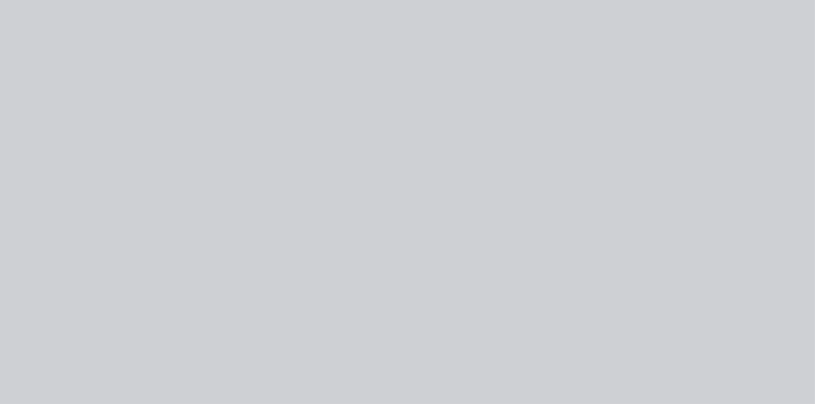
type input "20"
type input "$96.00"
type input "$90.00"
type input "20"
type input "$108.00"
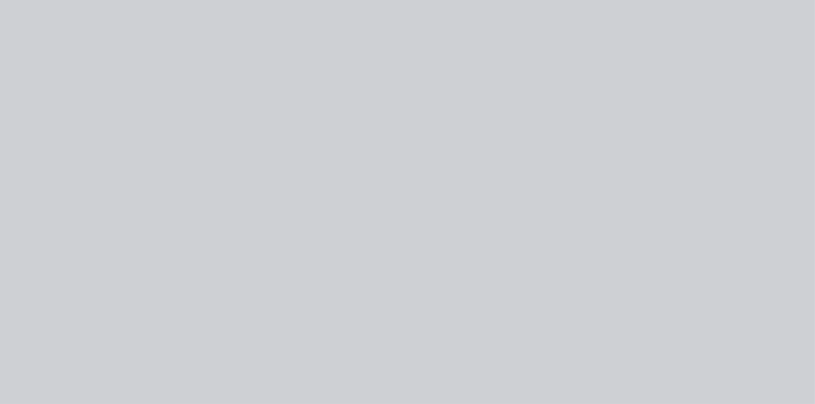
type input "$150.00"
type input "20"
type input "$180.00"
type input "20"
type input "$80.00"
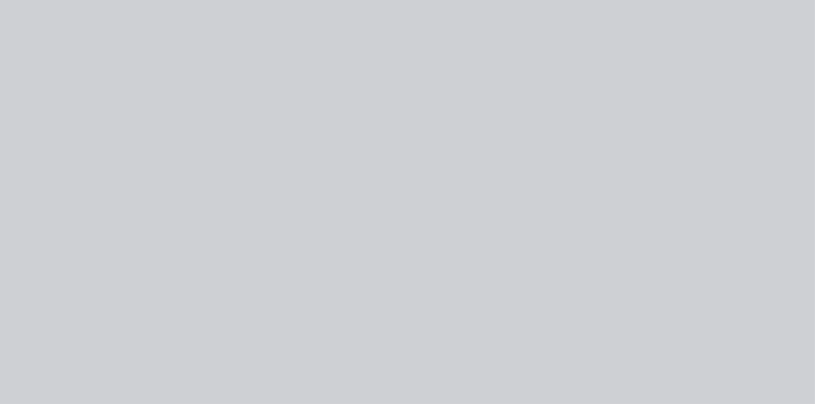
type input "20"
type input "$96.00"
type input "$105.00"
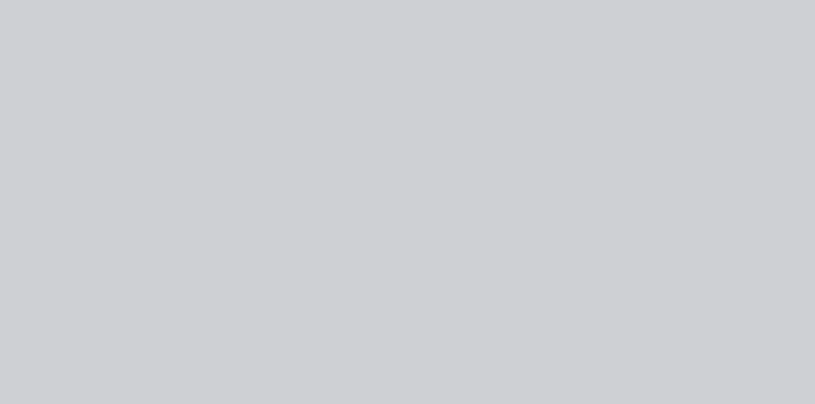
type input "$105.00"
type input "$102.00"
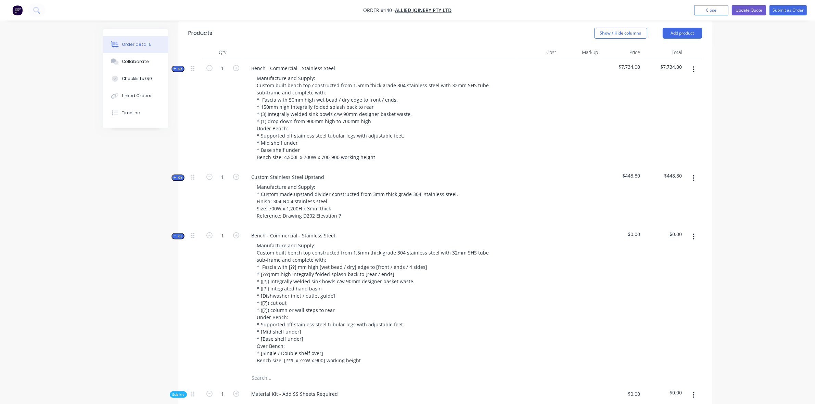
click at [175, 234] on icon "button" at bounding box center [175, 235] width 3 height 3
click at [282, 63] on div "Bench - Commercial - Stainless Steel" at bounding box center [293, 68] width 95 height 10
click at [252, 231] on div "Bench - Commercial - Stainless Steel" at bounding box center [293, 236] width 95 height 10
click at [754, 219] on div "Order details Collaborate Checklists 0/0 Linked Orders Timeline Order details C…" at bounding box center [407, 164] width 815 height 808
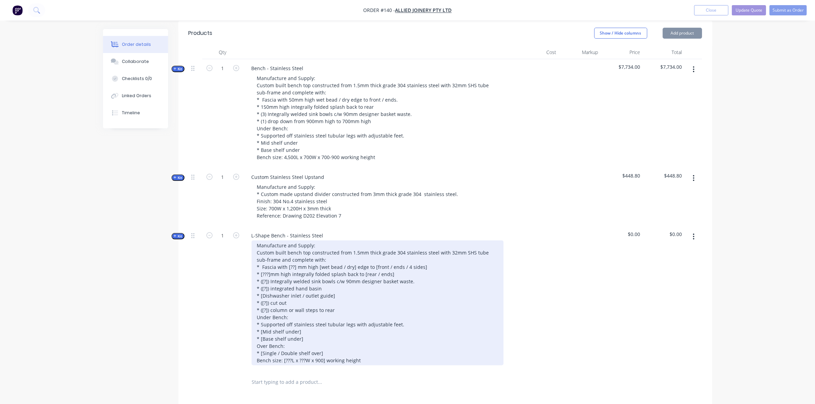
click at [355, 241] on div "Manufacture and Supply: Custom built bench top constructed from 1.5mm thick gra…" at bounding box center [378, 303] width 252 height 125
click at [286, 241] on div "Manufacture and Supply: Custom built bench top constructed from 1.5mm thick gra…" at bounding box center [378, 303] width 252 height 125
drag, startPoint x: 342, startPoint y: 246, endPoint x: 324, endPoint y: 247, distance: 17.1
click at [341, 246] on div "Manufacture and Supply: Custom built L-shape bench top constructed from 1.5mm t…" at bounding box center [378, 303] width 252 height 125
click at [314, 249] on div "Manufacture and Supply: Custom built L-shape bench top constructed from 1.5mm t…" at bounding box center [378, 303] width 252 height 125
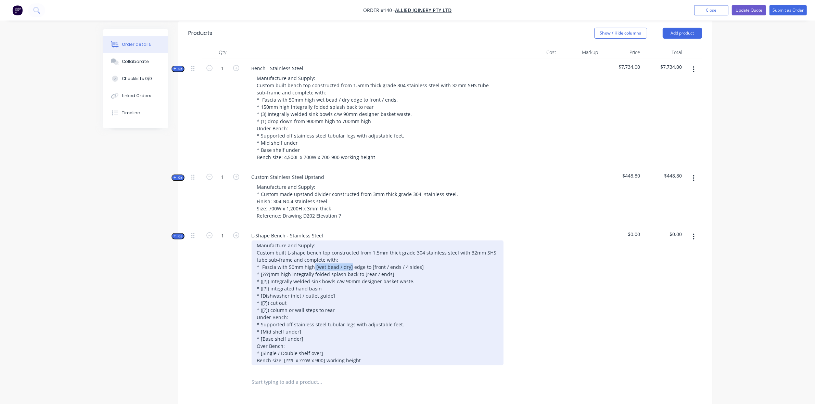
drag, startPoint x: 350, startPoint y: 248, endPoint x: 314, endPoint y: 250, distance: 36.3
click at [314, 250] on div "Manufacture and Supply: Custom built L-shape bench top constructed from 1.5mm t…" at bounding box center [378, 303] width 252 height 125
click at [366, 249] on div "Manufacture and Supply: Custom built L-shape bench top constructed from 1.5mm t…" at bounding box center [378, 303] width 252 height 125
drag, startPoint x: 314, startPoint y: 248, endPoint x: 349, endPoint y: 250, distance: 35.3
click at [349, 250] on div "Manufacture and Supply: Custom built L-shape bench top constructed from 1.5mm t…" at bounding box center [378, 303] width 252 height 125
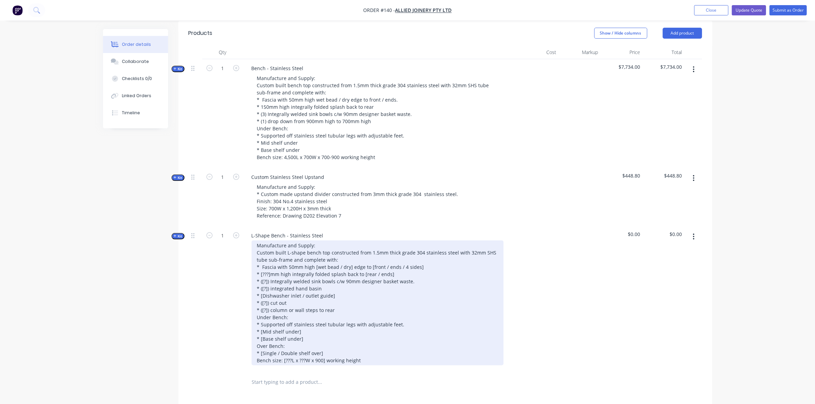
click at [355, 251] on div "Manufacture and Supply: Custom built L-shape bench top constructed from 1.5mm t…" at bounding box center [378, 303] width 252 height 125
click at [420, 248] on div "Manufacture and Supply: Custom built L-shape bench top constructed from 1.5mm t…" at bounding box center [378, 303] width 252 height 125
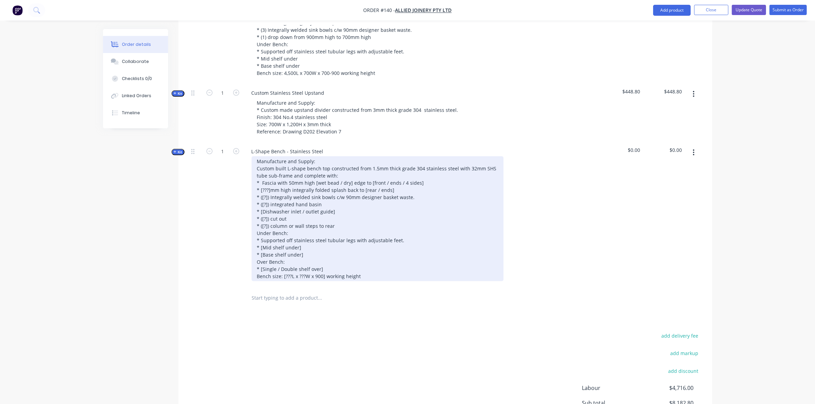
scroll to position [340, 0]
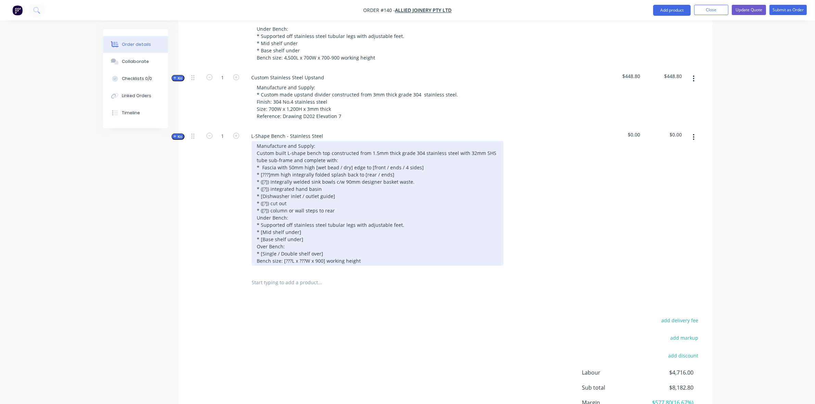
click at [437, 148] on div "Manufacture and Supply: Custom built L-shape bench top constructed from 1.5mm t…" at bounding box center [378, 203] width 252 height 125
click at [317, 148] on div "Manufacture and Supply: Custom built L-shape bench top constructed from 1.5mm t…" at bounding box center [378, 203] width 252 height 125
drag, startPoint x: 338, startPoint y: 148, endPoint x: 314, endPoint y: 148, distance: 24.7
click at [314, 148] on div "Manufacture and Supply: Custom built L-shape bench top constructed from 1.5mm t…" at bounding box center [378, 203] width 252 height 125
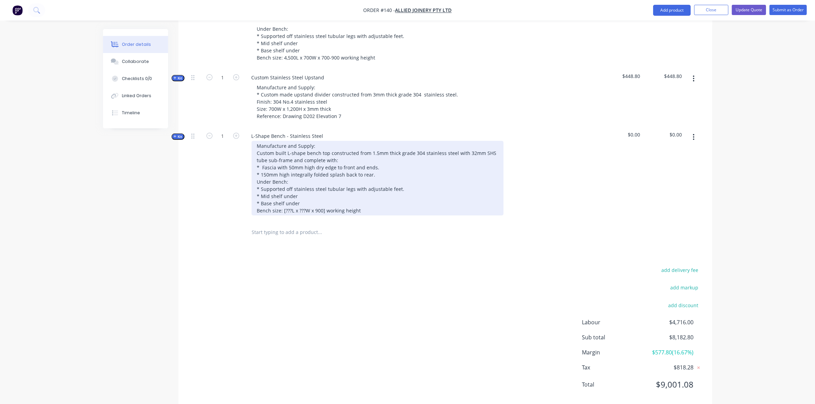
scroll to position [335, 0]
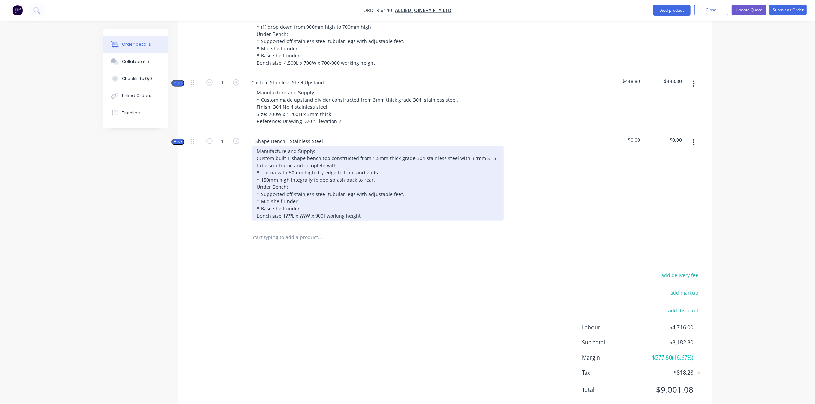
click at [277, 148] on div "Manufacture and Supply: Custom built L-shape bench top constructed from 1.5mm t…" at bounding box center [378, 183] width 252 height 75
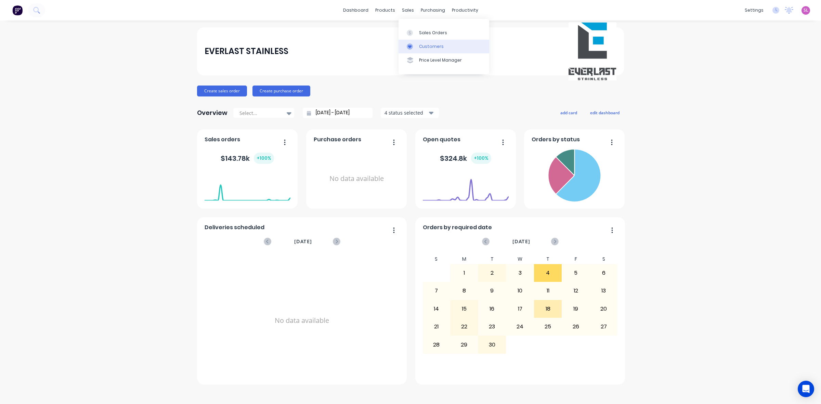
click at [439, 50] on link "Customers" at bounding box center [444, 47] width 91 height 14
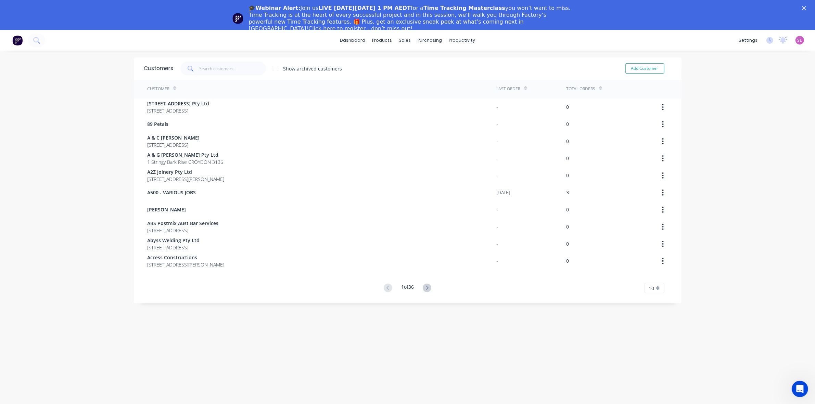
click at [806, 6] on icon "Close" at bounding box center [804, 8] width 4 height 4
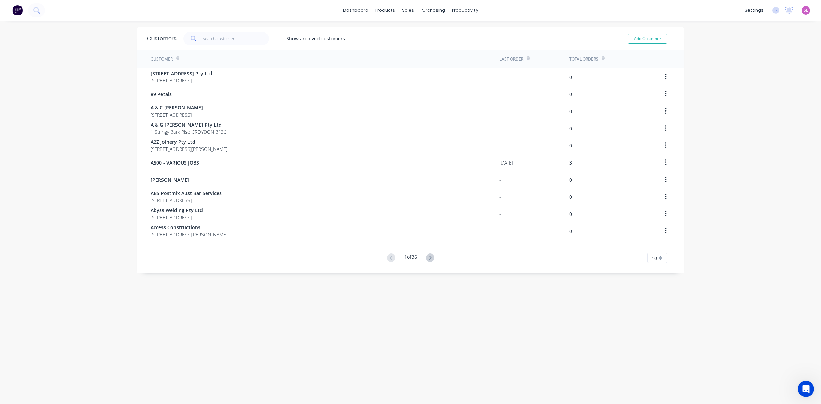
click at [755, 99] on div "dashboard products sales purchasing productivity dashboard products Product Cat…" at bounding box center [410, 202] width 821 height 404
click at [426, 34] on div "Sales Orders" at bounding box center [430, 33] width 28 height 6
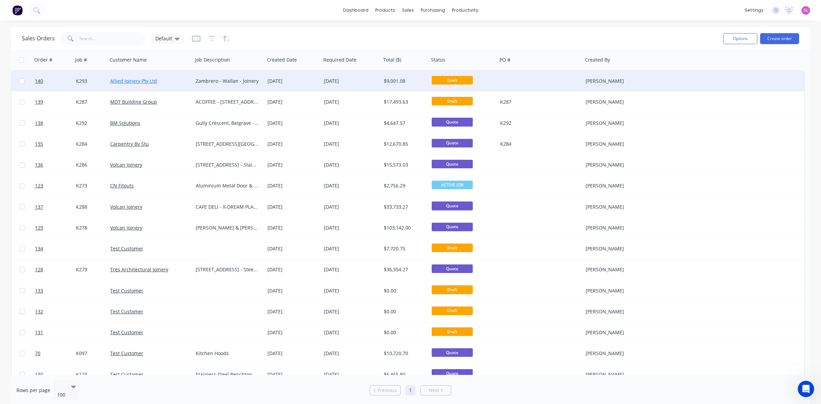
click at [125, 81] on link "Allied Joinery Pty Ltd" at bounding box center [133, 81] width 47 height 7
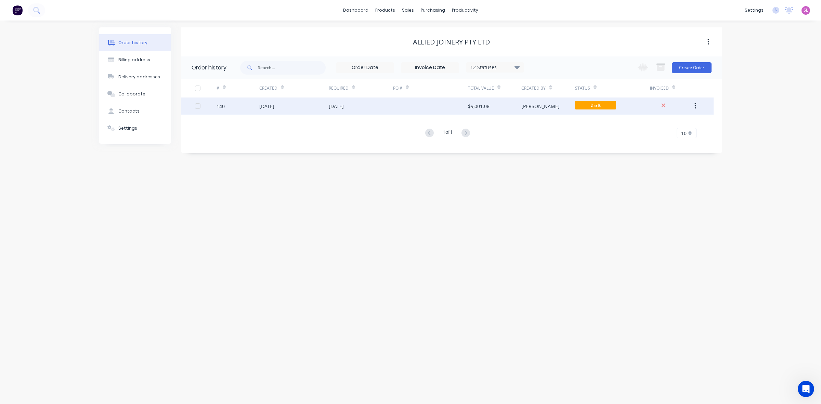
click at [476, 105] on div "$9,001.08" at bounding box center [479, 106] width 22 height 7
